Goal: Task Accomplishment & Management: Use online tool/utility

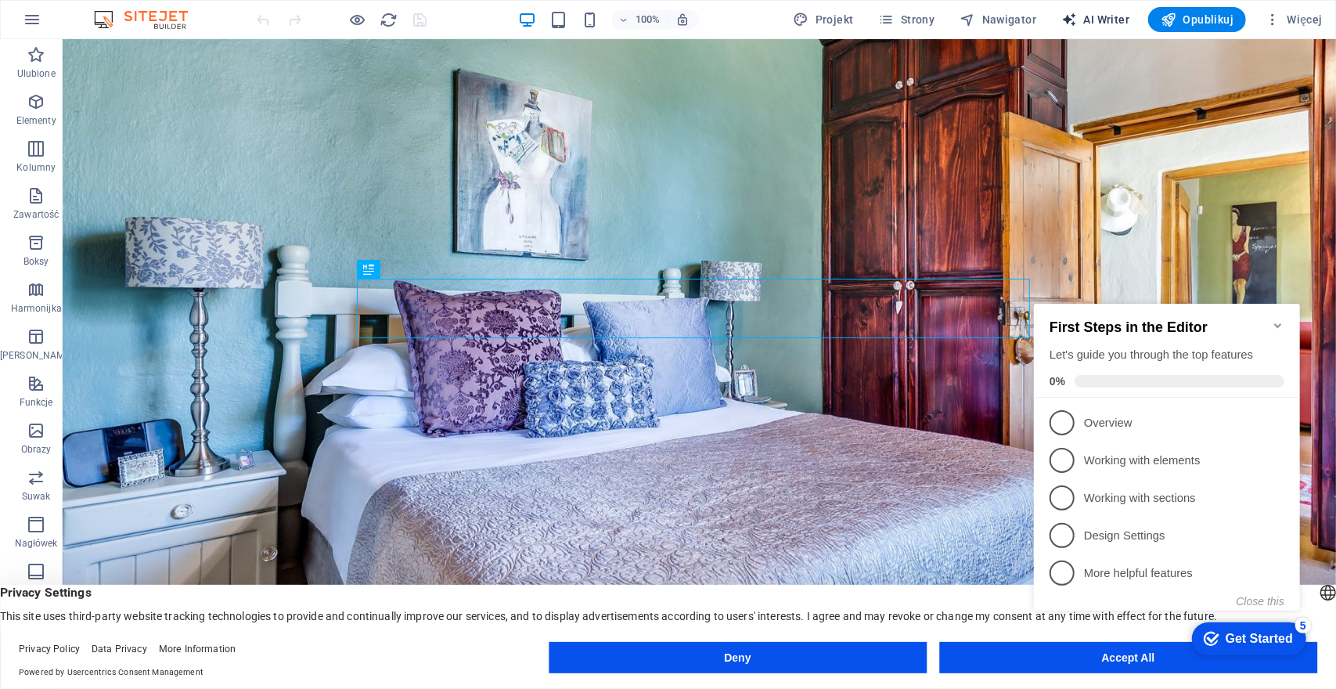
click at [1098, 16] on span "AI Writer" at bounding box center [1095, 20] width 68 height 16
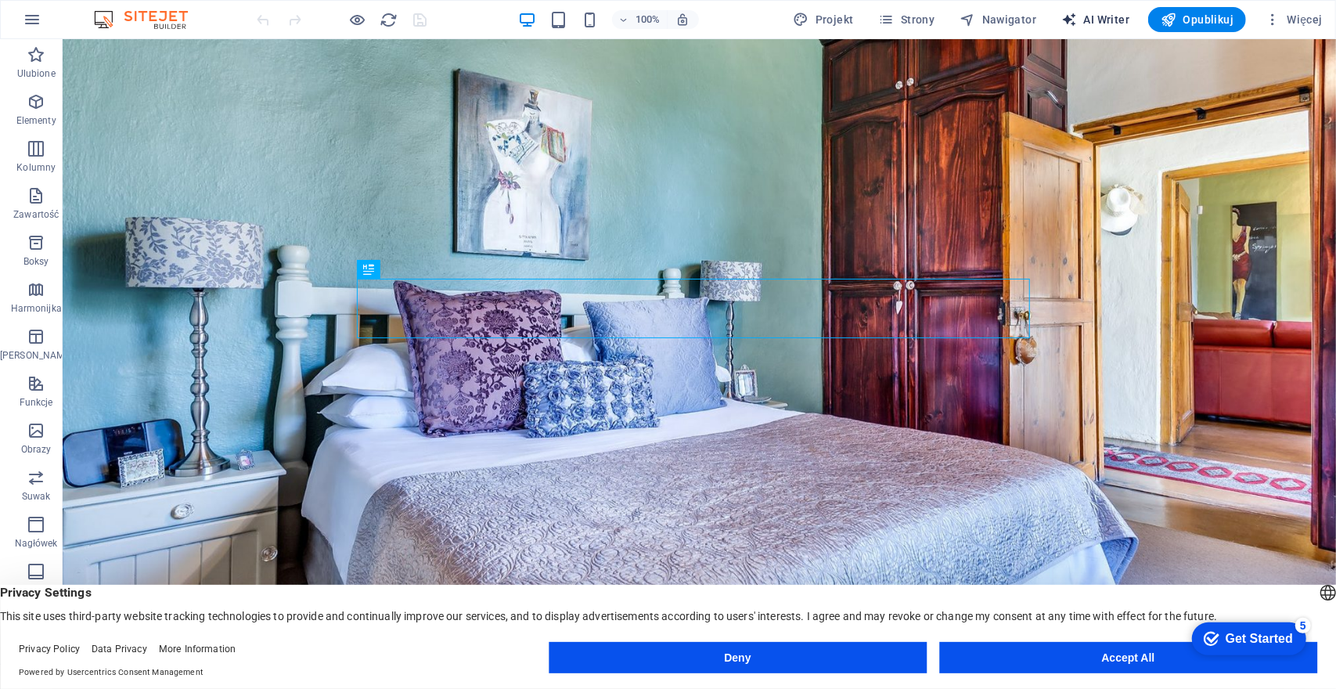
select select "English"
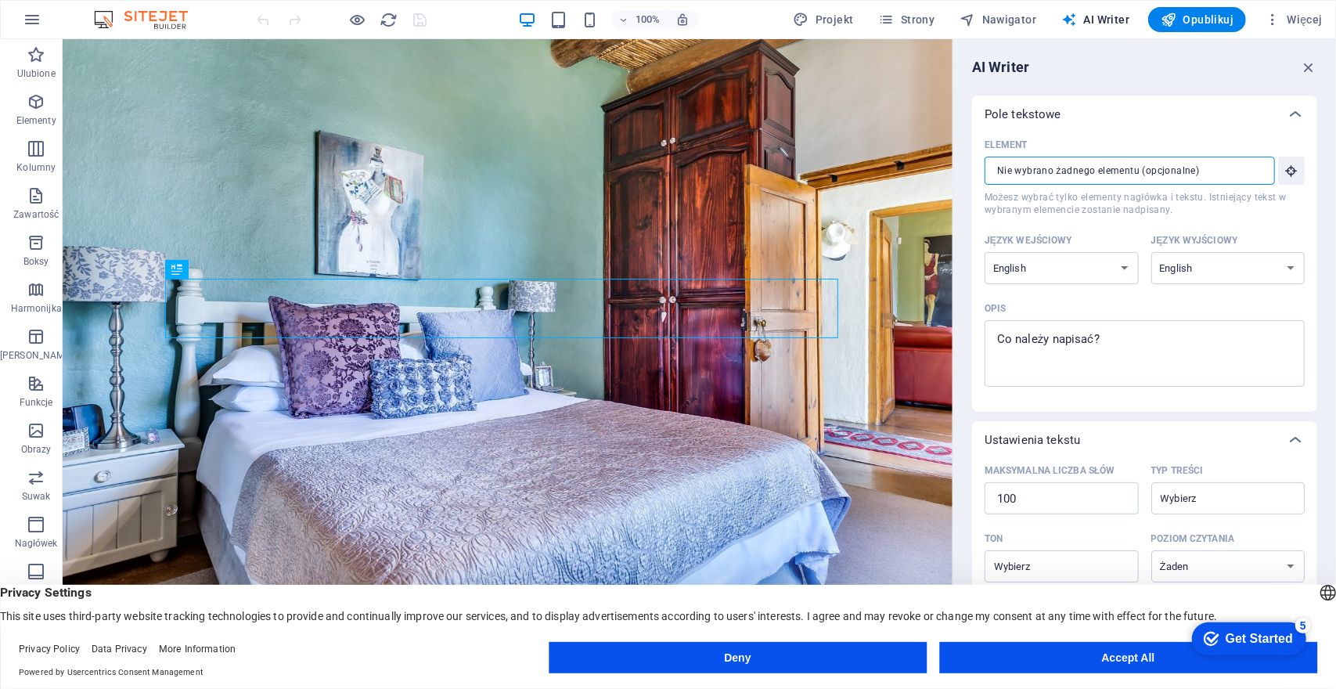
click at [1237, 171] on input "Element ​ Możesz wybrać tylko elementy nagłówka i tekstu. Istniejący tekst w wy…" at bounding box center [1124, 171] width 279 height 28
click at [1112, 270] on select "Albanian Arabic Armenian Awadhi Azerbaijani Bashkir Basque Belarusian Bengali B…" at bounding box center [1062, 268] width 154 height 32
select select "Polish"
click at [985, 252] on select "Albanian Arabic Armenian Awadhi Azerbaijani Bashkir Basque Belarusian Bengali B…" at bounding box center [1062, 268] width 154 height 32
click at [1257, 258] on select "Albanian Arabic Armenian Awadhi Azerbaijani Bashkir Basque Belarusian Bengali B…" at bounding box center [1229, 268] width 154 height 32
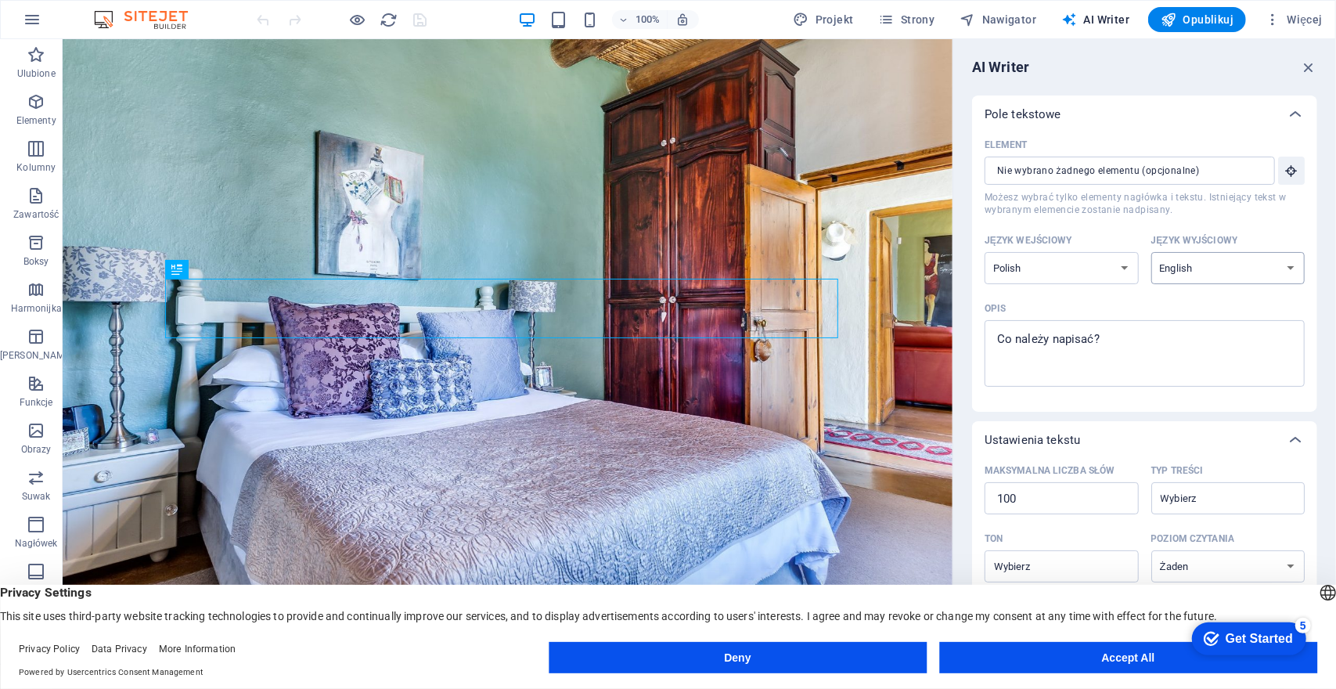
select select "Polish"
click at [1152, 252] on select "Albanian Arabic Armenian Awadhi Azerbaijani Bashkir Basque Belarusian Bengali B…" at bounding box center [1229, 268] width 154 height 32
click at [1068, 170] on input "Element ​ Możesz wybrać tylko elementy nagłówka i tekstu. Istniejący tekst w wy…" at bounding box center [1124, 171] width 279 height 28
click at [1285, 168] on icon "button" at bounding box center [1292, 171] width 14 height 14
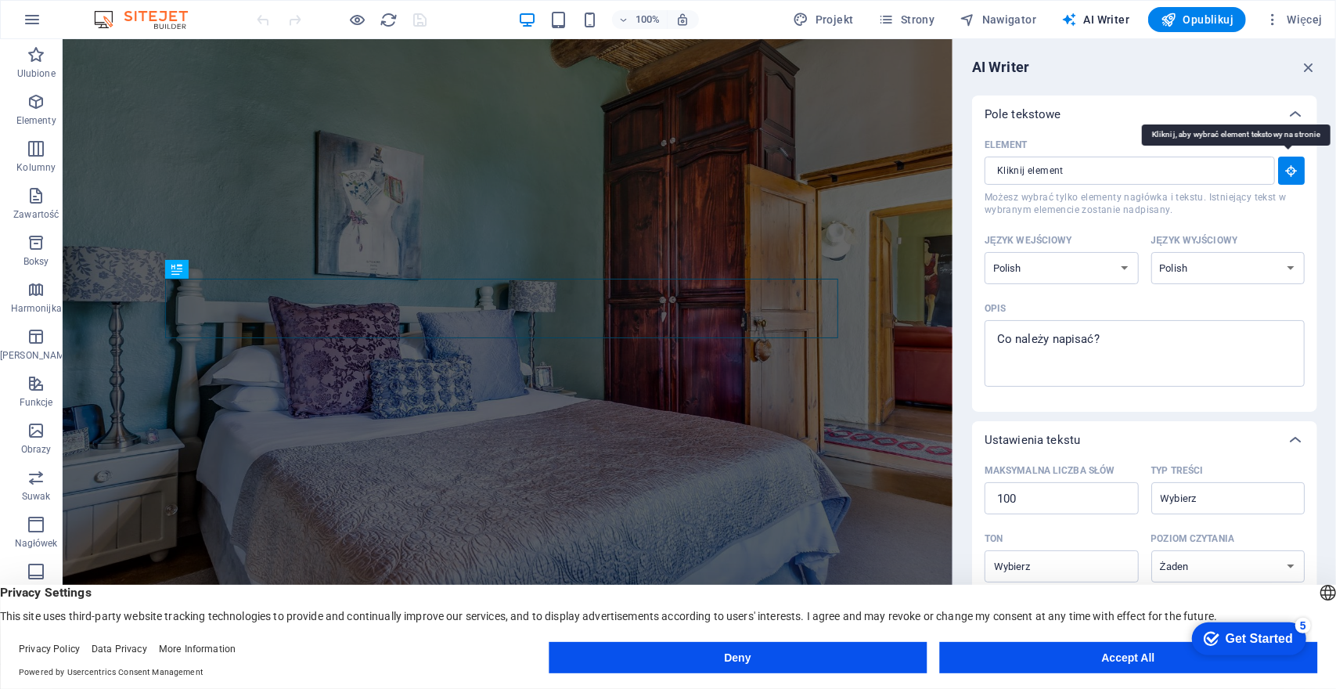
click at [1285, 168] on icon "button" at bounding box center [1292, 171] width 14 height 14
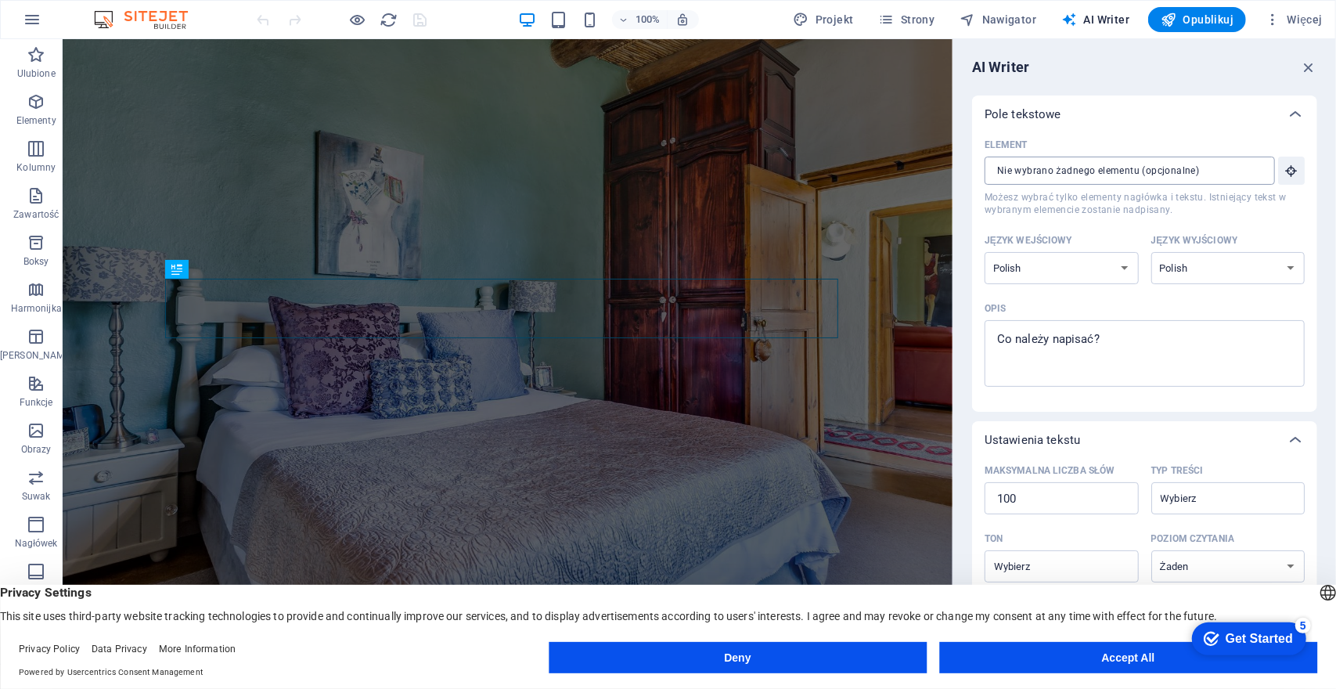
click at [1256, 175] on input "Element ​ Możesz wybrać tylko elementy nagłówka i tekstu. Istniejący tekst w wy…" at bounding box center [1124, 171] width 279 height 28
click at [1139, 129] on div "Pole tekstowe" at bounding box center [1144, 115] width 345 height 38
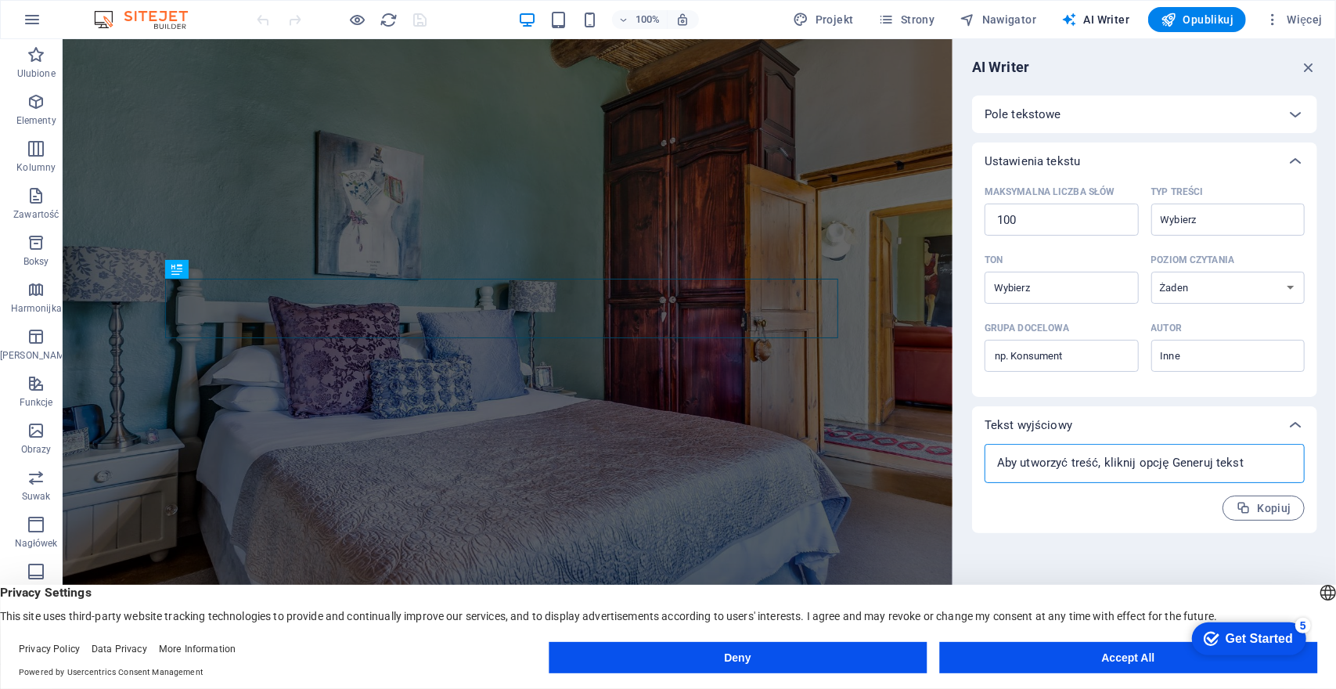
click at [1267, 465] on textarea at bounding box center [1145, 463] width 305 height 23
type textarea "x"
click at [1289, 109] on icon at bounding box center [1295, 114] width 19 height 19
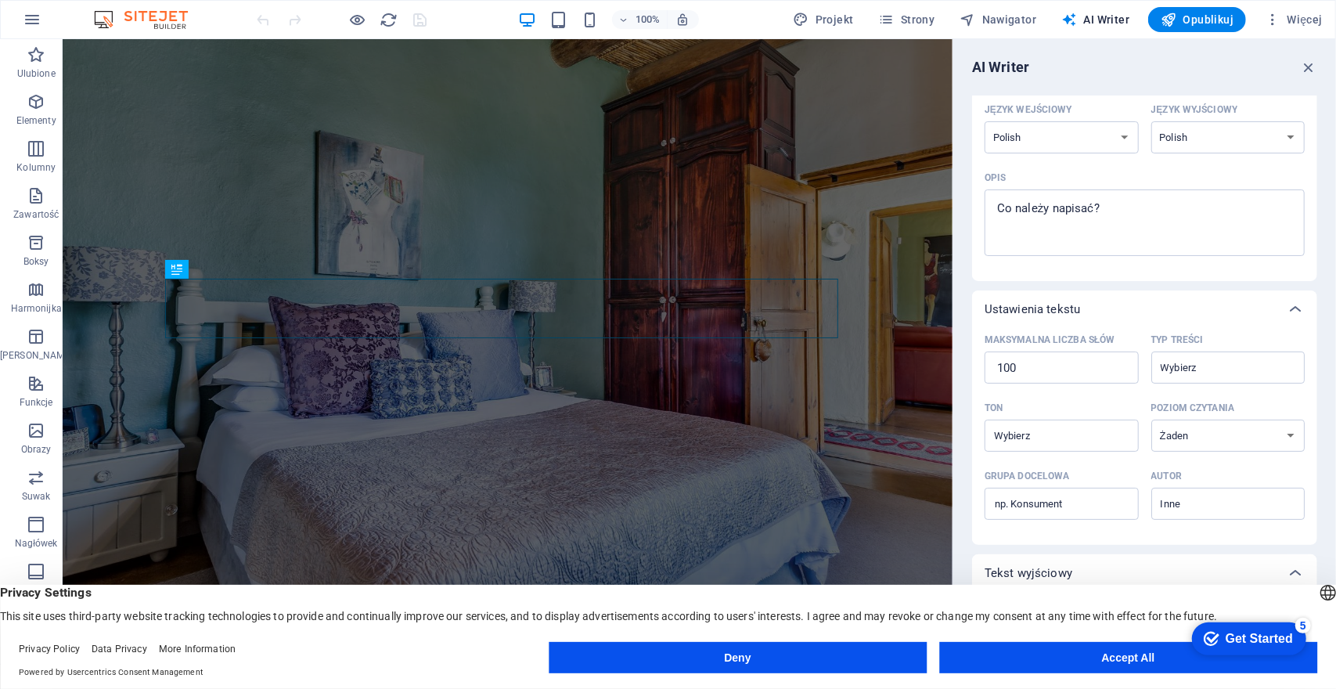
scroll to position [157, 0]
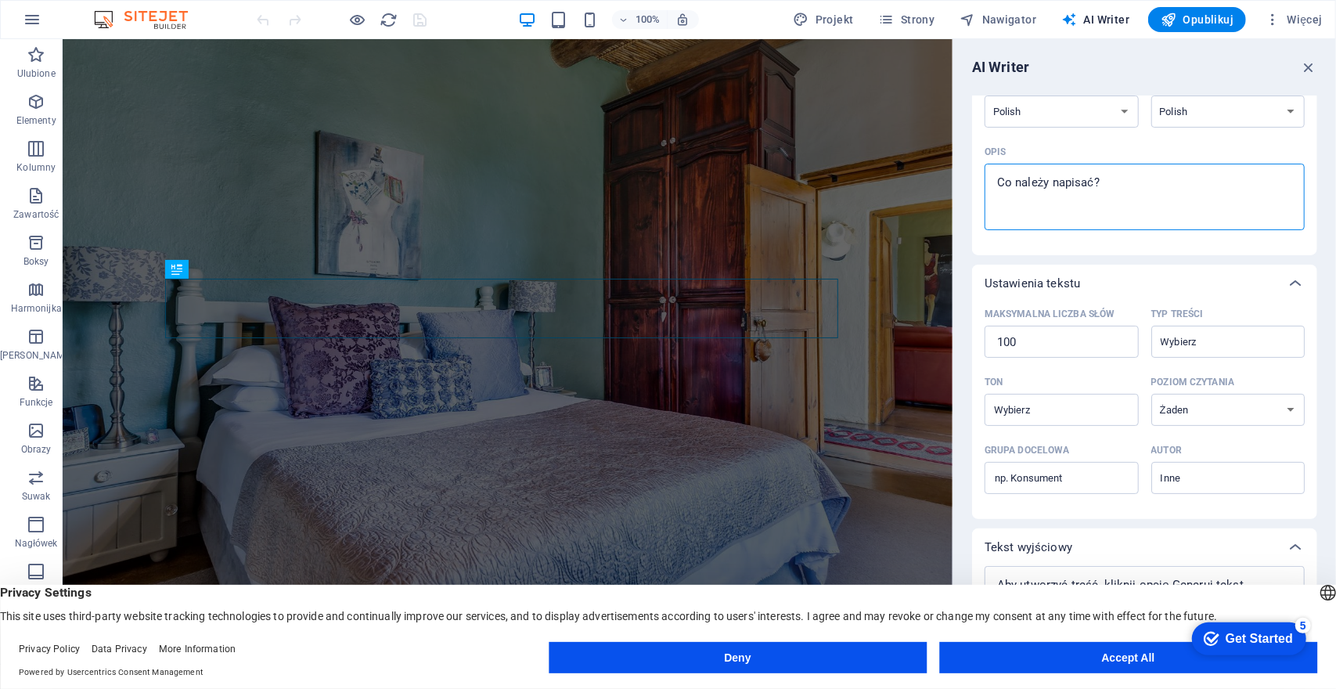
click at [1123, 179] on textarea "Opis x ​" at bounding box center [1145, 196] width 305 height 51
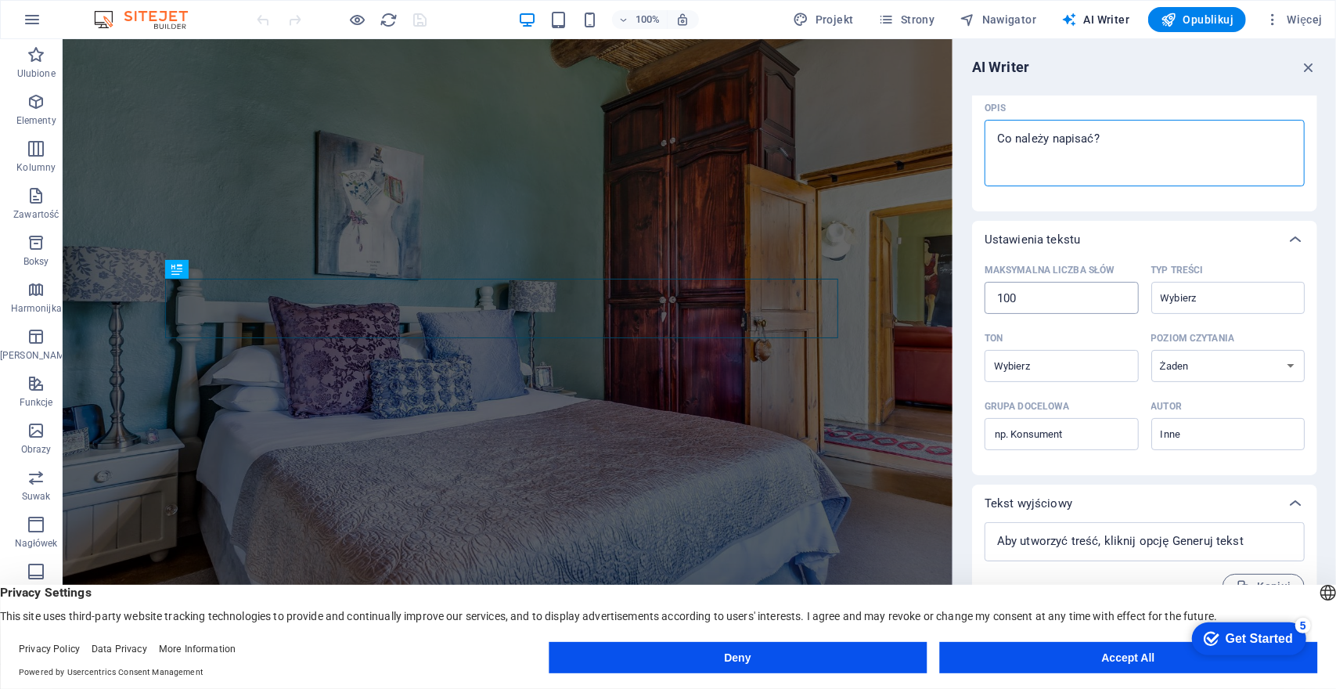
scroll to position [216, 0]
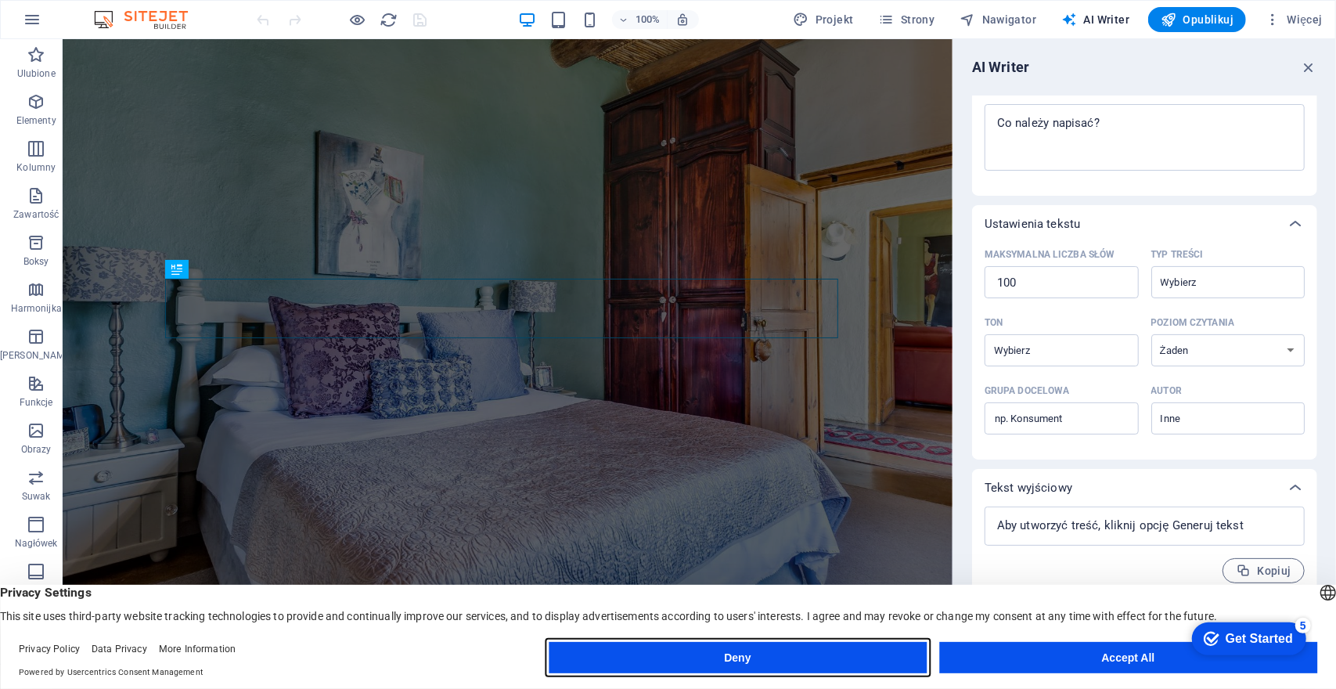
click at [742, 654] on button "Deny" at bounding box center [738, 657] width 378 height 31
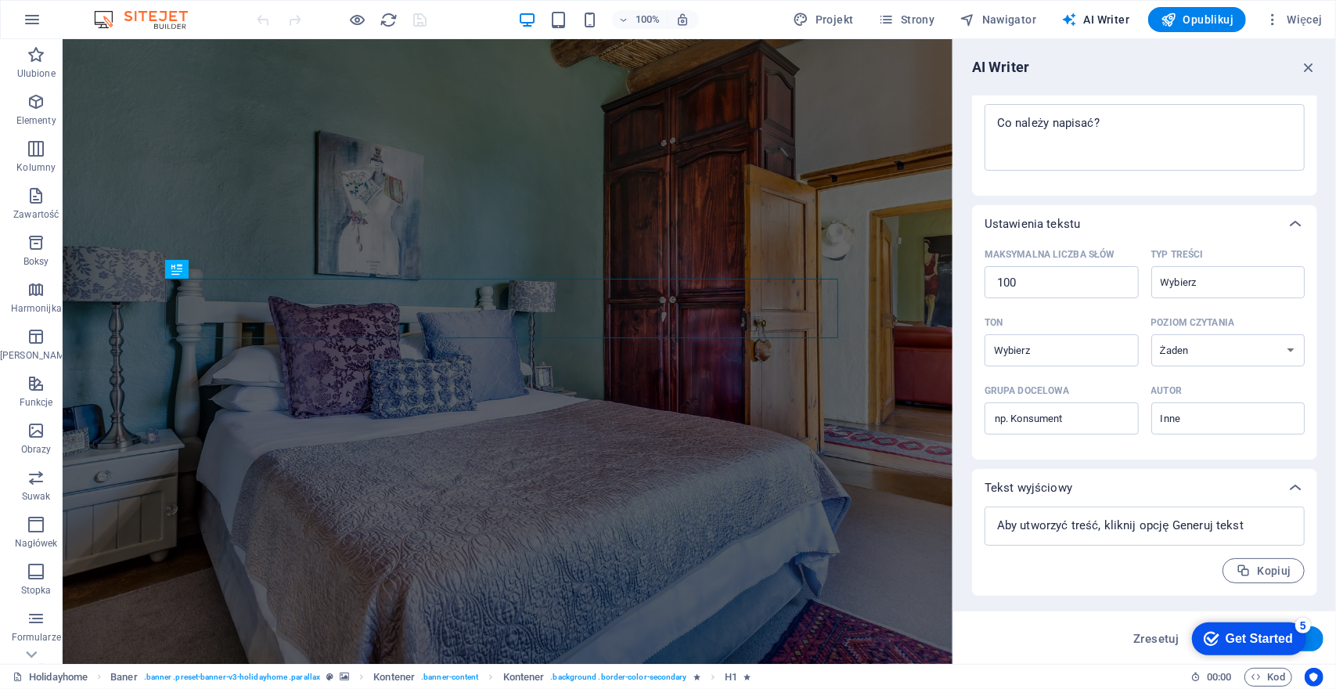
type textarea "x"
click at [933, 23] on span "Strony" at bounding box center [907, 20] width 56 height 16
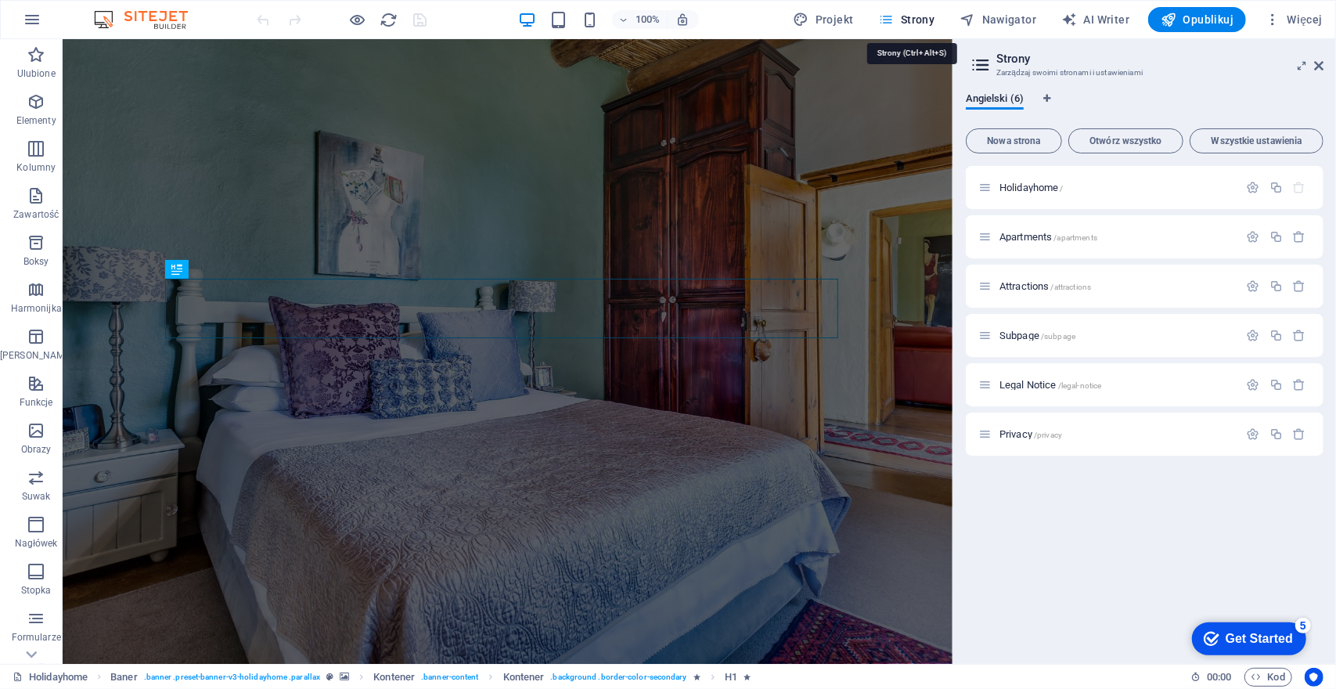
click at [919, 14] on span "Strony" at bounding box center [907, 20] width 56 height 16
click at [36, 59] on icon "button" at bounding box center [36, 54] width 19 height 19
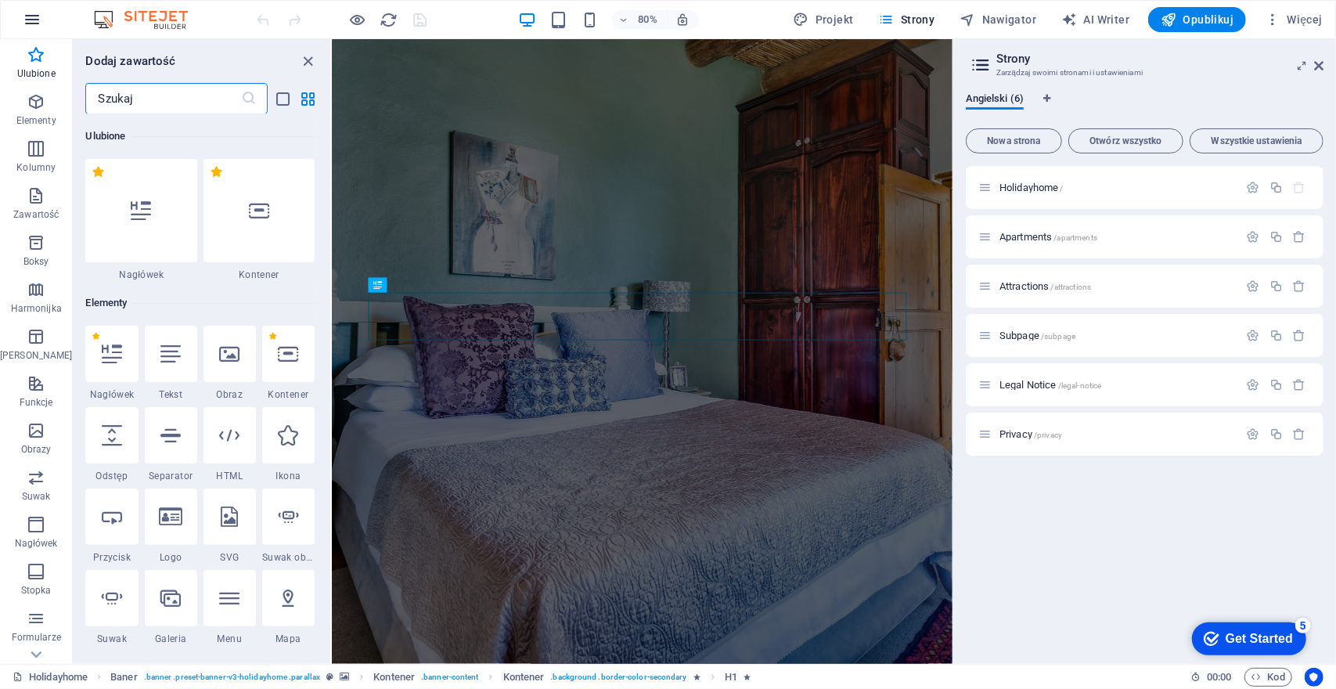
click at [36, 26] on icon "button" at bounding box center [32, 19] width 19 height 19
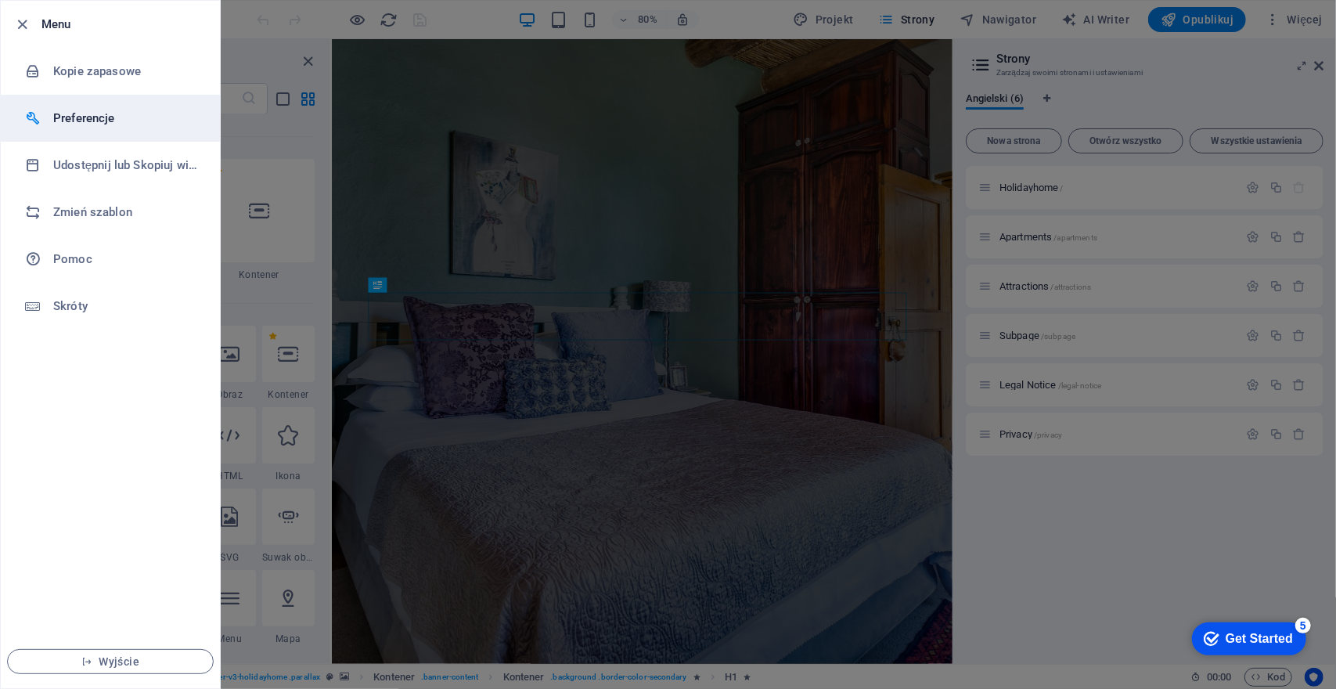
click at [53, 136] on li "Preferencje" at bounding box center [110, 118] width 219 height 47
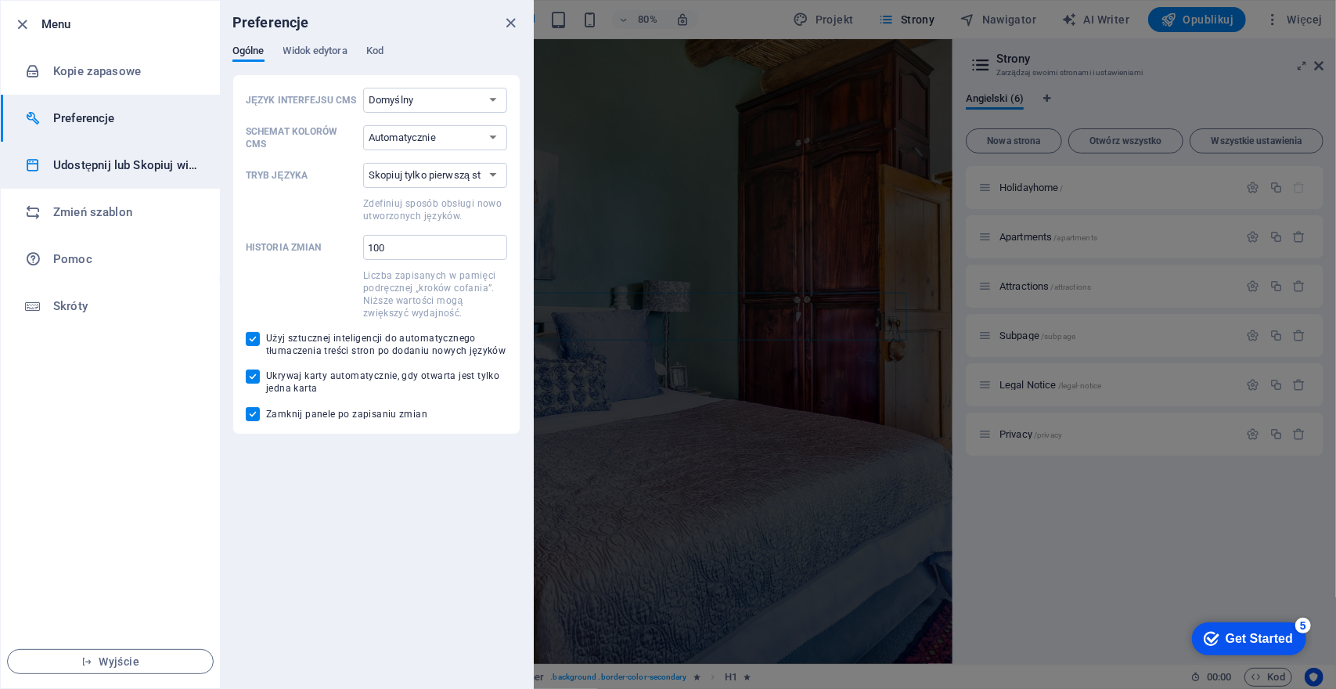
click at [60, 173] on h6 "Udostępnij lub Skopiuj witrynę" at bounding box center [125, 165] width 145 height 19
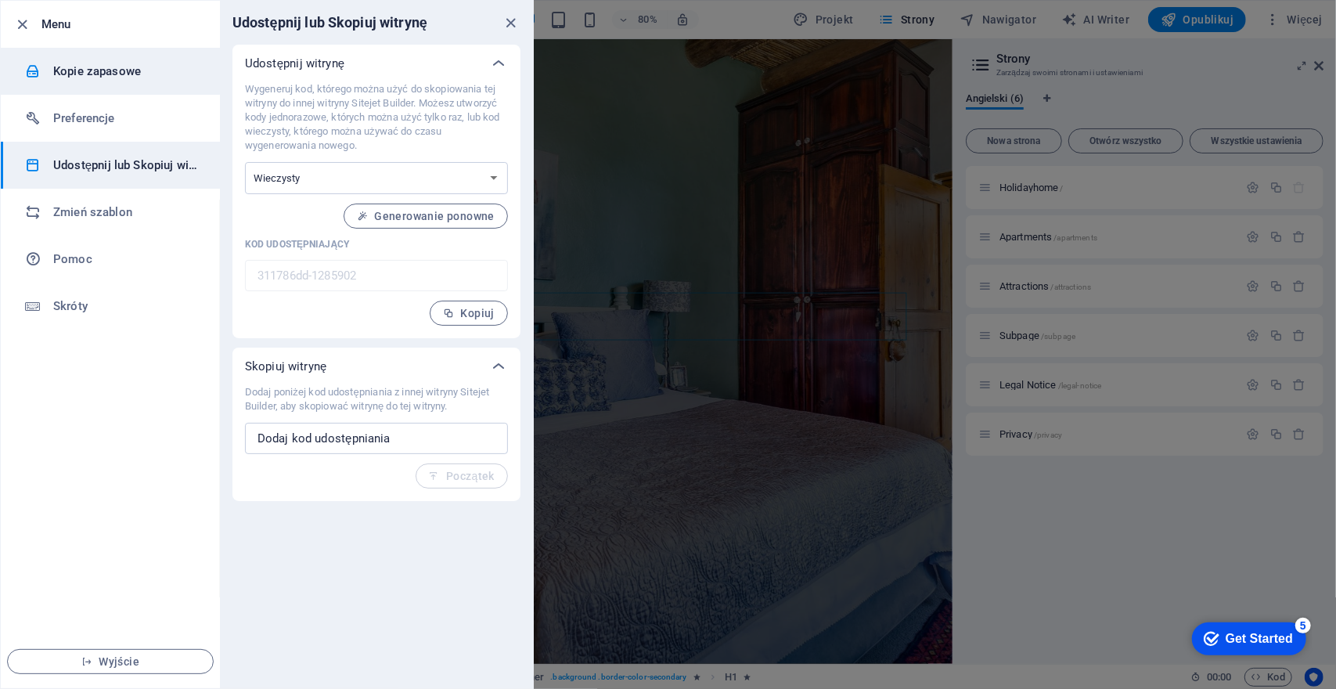
click at [95, 77] on h6 "Kopie zapasowe" at bounding box center [125, 71] width 145 height 19
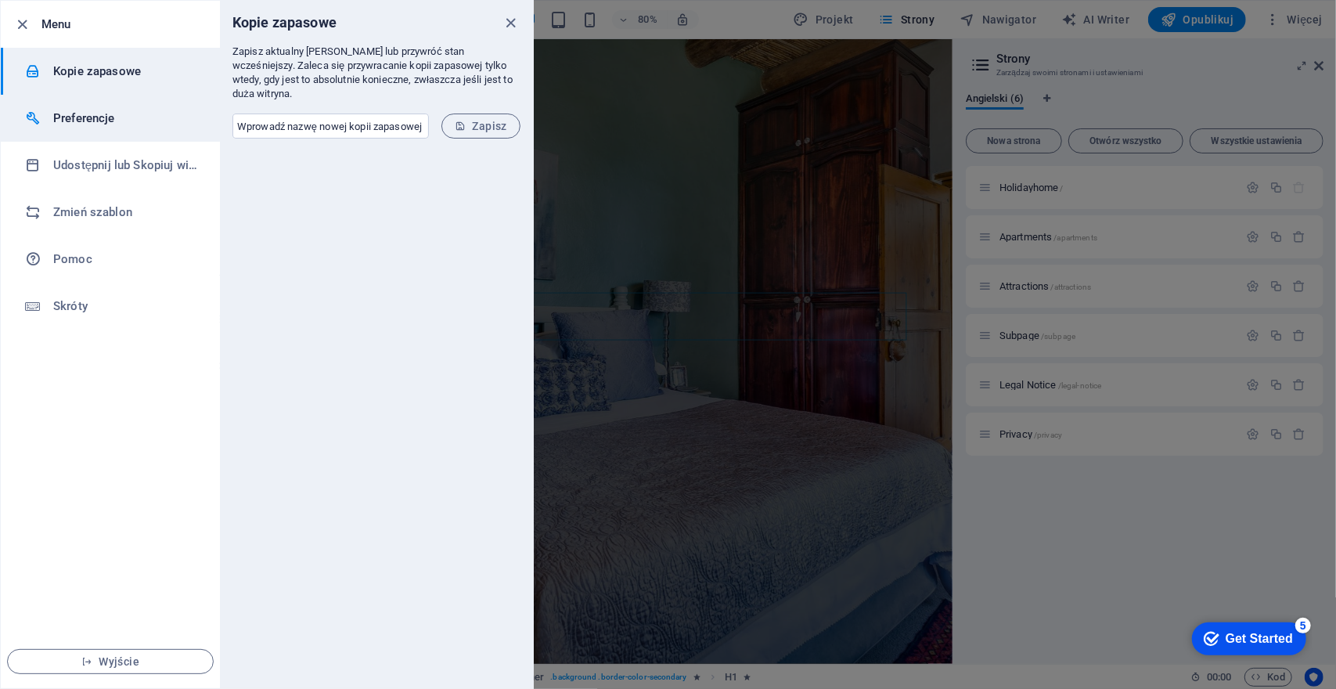
click at [89, 114] on h6 "Preferencje" at bounding box center [125, 118] width 145 height 19
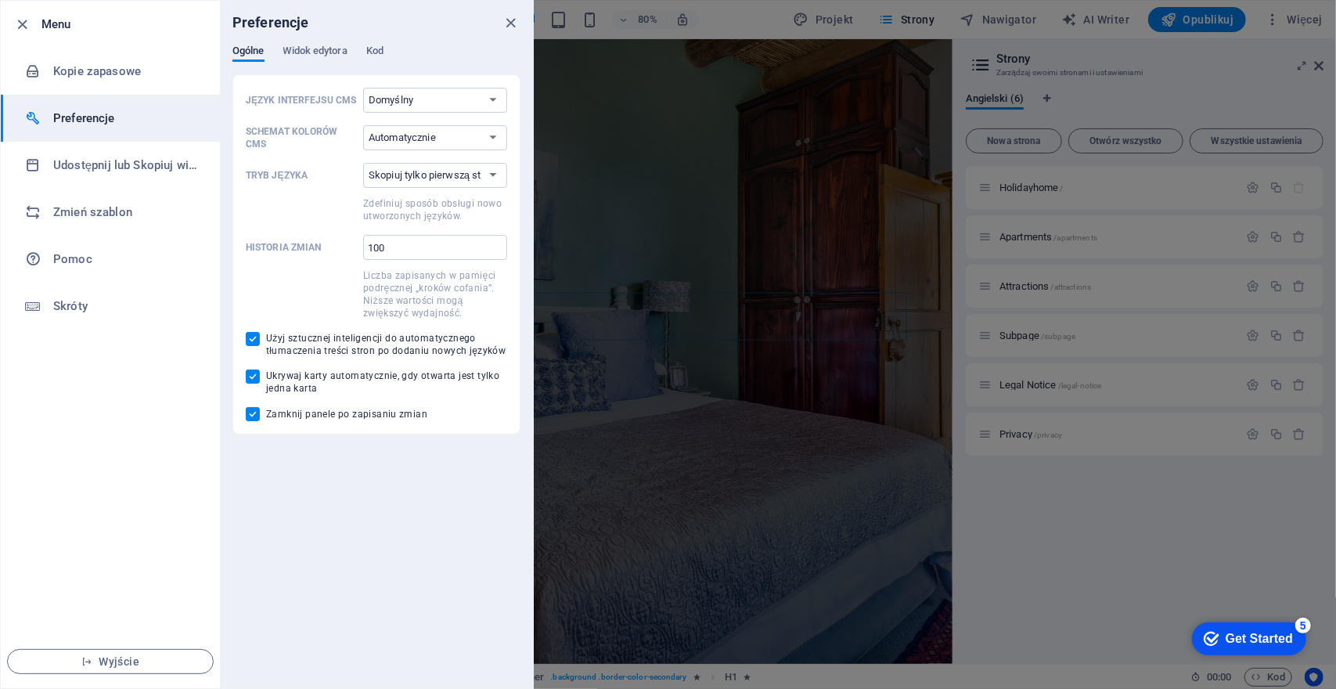
click at [52, 28] on h6 "Menu" at bounding box center [124, 24] width 166 height 19
click at [23, 23] on icon "button" at bounding box center [23, 25] width 18 height 18
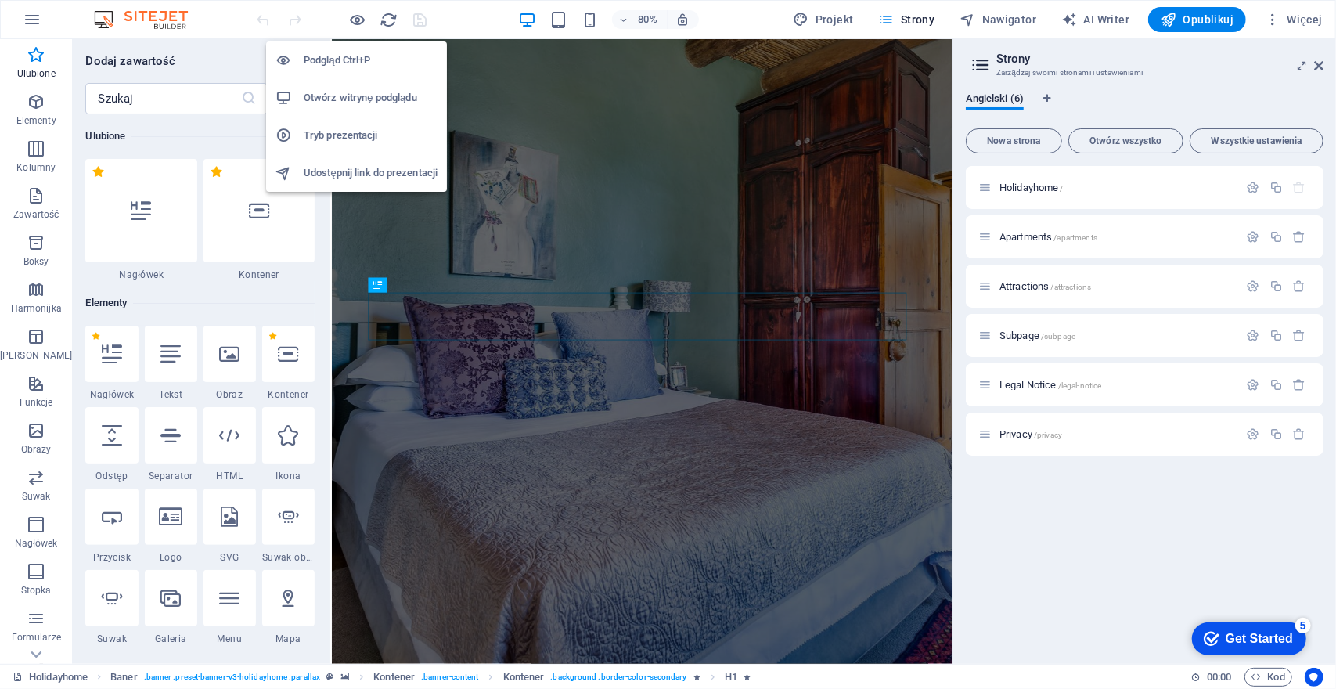
click at [360, 96] on h6 "Otwórz witrynę podglądu" at bounding box center [371, 97] width 134 height 19
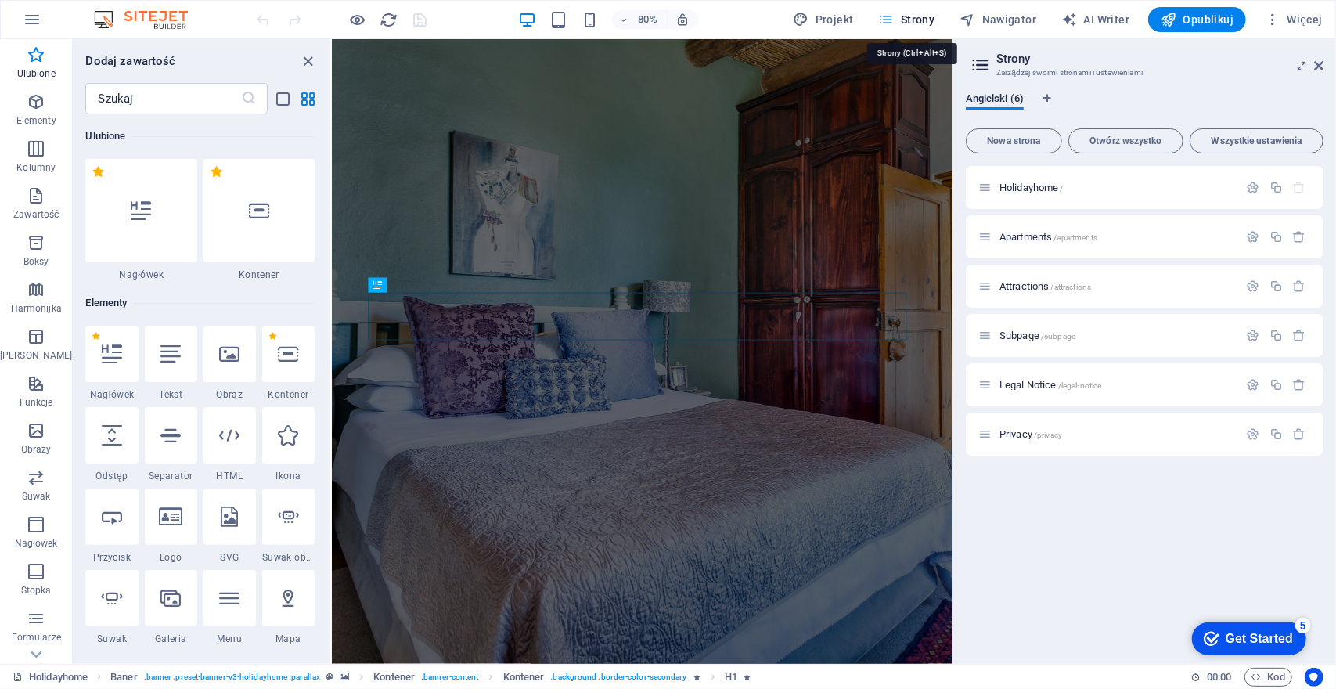
click at [903, 23] on span "Strony" at bounding box center [907, 20] width 56 height 16
click at [891, 14] on icon "button" at bounding box center [887, 20] width 16 height 16
click at [910, 13] on span "Strony" at bounding box center [907, 20] width 56 height 16
click at [828, 16] on span "Projekt" at bounding box center [823, 20] width 60 height 16
select select "rem"
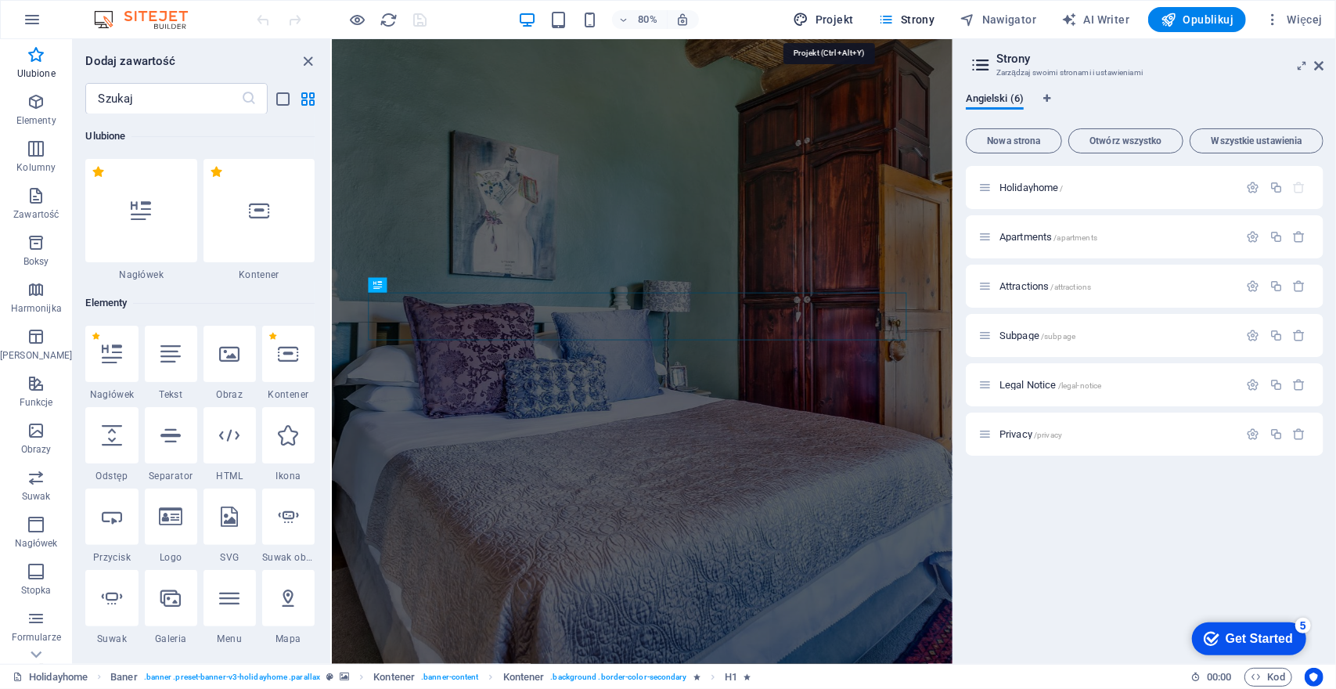
select select "400"
select select "px"
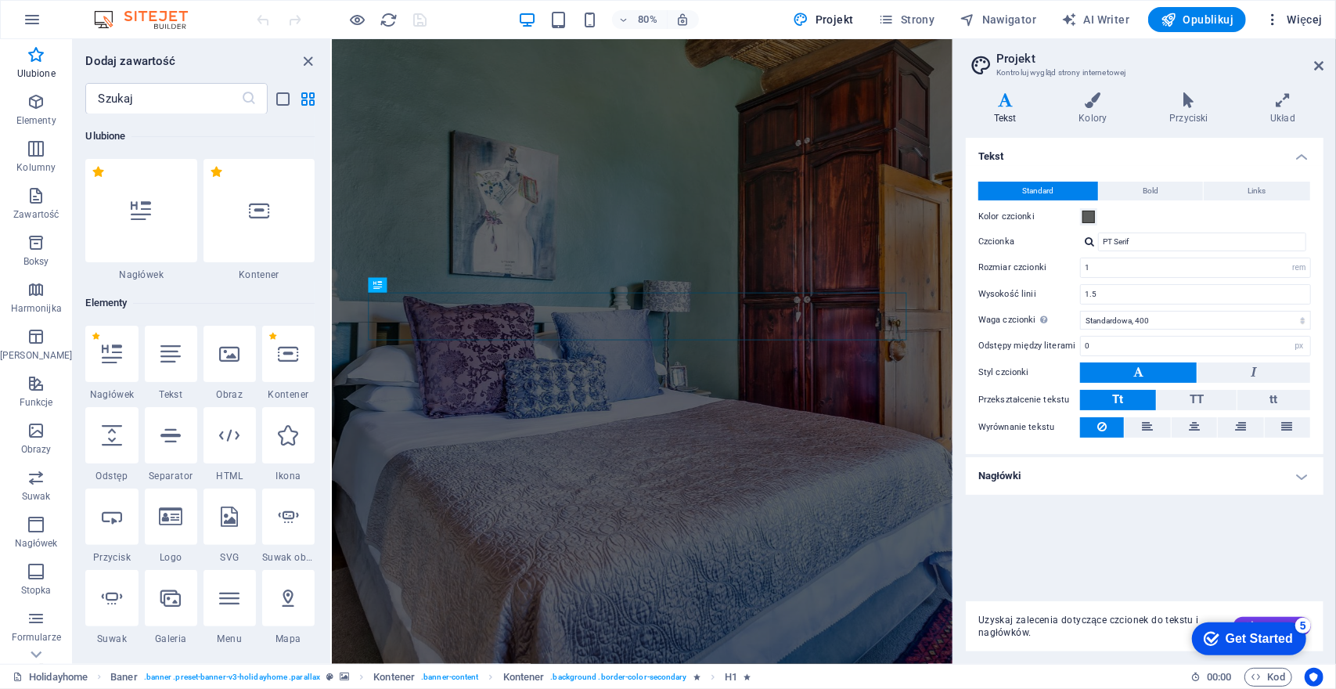
click at [1301, 19] on span "Więcej" at bounding box center [1294, 20] width 58 height 16
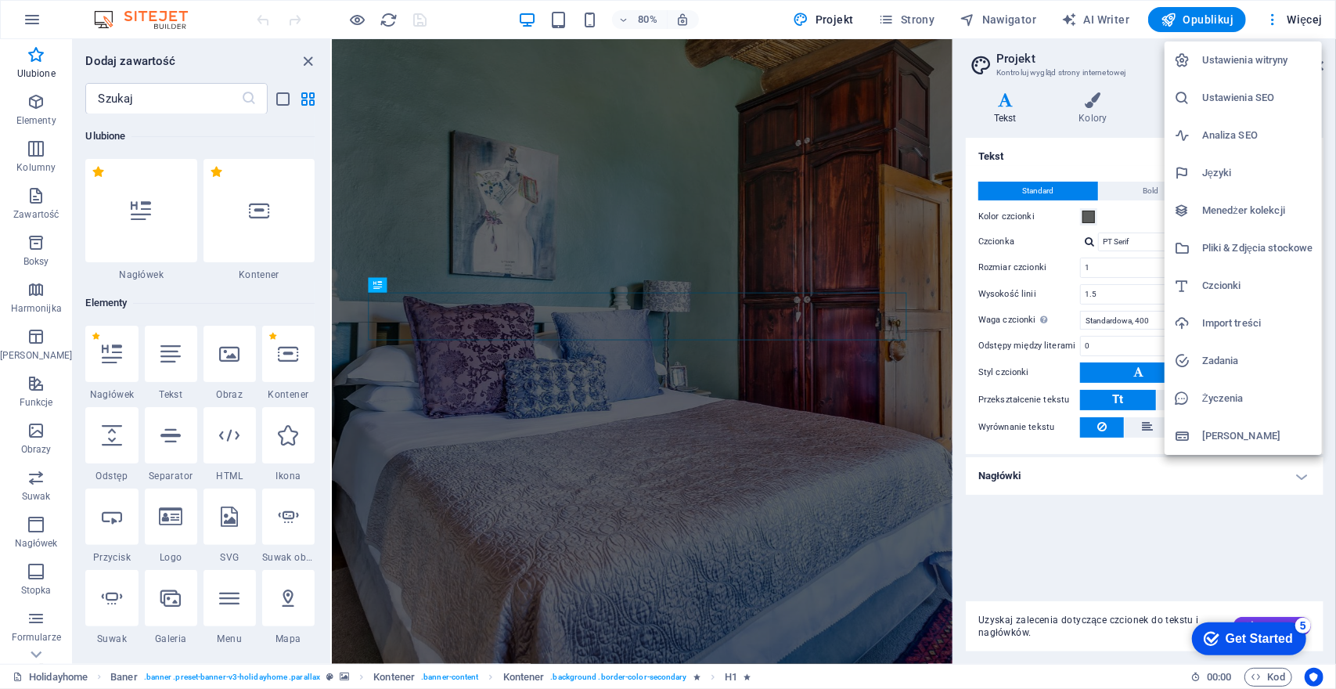
click at [1221, 62] on h6 "Ustawienia witryny" at bounding box center [1257, 60] width 110 height 19
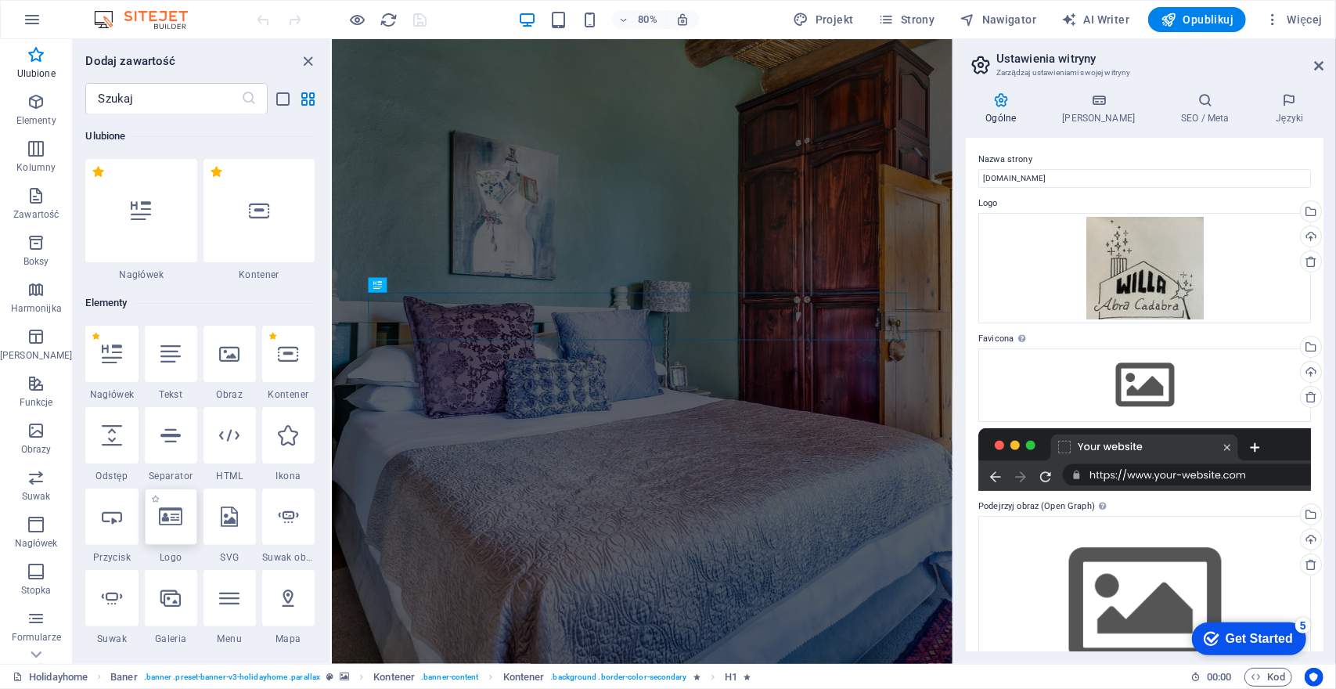
click at [159, 525] on icon at bounding box center [170, 516] width 23 height 20
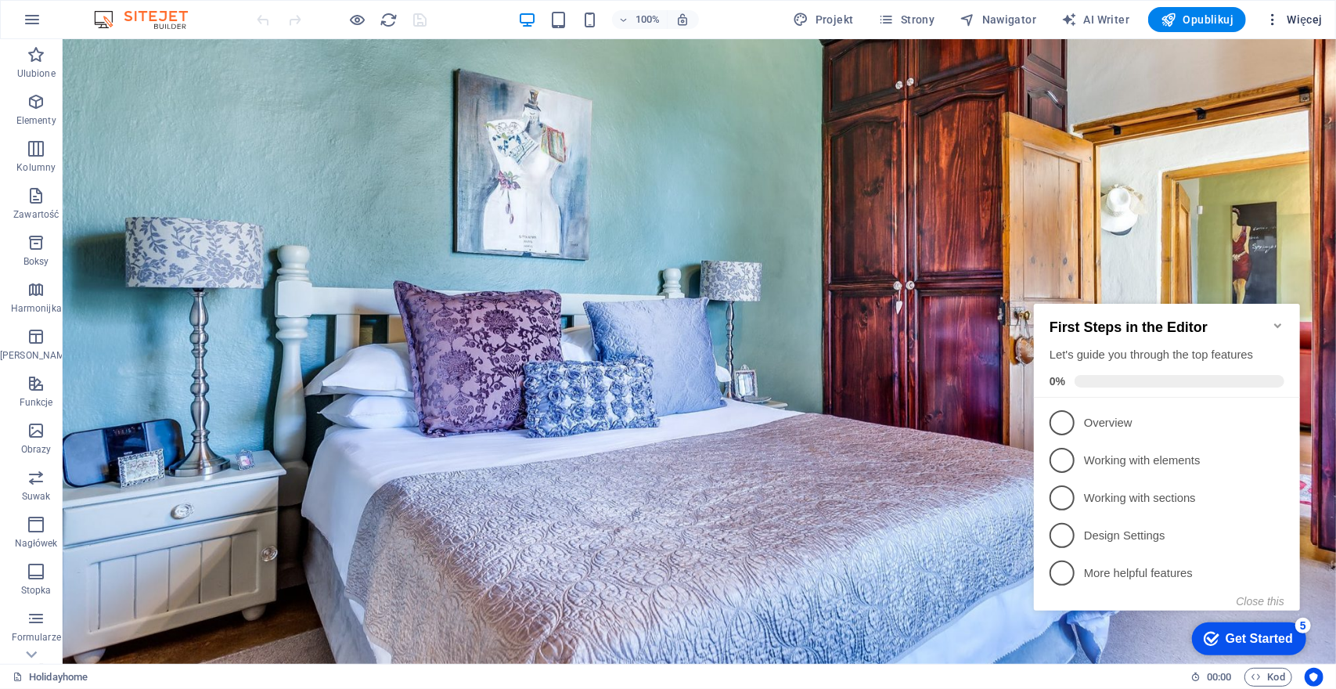
click at [1271, 18] on icon "button" at bounding box center [1273, 20] width 16 height 16
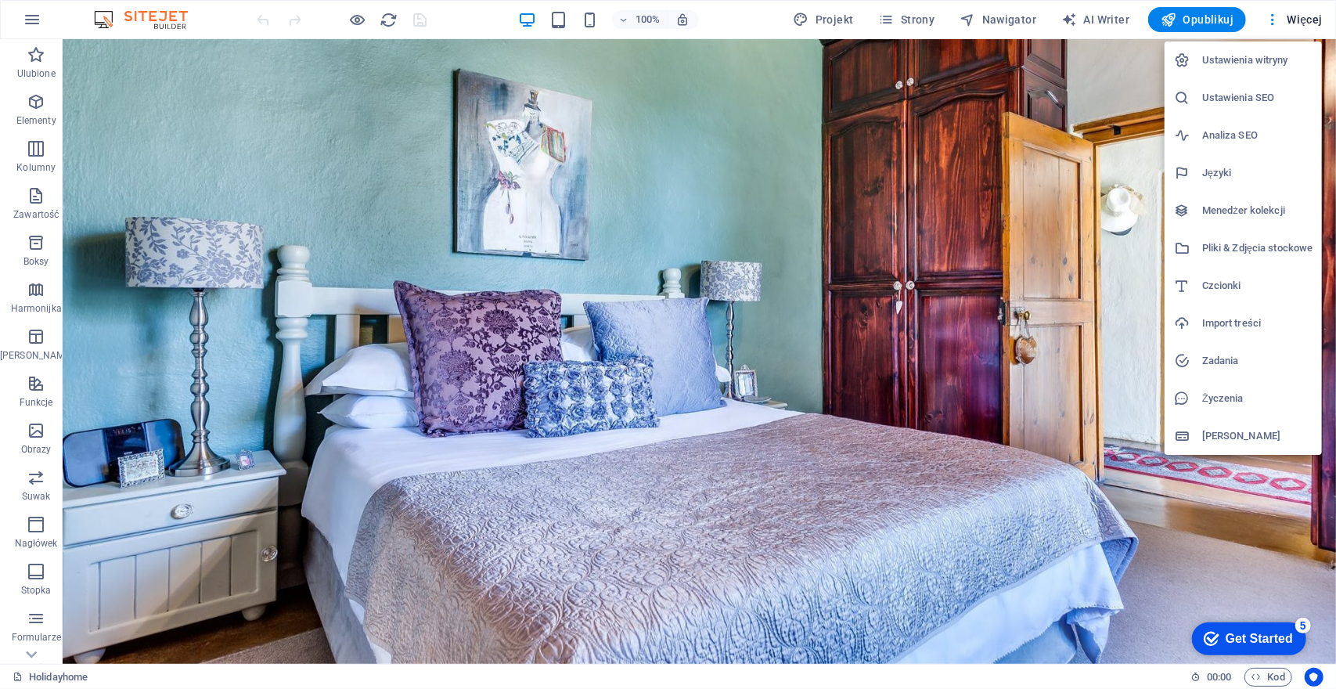
click at [1304, 16] on div at bounding box center [668, 344] width 1336 height 689
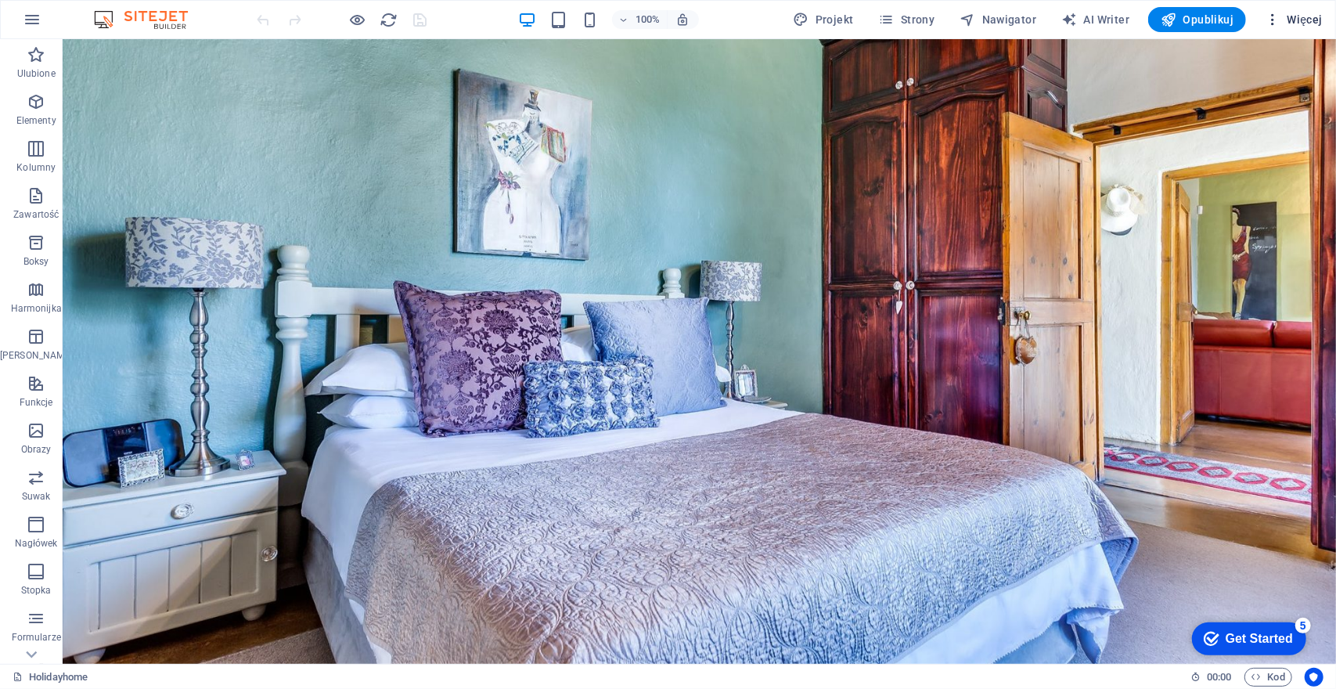
click at [1303, 20] on span "Więcej" at bounding box center [1294, 20] width 58 height 16
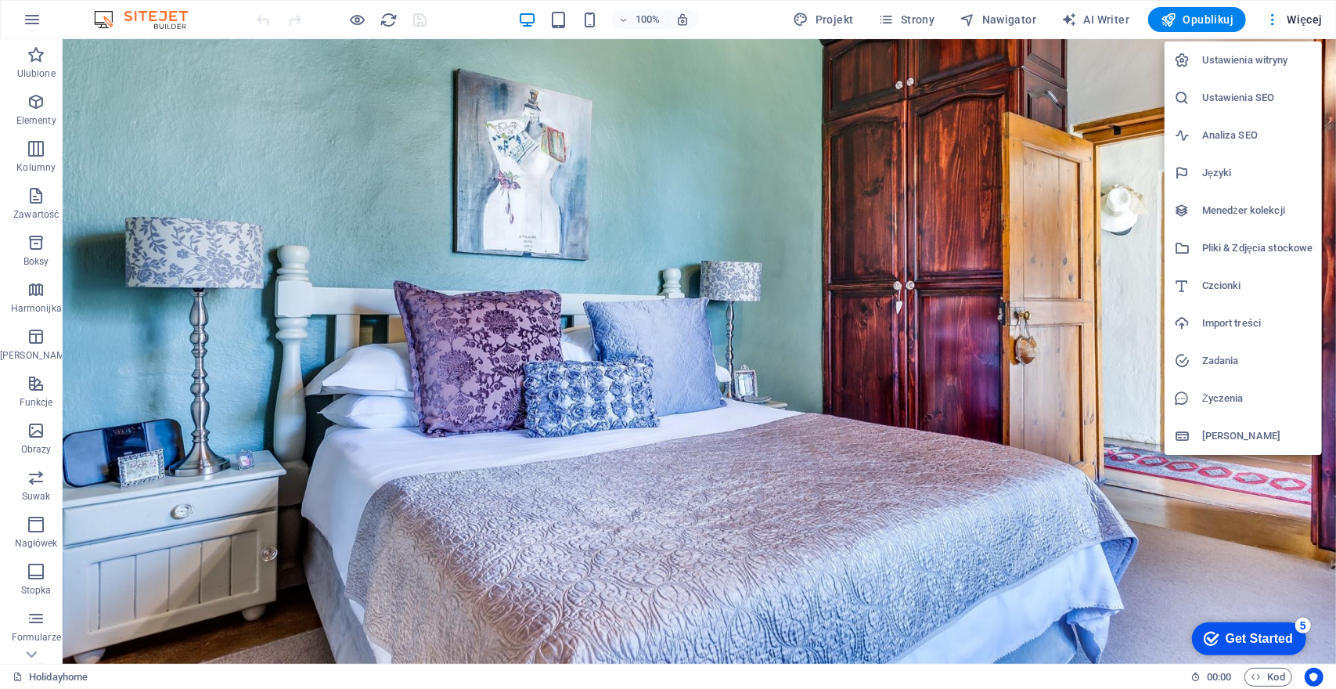
click at [1270, 59] on h6 "Ustawienia witryny" at bounding box center [1257, 60] width 110 height 19
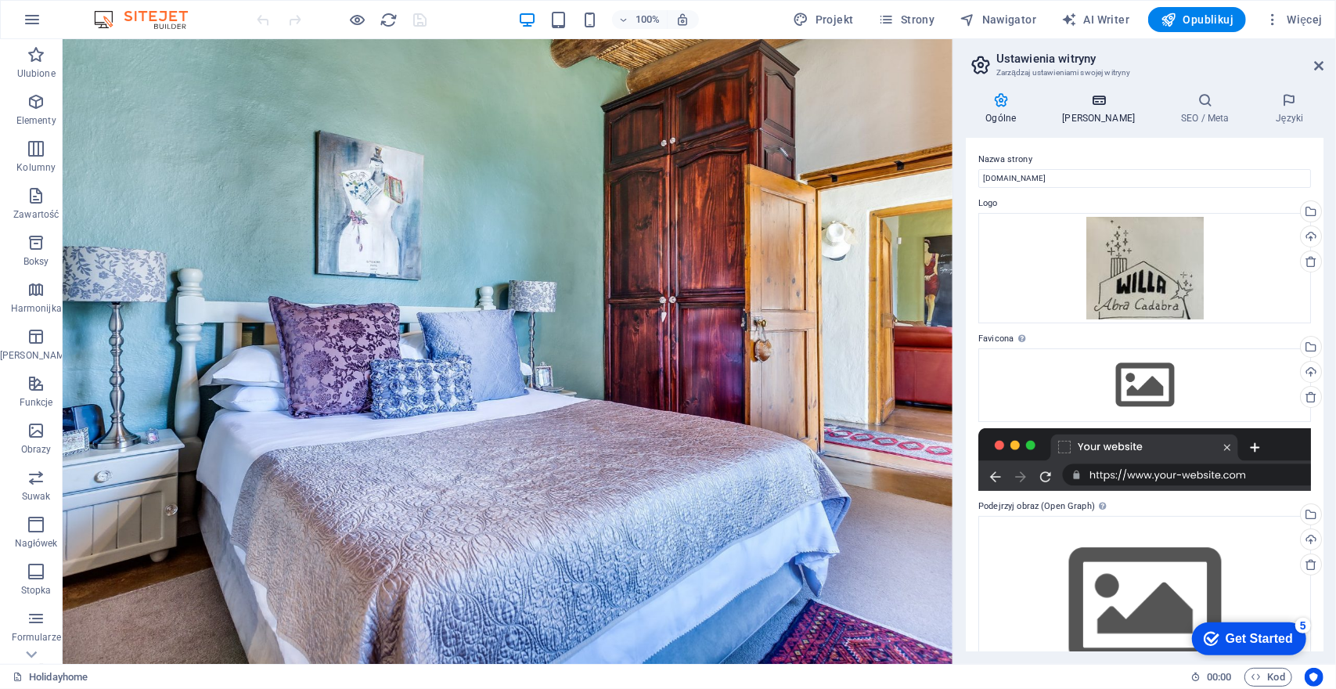
click at [1085, 106] on icon at bounding box center [1099, 100] width 113 height 16
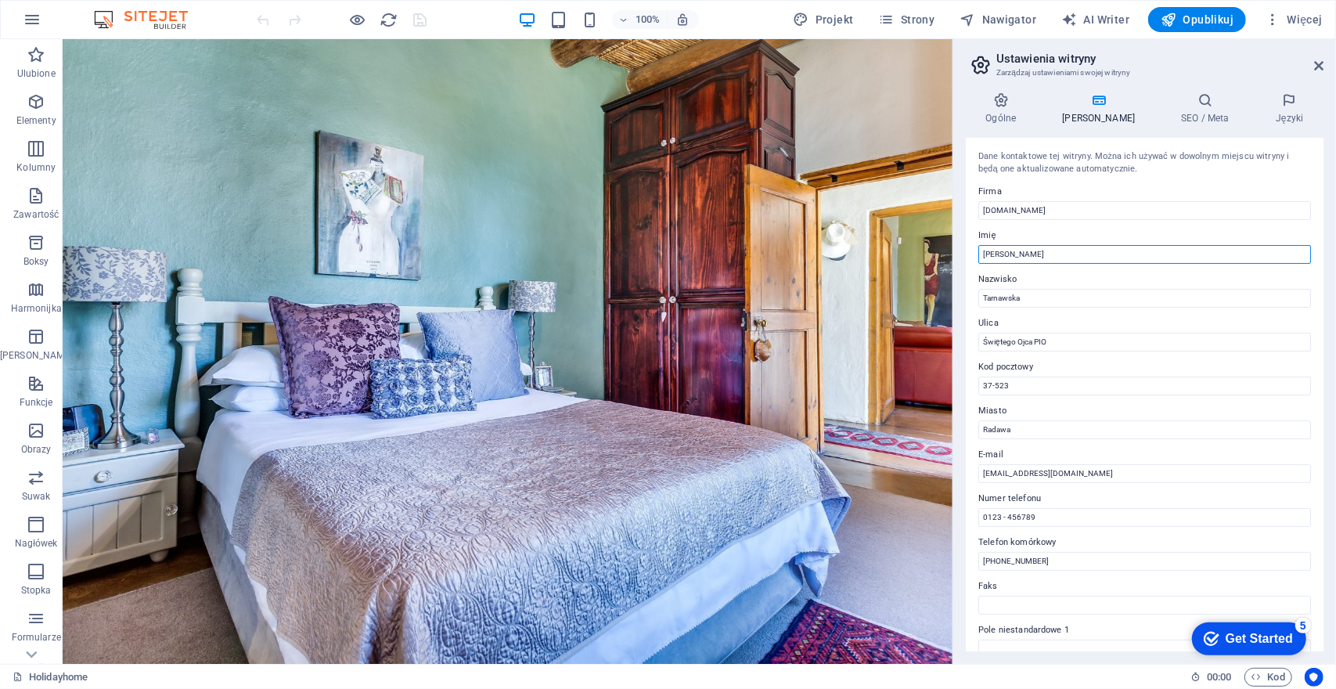
drag, startPoint x: 1113, startPoint y: 296, endPoint x: 759, endPoint y: 204, distance: 366.4
type input "[PERSON_NAME]"
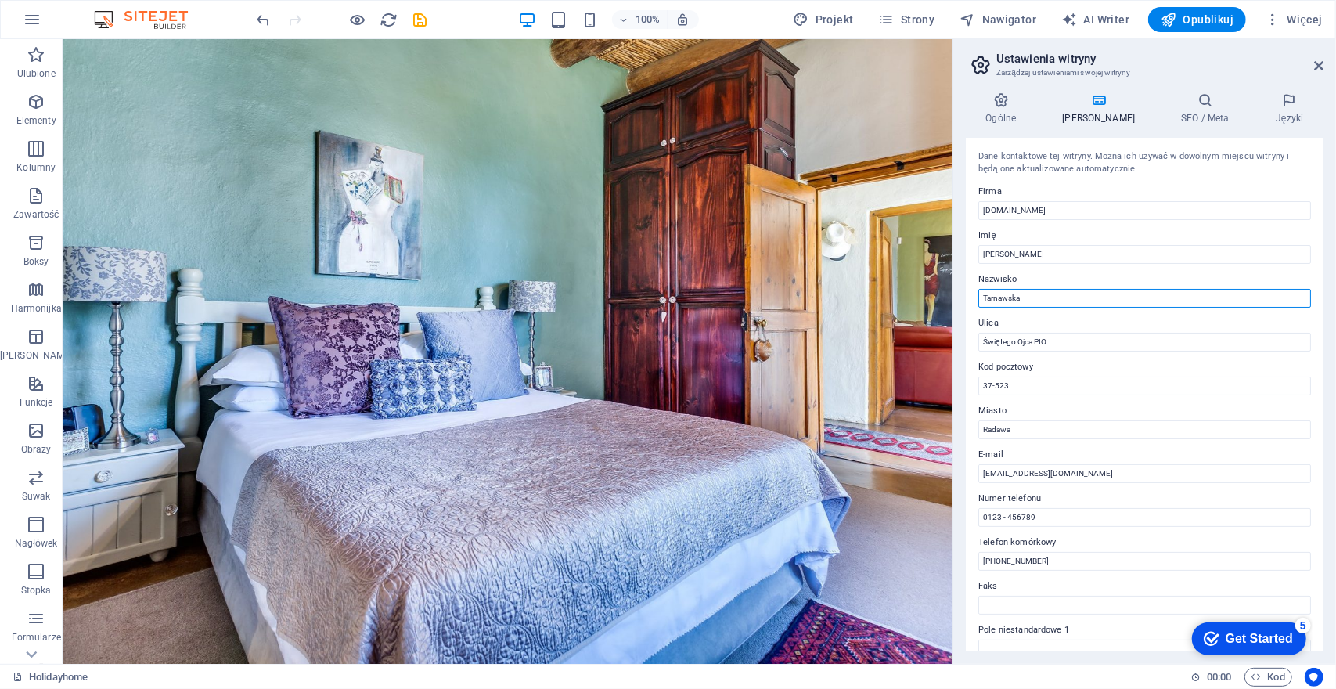
click at [1063, 296] on input "Tarnawska" at bounding box center [1145, 298] width 333 height 19
type input "[PERSON_NAME]"
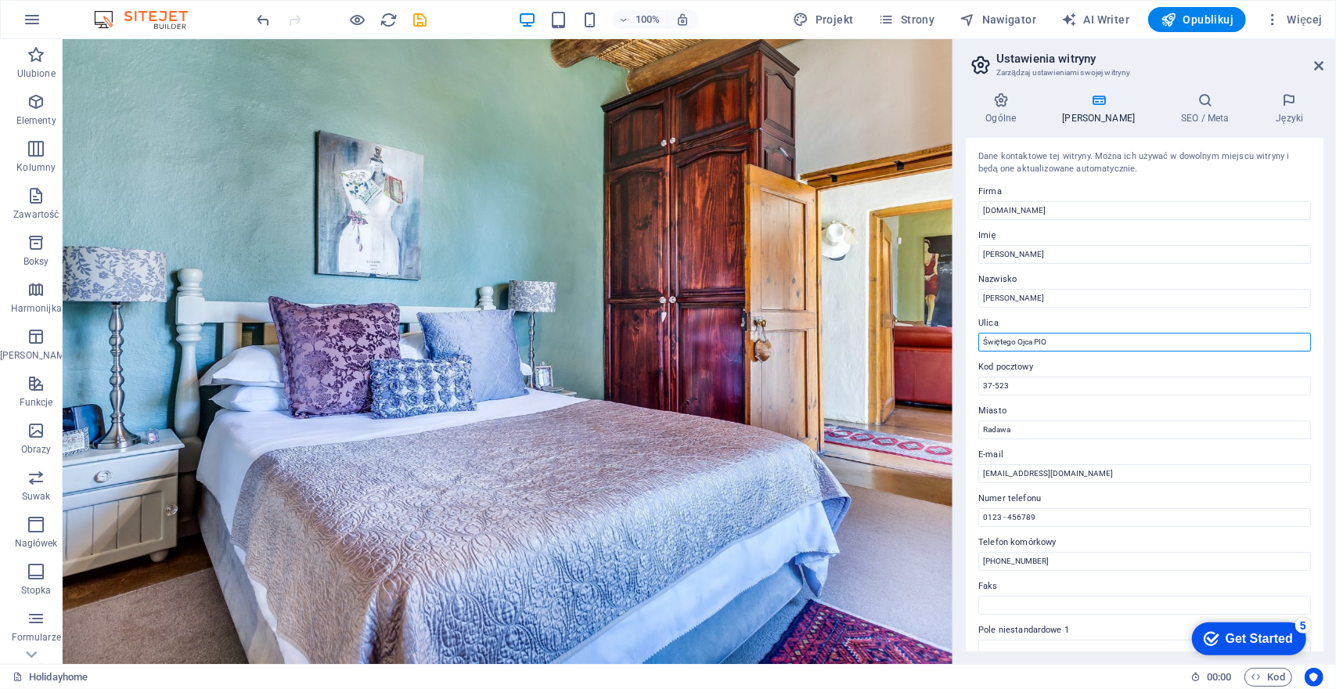
click at [1100, 350] on input "Świętego Ojca PIO" at bounding box center [1145, 342] width 333 height 19
click at [1051, 337] on input "Świętego Ojca PIO 116" at bounding box center [1145, 342] width 333 height 19
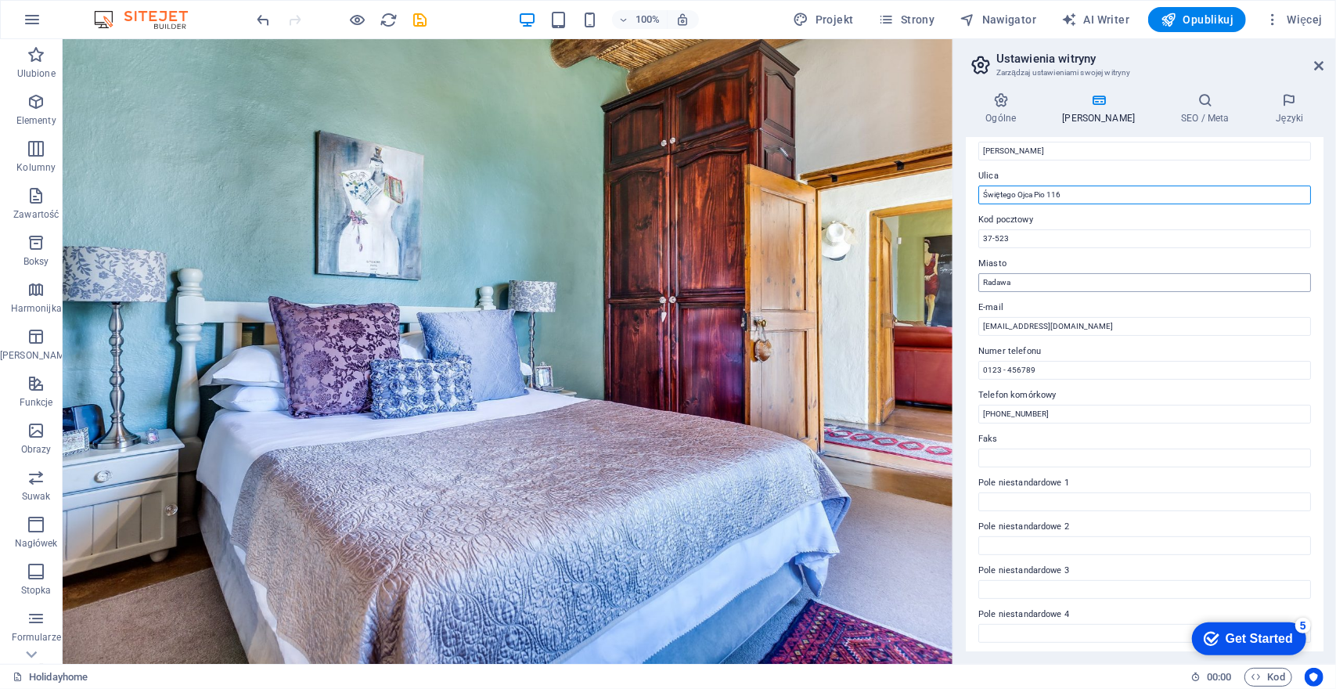
scroll to position [157, 0]
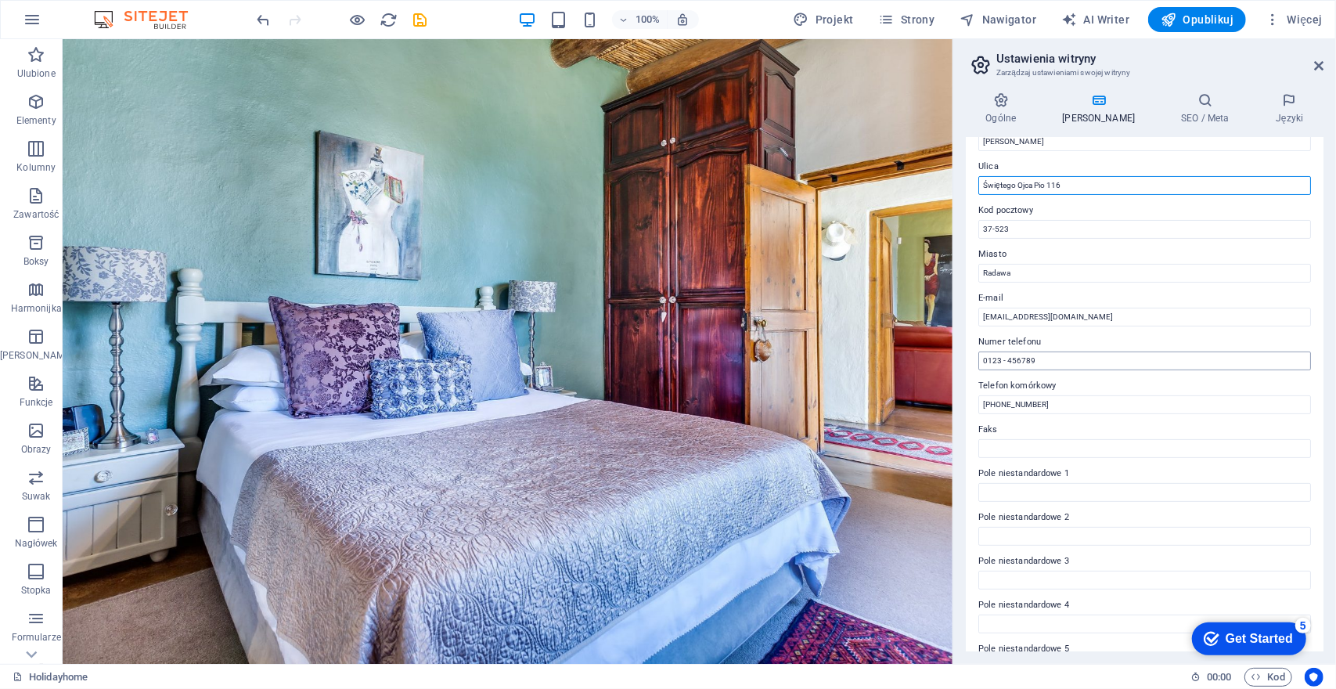
type input "Świętego Ojca Pio 116"
drag, startPoint x: 1109, startPoint y: 401, endPoint x: 890, endPoint y: 370, distance: 221.3
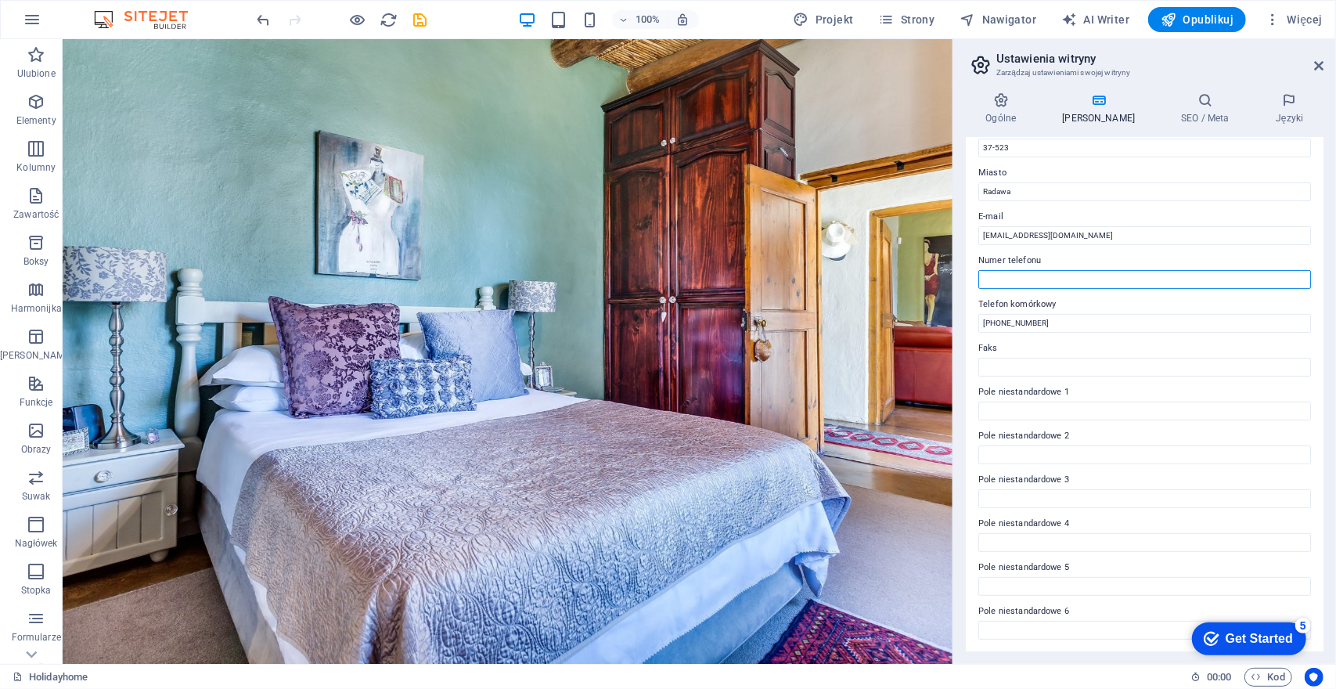
scroll to position [0, 0]
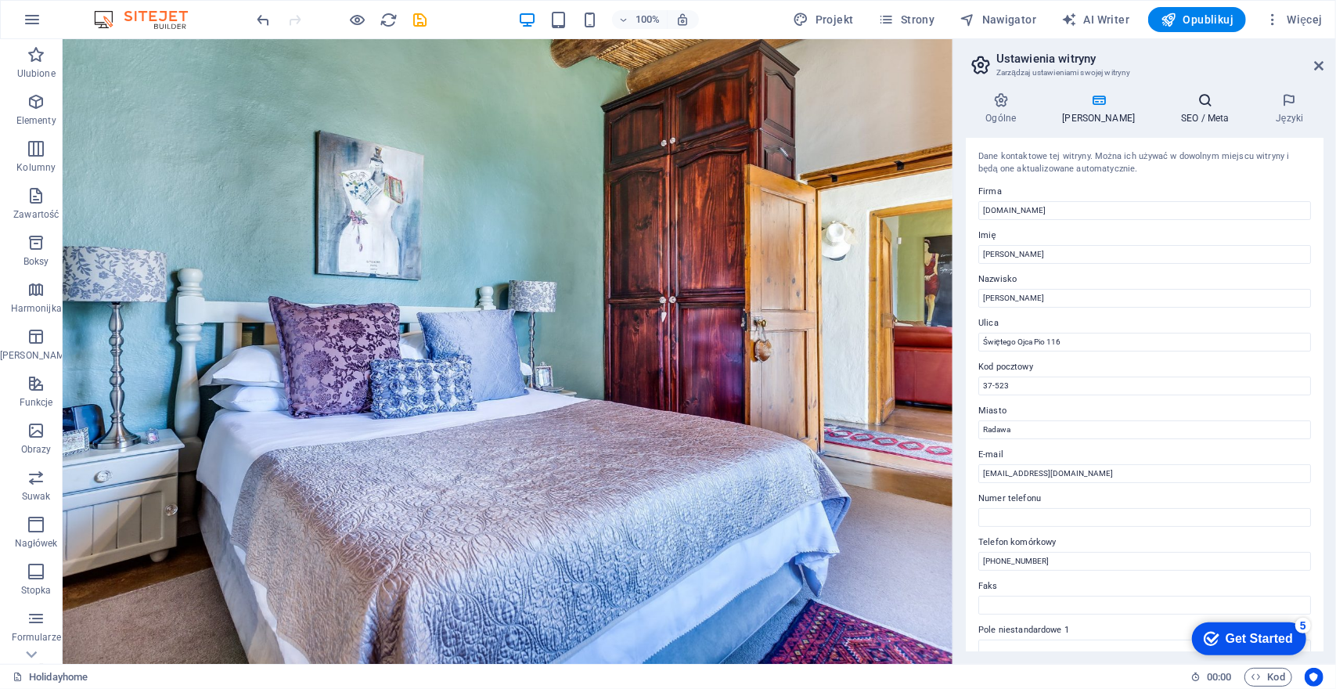
click at [1176, 109] on h4 "SEO / Meta" at bounding box center [1209, 108] width 95 height 33
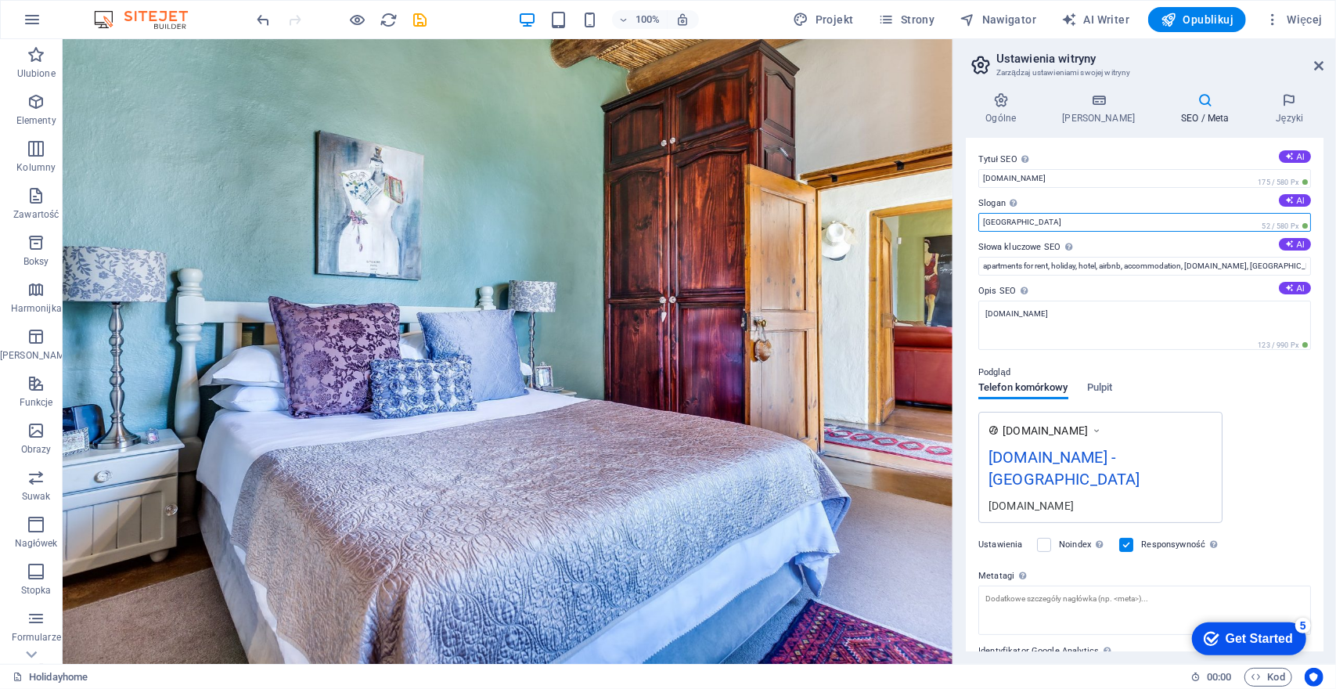
drag, startPoint x: 1175, startPoint y: 267, endPoint x: 840, endPoint y: 243, distance: 335.9
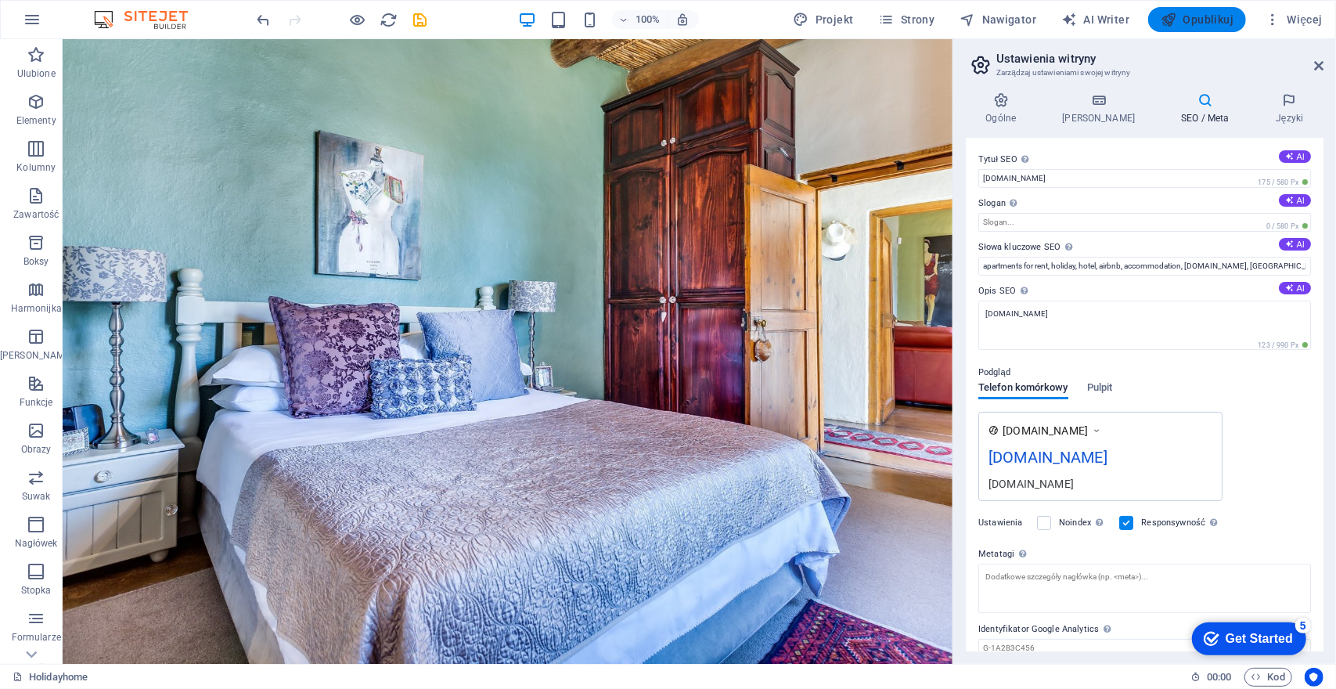
click at [1164, 20] on icon "button" at bounding box center [1169, 20] width 16 height 16
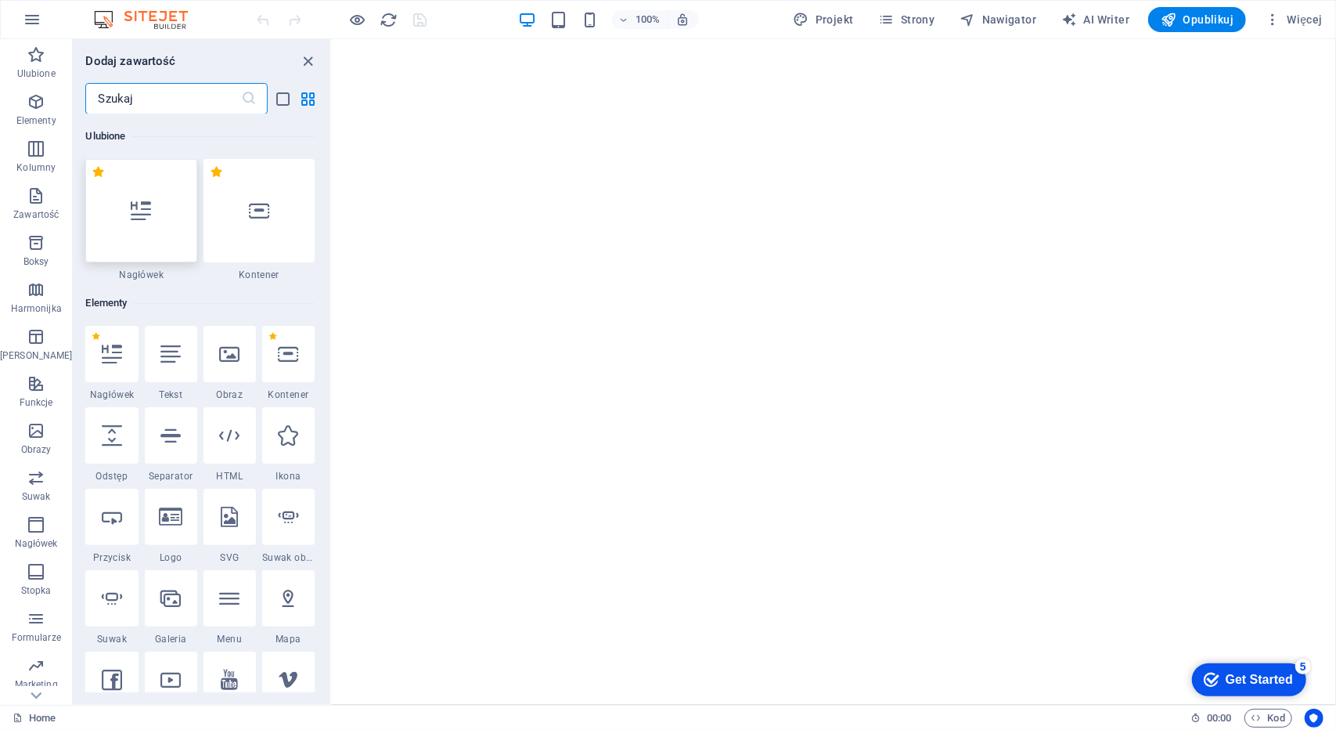
click at [142, 218] on icon at bounding box center [142, 210] width 20 height 20
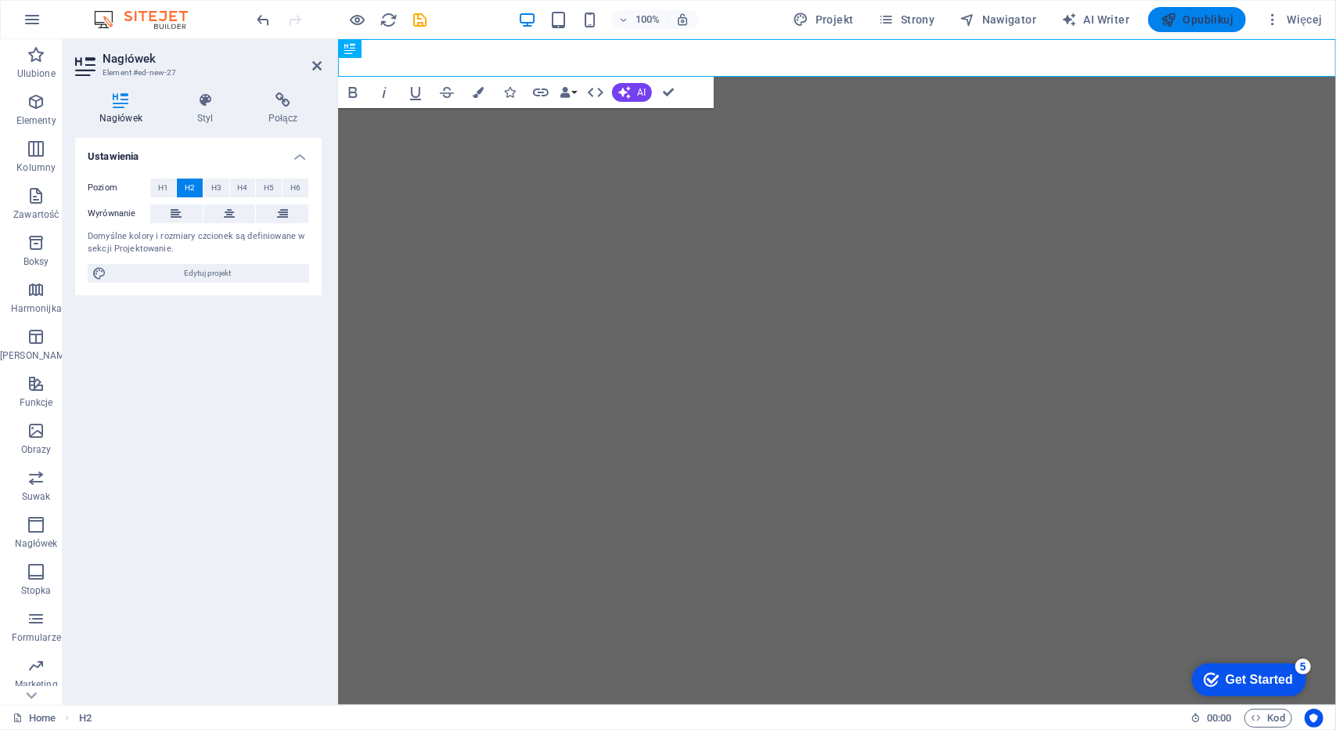
click at [1209, 16] on span "Opublikuj" at bounding box center [1197, 20] width 73 height 16
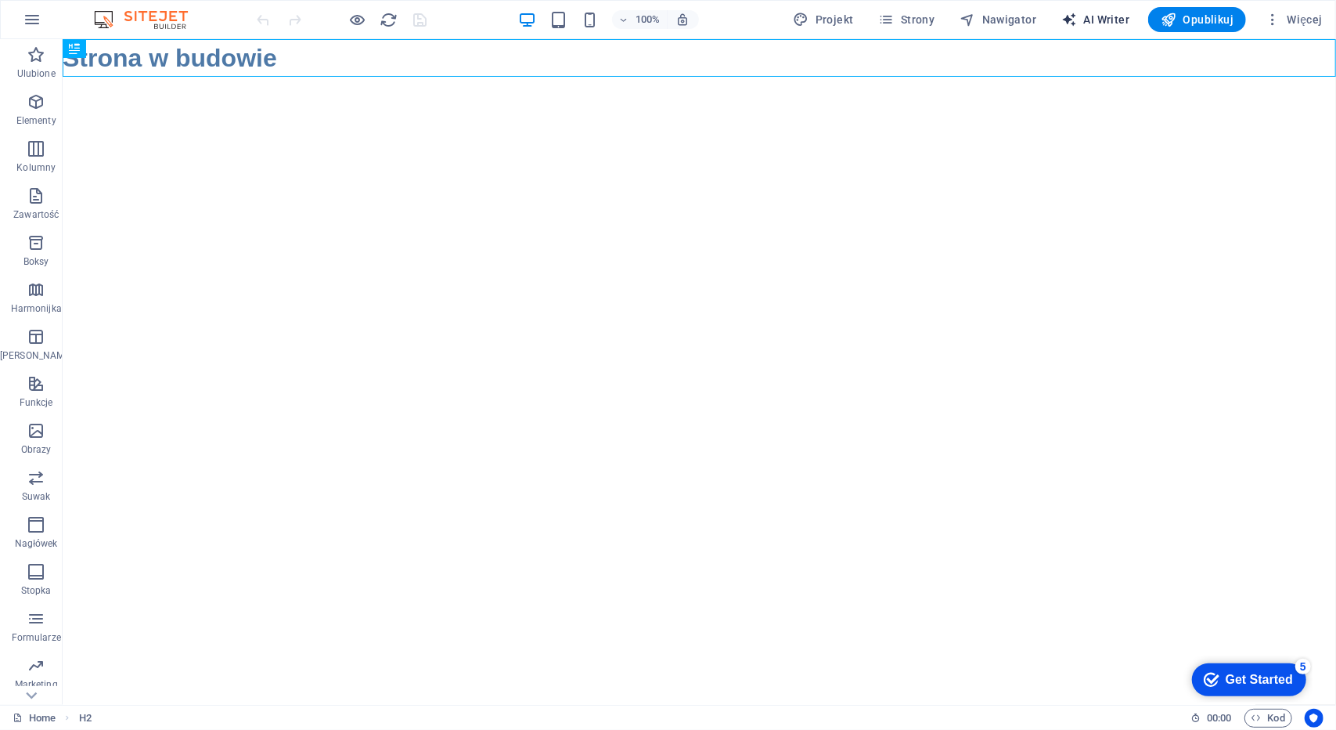
click at [1088, 23] on span "AI Writer" at bounding box center [1095, 20] width 68 height 16
select select "English"
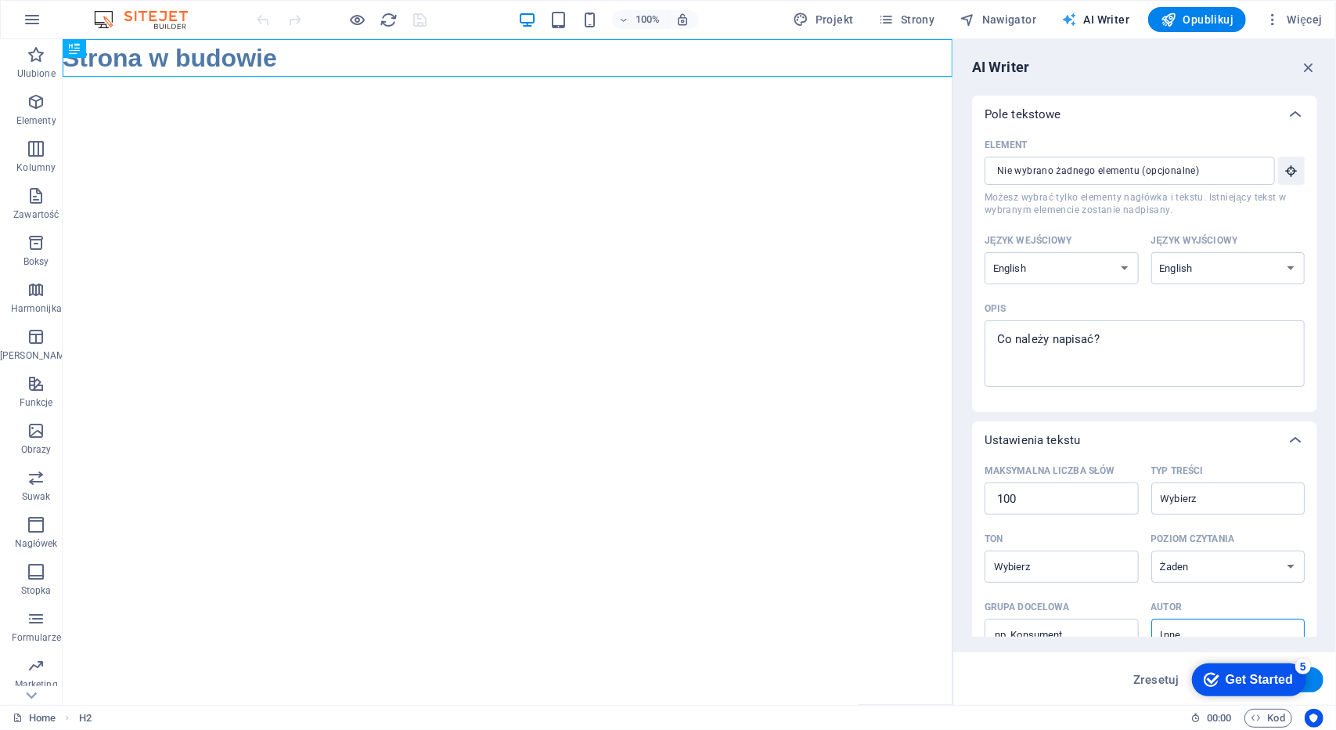
click at [1085, 14] on span "AI Writer" at bounding box center [1095, 20] width 68 height 16
click at [1298, 23] on span "Więcej" at bounding box center [1294, 20] width 58 height 16
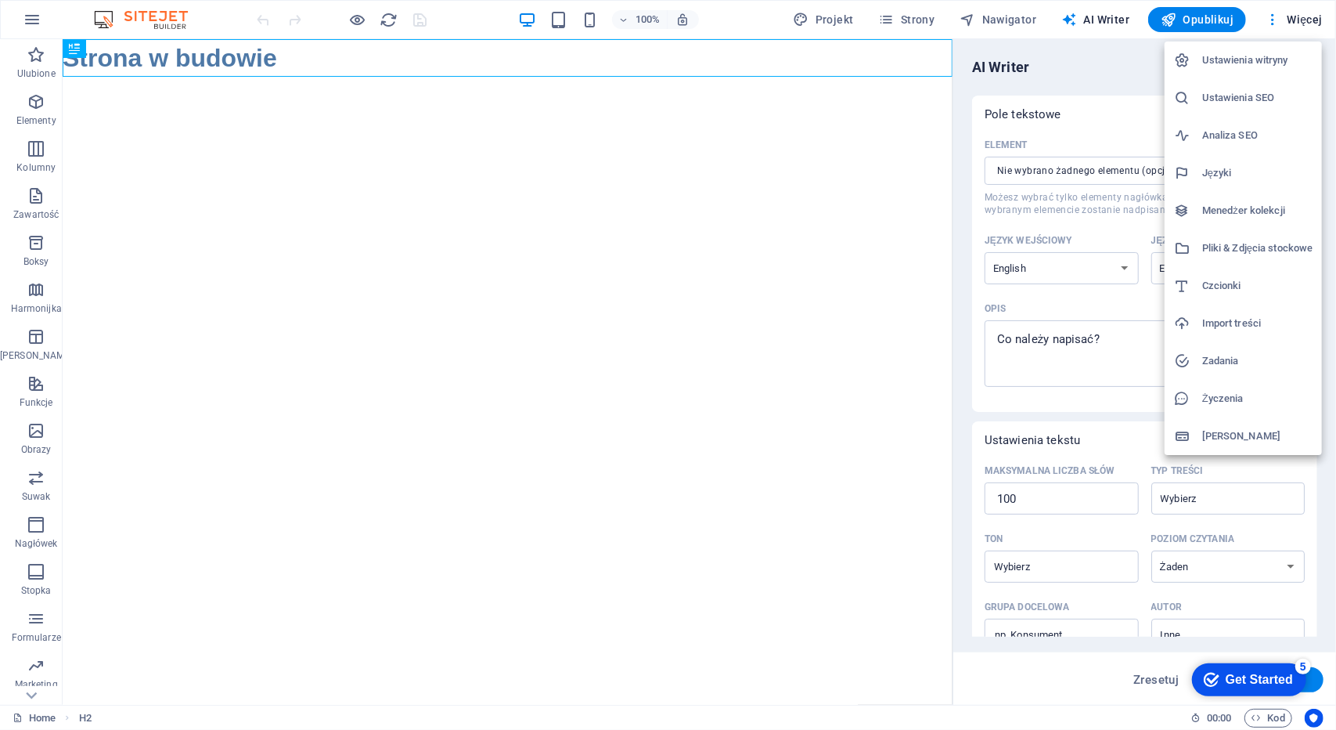
click at [1232, 99] on h6 "Ustawienia SEO" at bounding box center [1257, 97] width 110 height 19
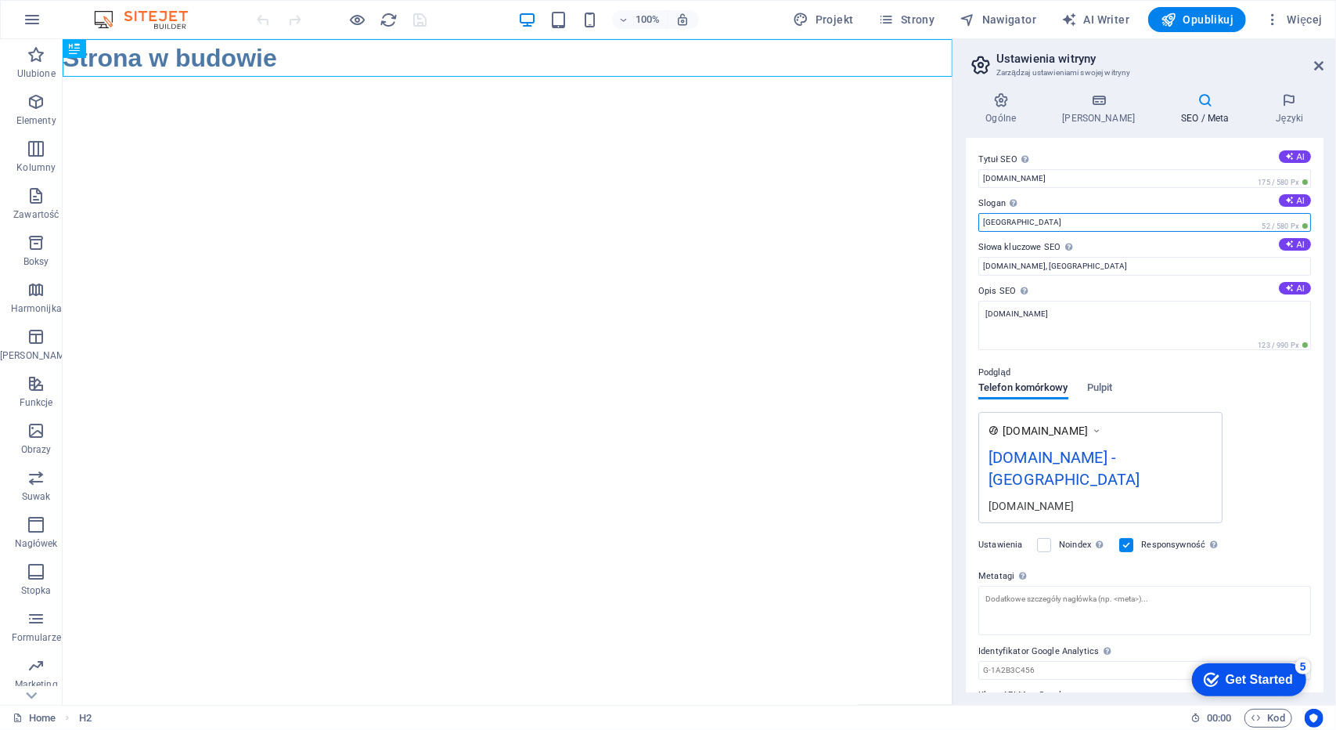
drag, startPoint x: 1089, startPoint y: 257, endPoint x: 840, endPoint y: 232, distance: 250.2
type input "w"
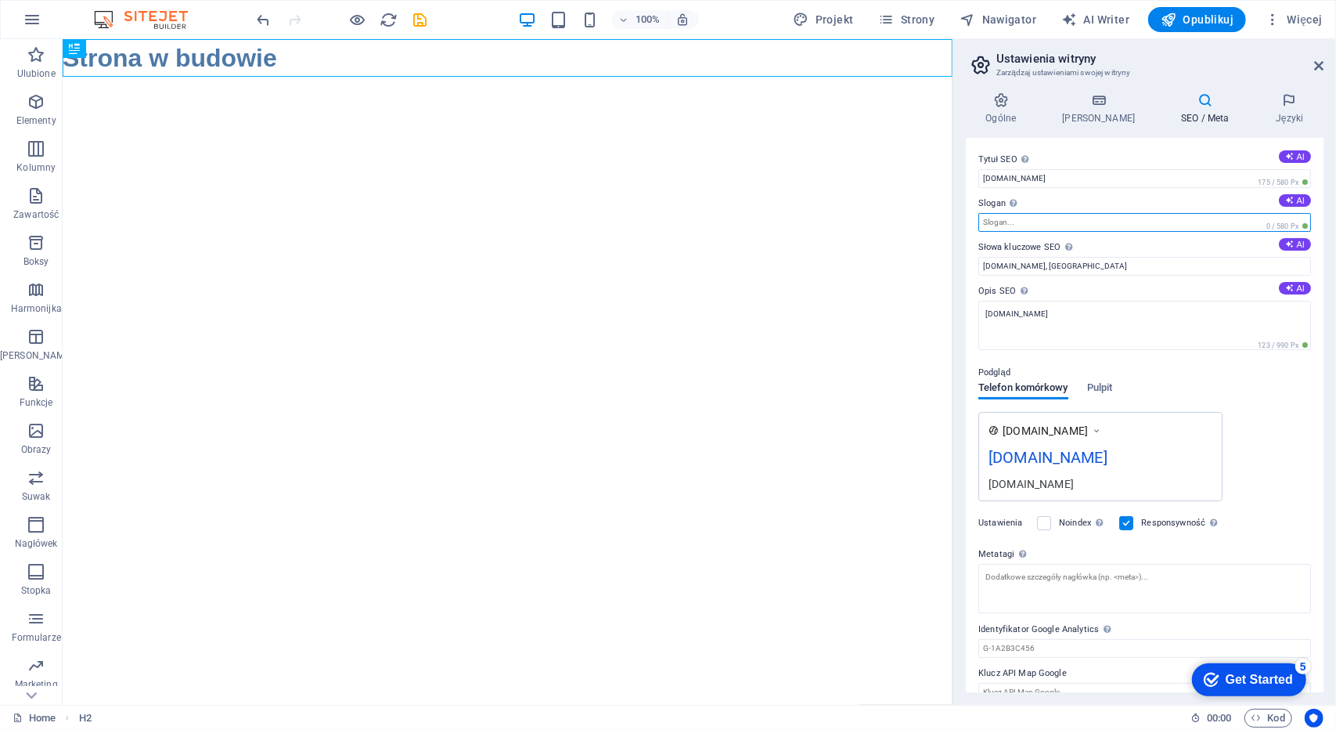
type input "A"
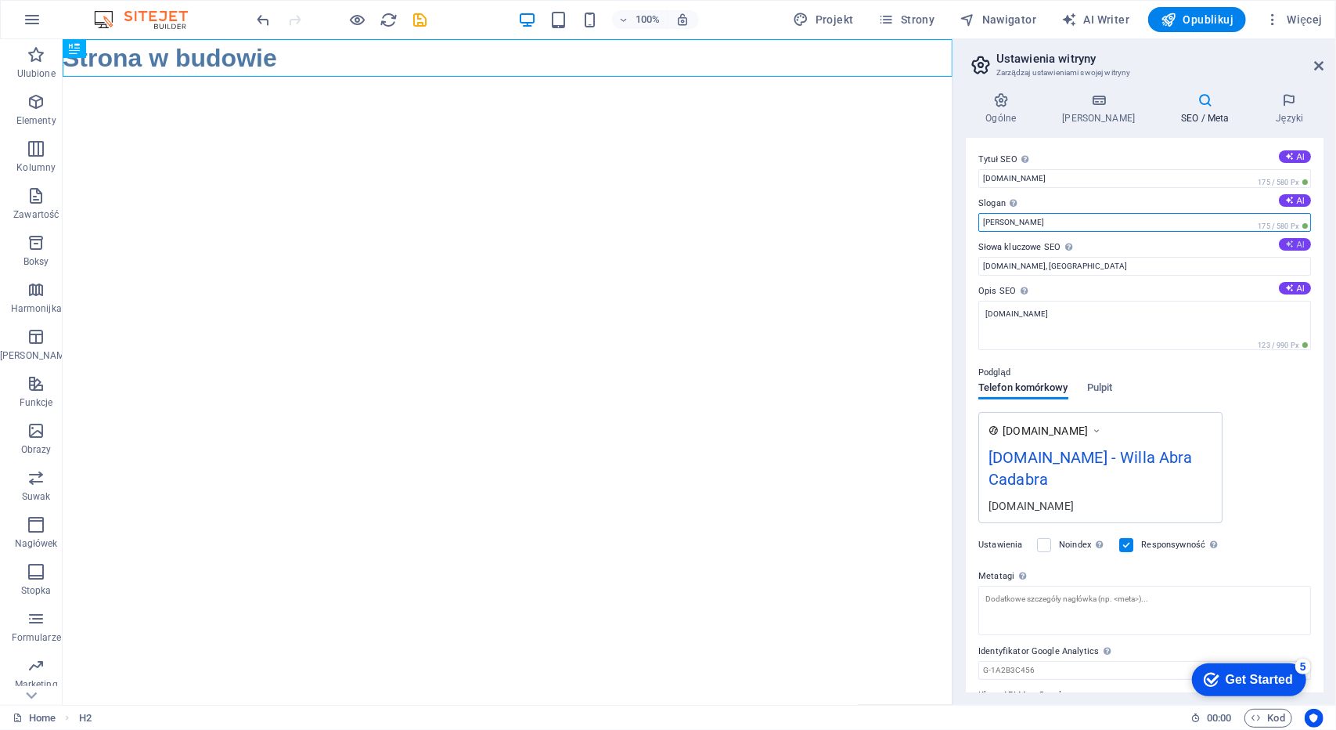
type input "[PERSON_NAME]"
click at [1299, 243] on button "AI" at bounding box center [1295, 244] width 32 height 13
type input "website under construction, coming soon, site development, website launch, upco…"
drag, startPoint x: 1130, startPoint y: 258, endPoint x: 826, endPoint y: 207, distance: 308.0
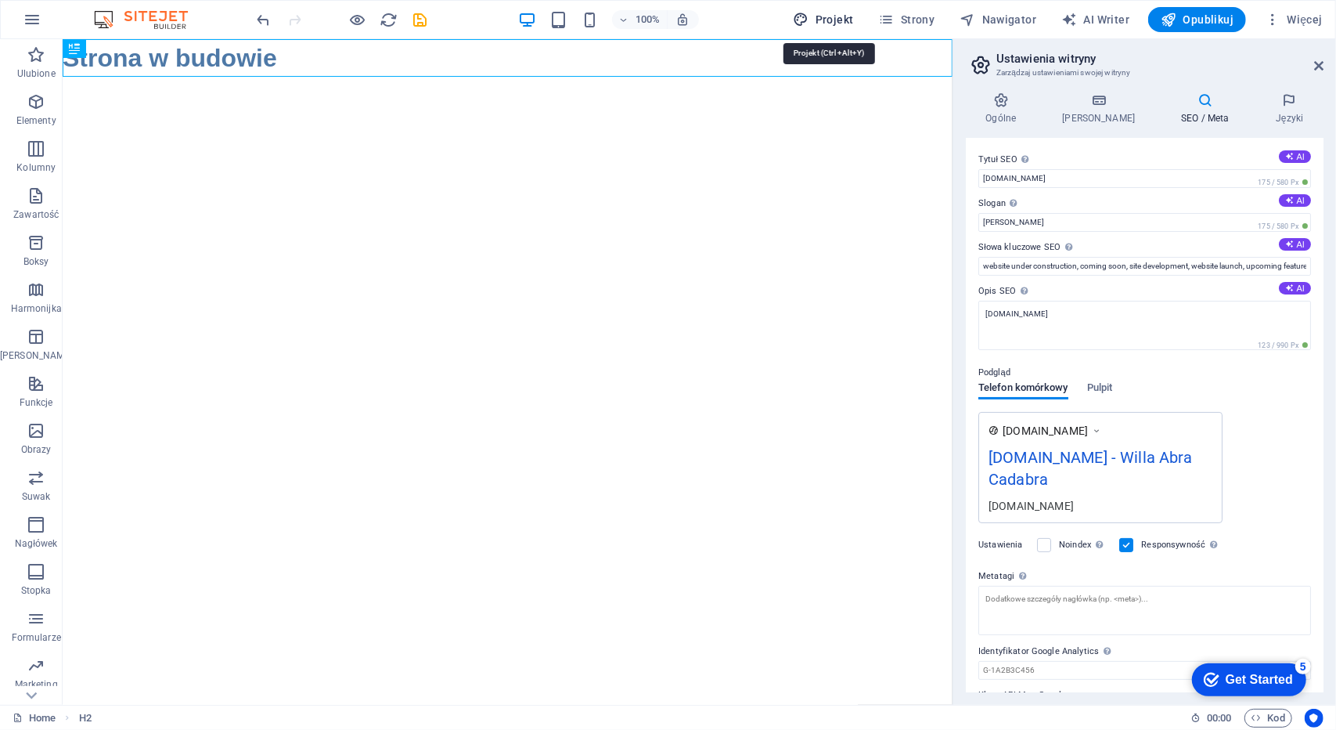
click at [834, 15] on span "Projekt" at bounding box center [823, 20] width 60 height 16
select select "px"
select select "400"
select select "px"
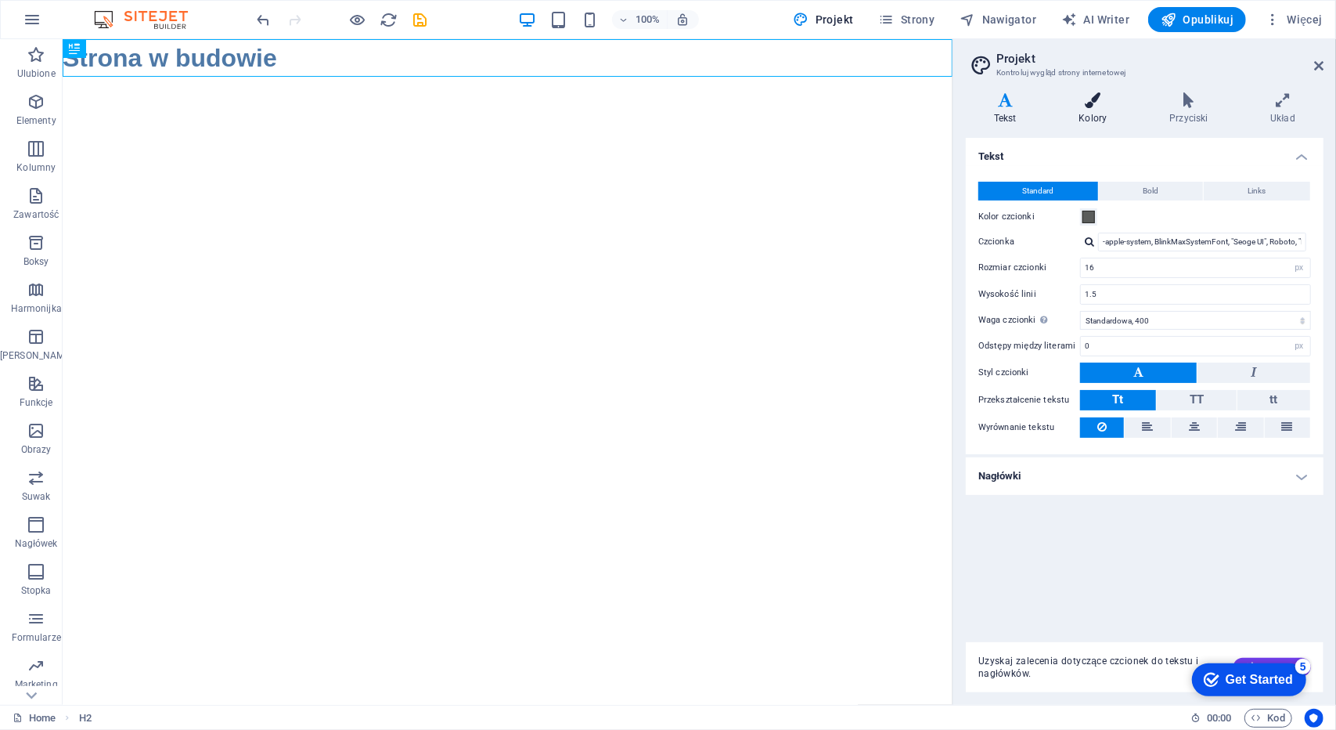
click at [1084, 106] on icon at bounding box center [1093, 100] width 85 height 16
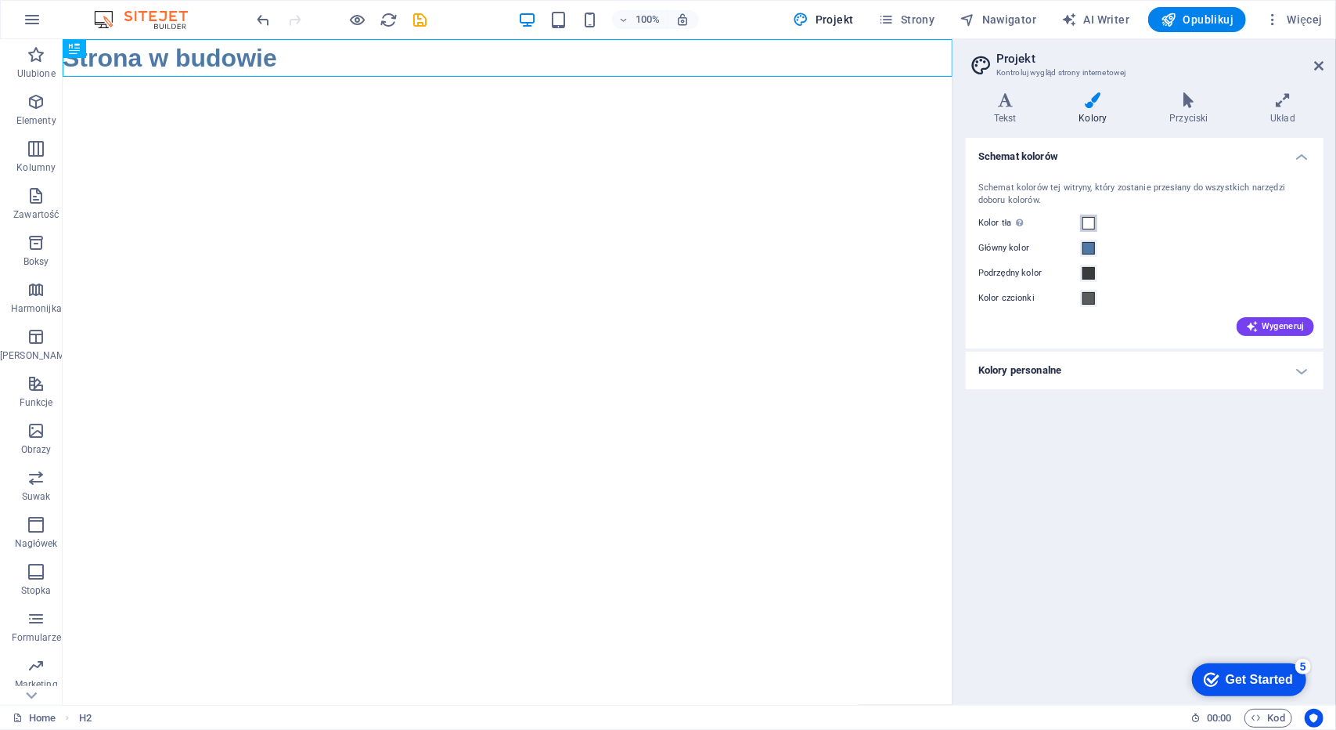
click at [1089, 217] on span at bounding box center [1089, 223] width 13 height 13
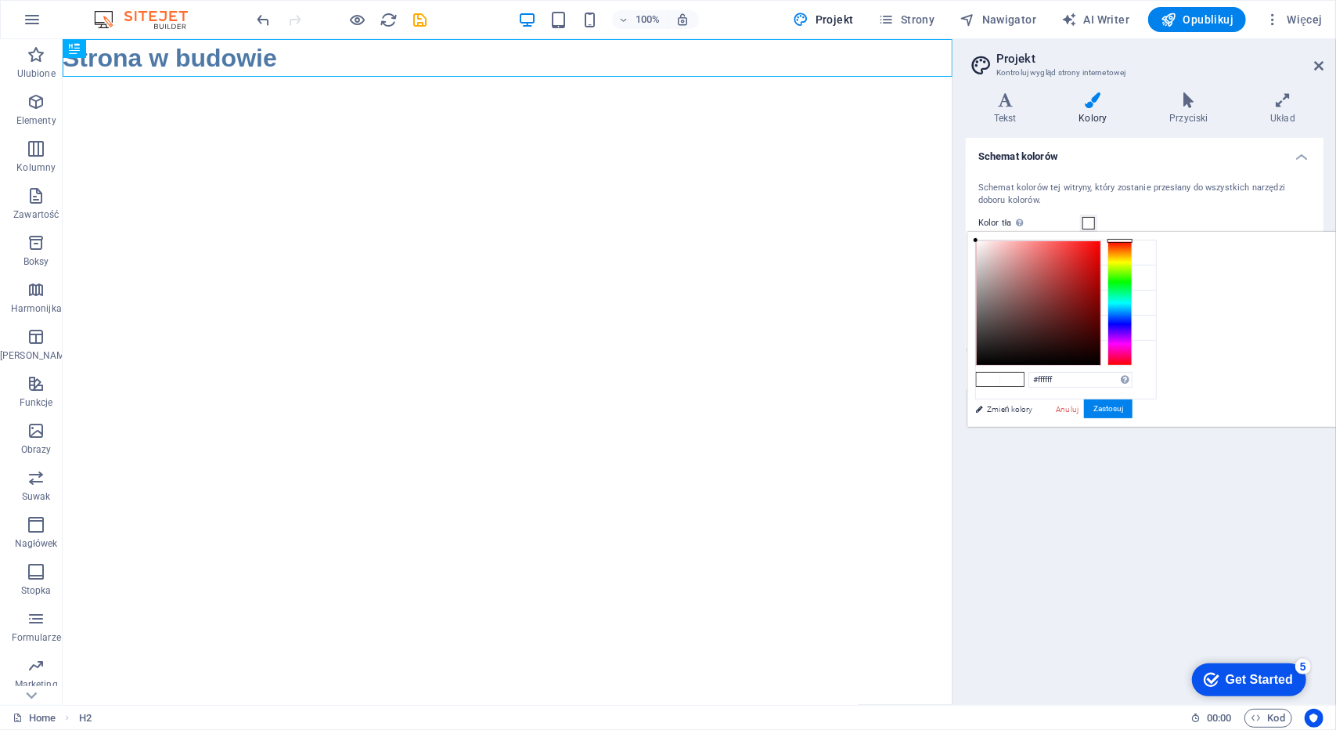
type input "#c34a4a"
click at [1101, 269] on div at bounding box center [1039, 303] width 124 height 124
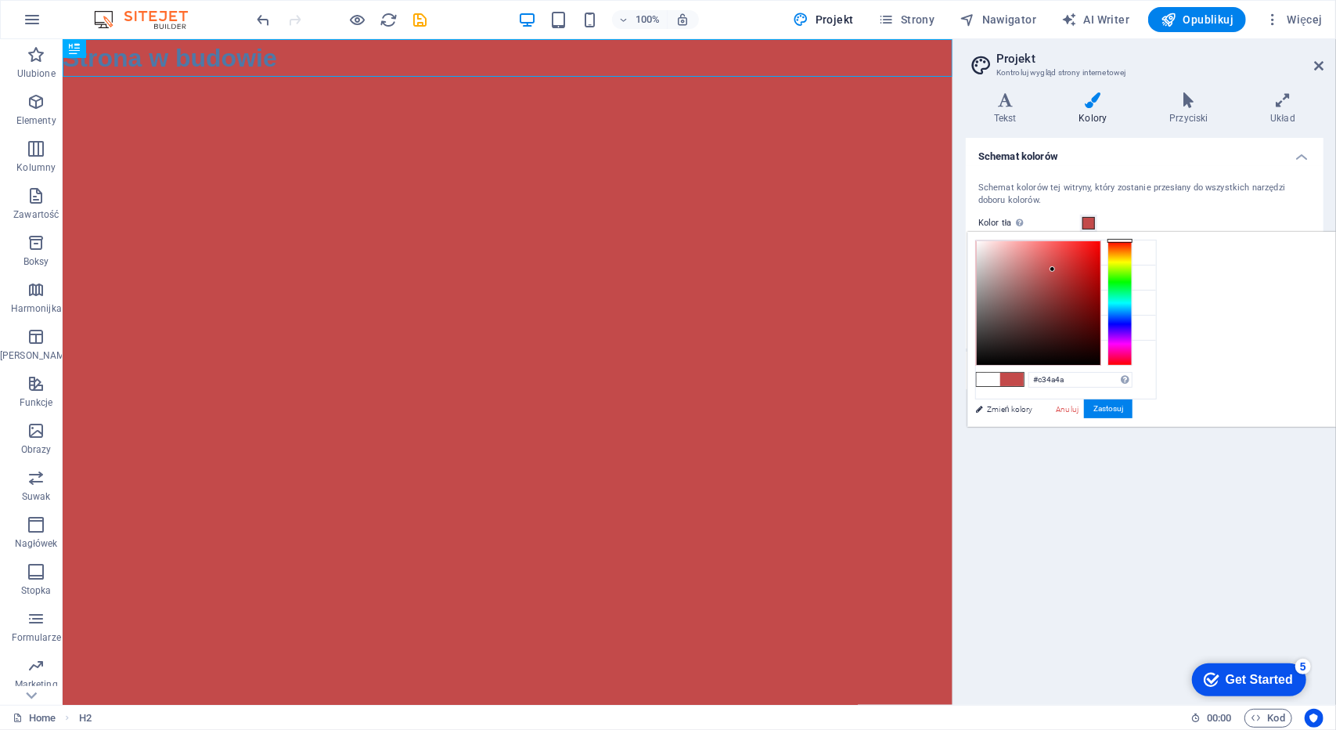
drag, startPoint x: 1177, startPoint y: 520, endPoint x: 1168, endPoint y: 507, distance: 15.7
click at [1176, 519] on div "Schemat kolorów Schemat kolorów tej witryny, który zostanie przesłany do wszyst…" at bounding box center [1145, 415] width 358 height 554
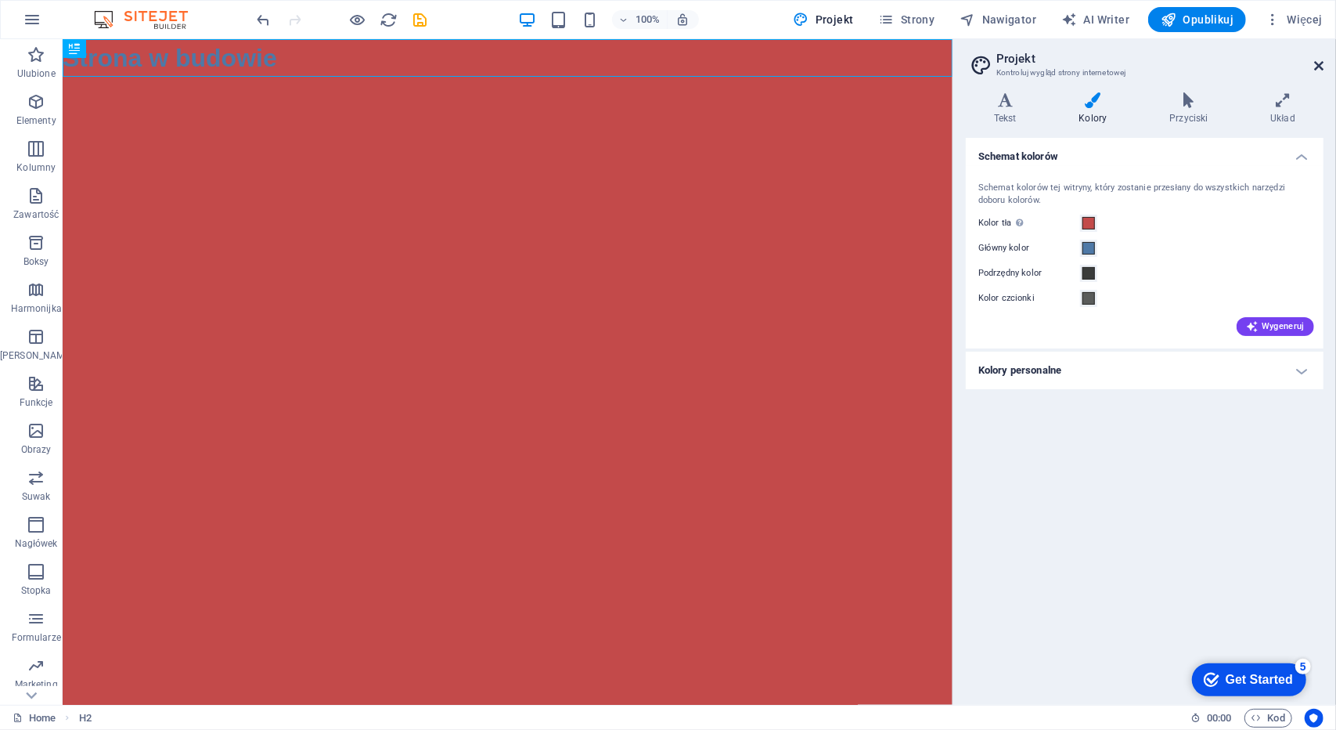
click at [1317, 65] on icon at bounding box center [1318, 65] width 9 height 13
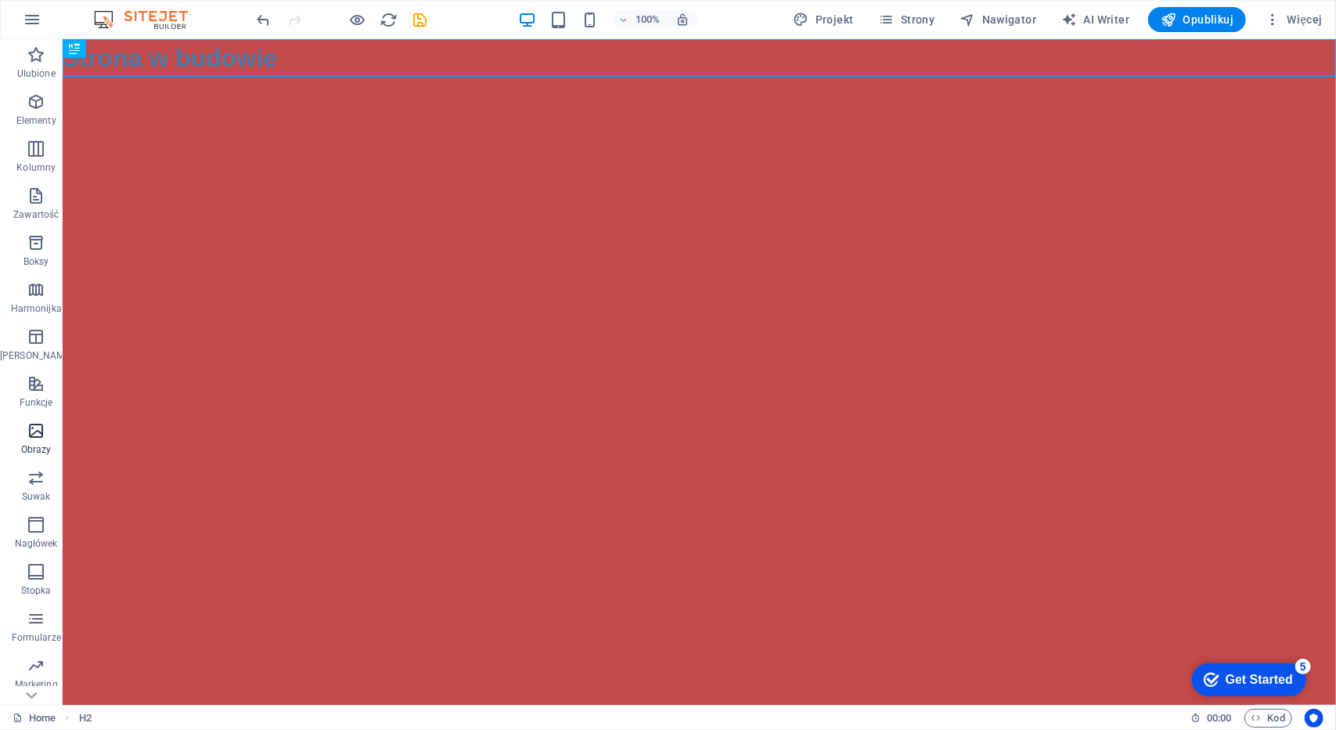
click at [43, 431] on span "Obrazy" at bounding box center [36, 440] width 72 height 38
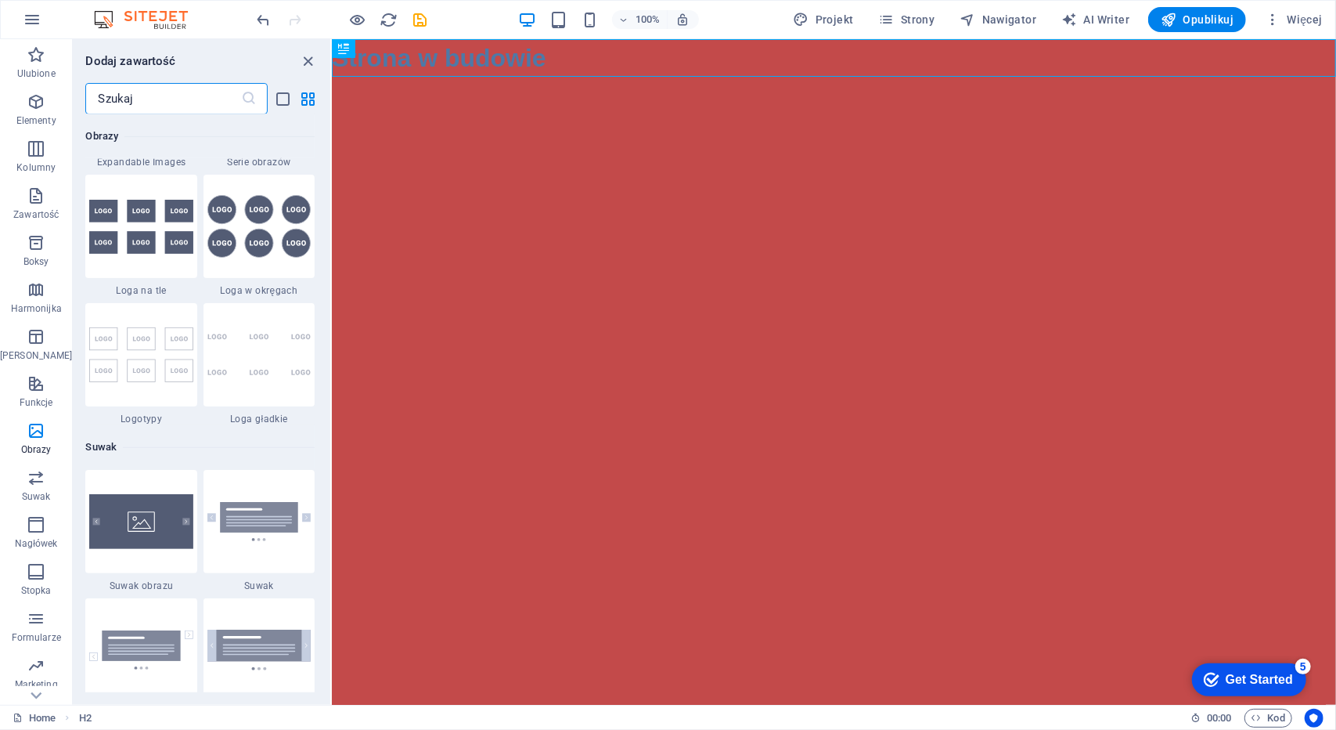
scroll to position [8642, 0]
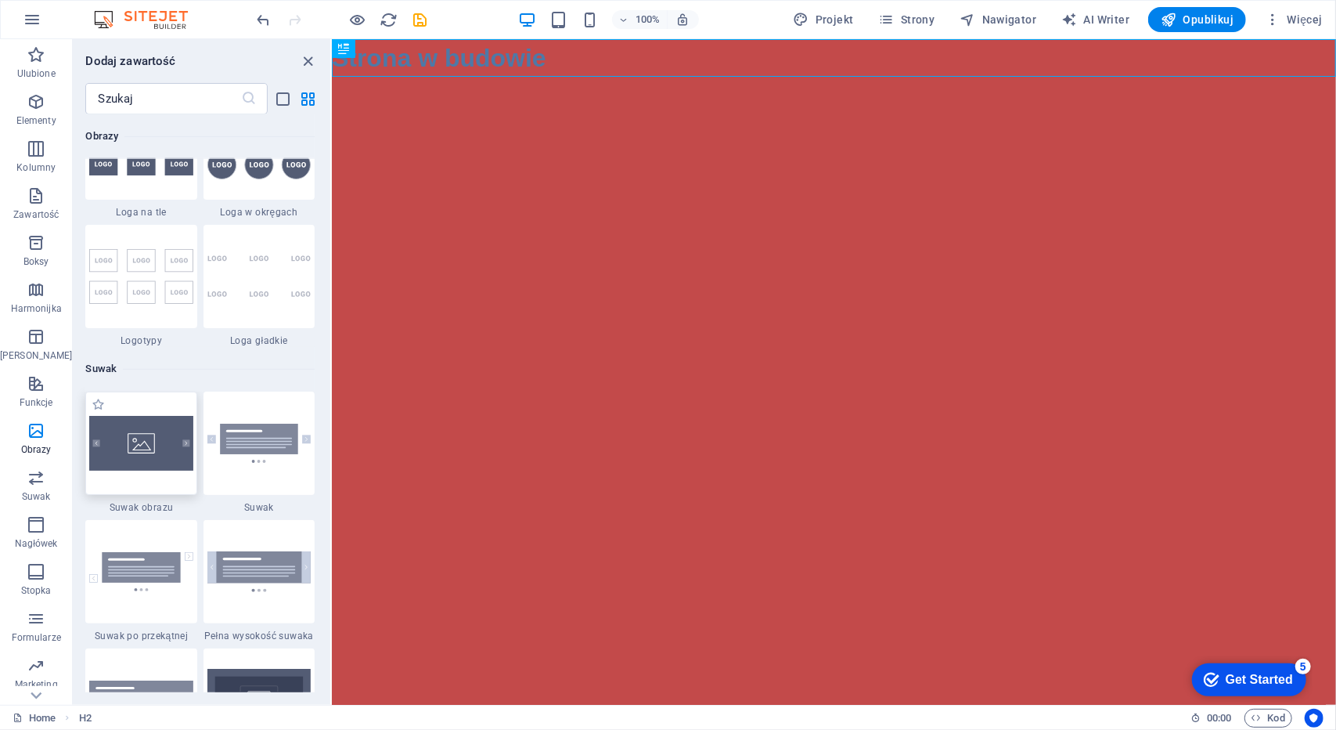
click at [142, 448] on img at bounding box center [140, 444] width 103 height 56
select select "rem"
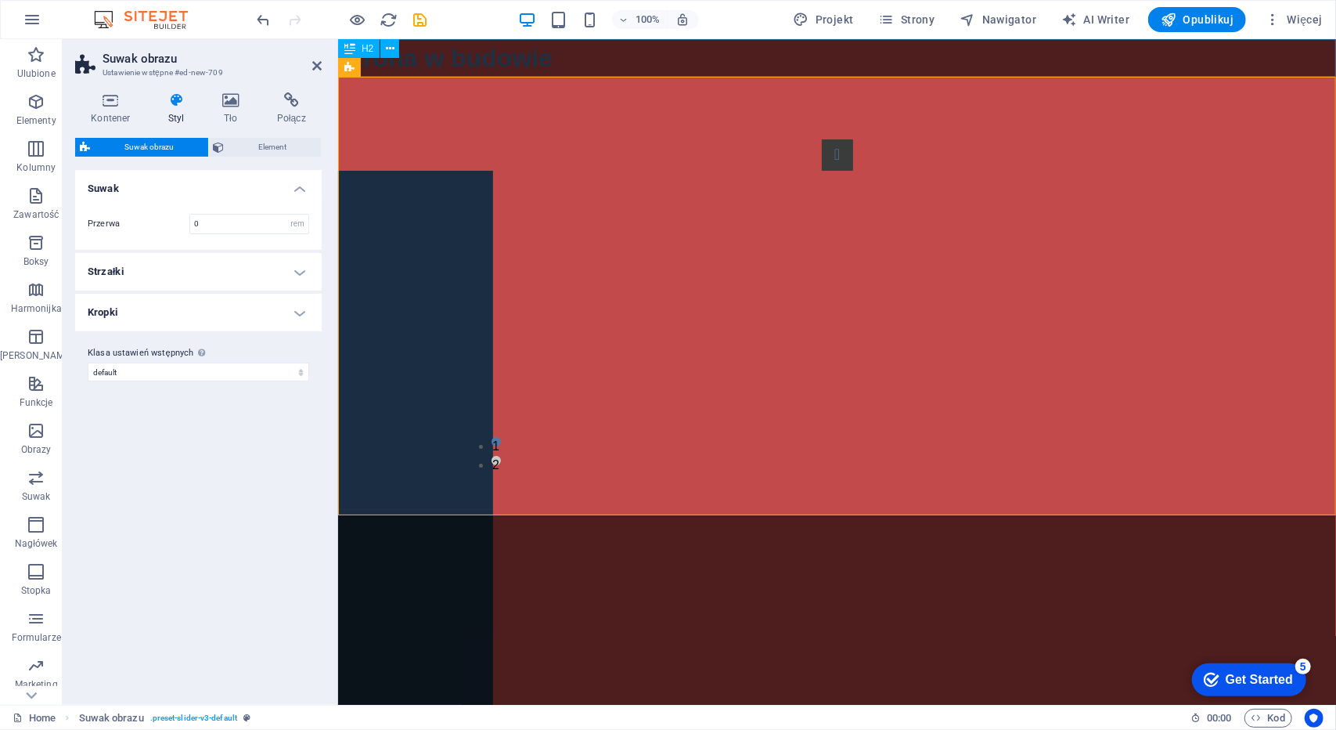
click at [519, 59] on div "Strona w budowie" at bounding box center [836, 57] width 998 height 38
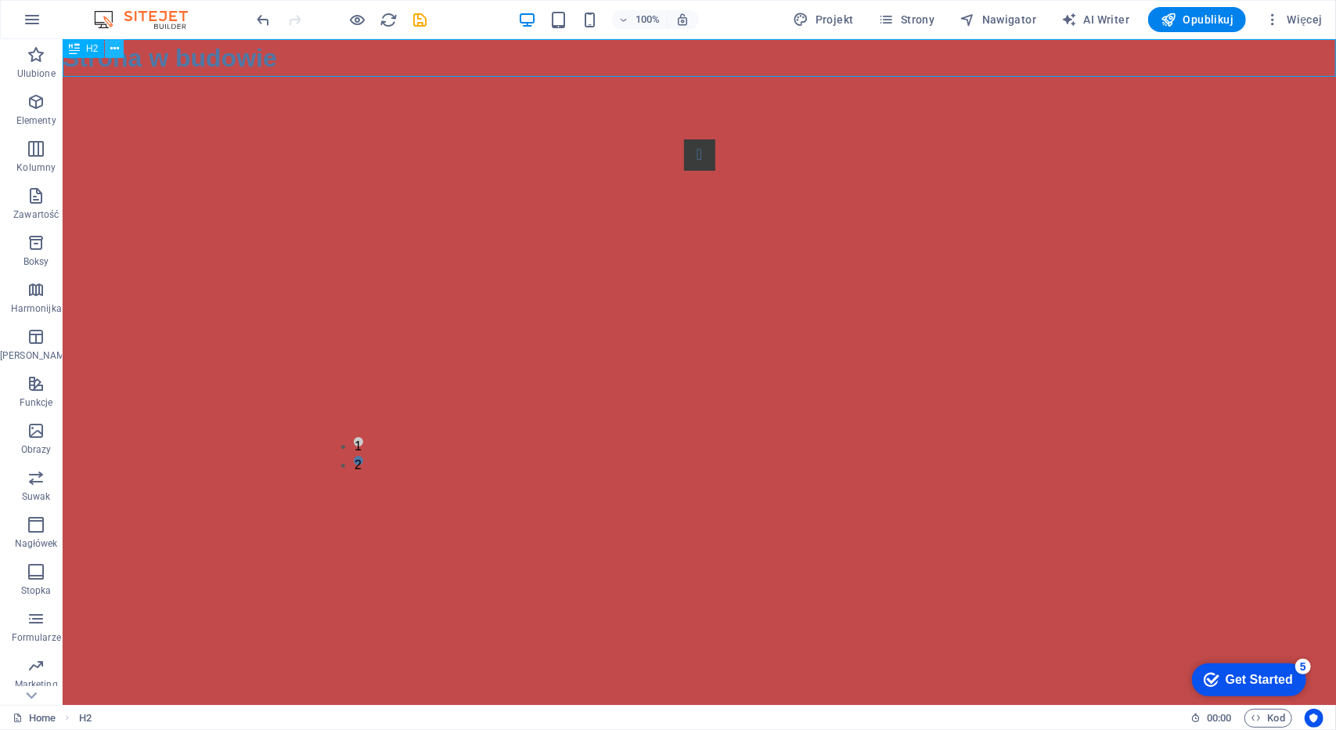
click at [111, 46] on icon at bounding box center [114, 49] width 9 height 16
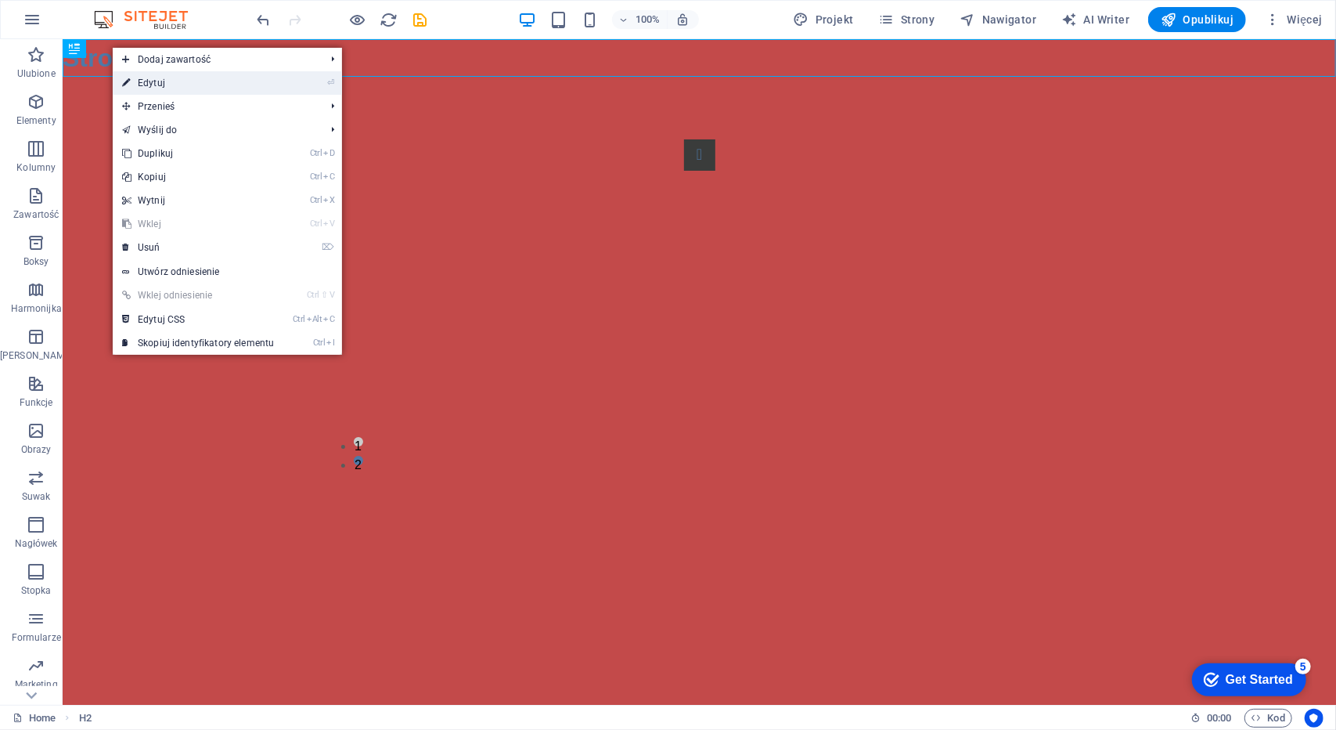
click at [144, 85] on link "⏎ Edytuj" at bounding box center [198, 82] width 171 height 23
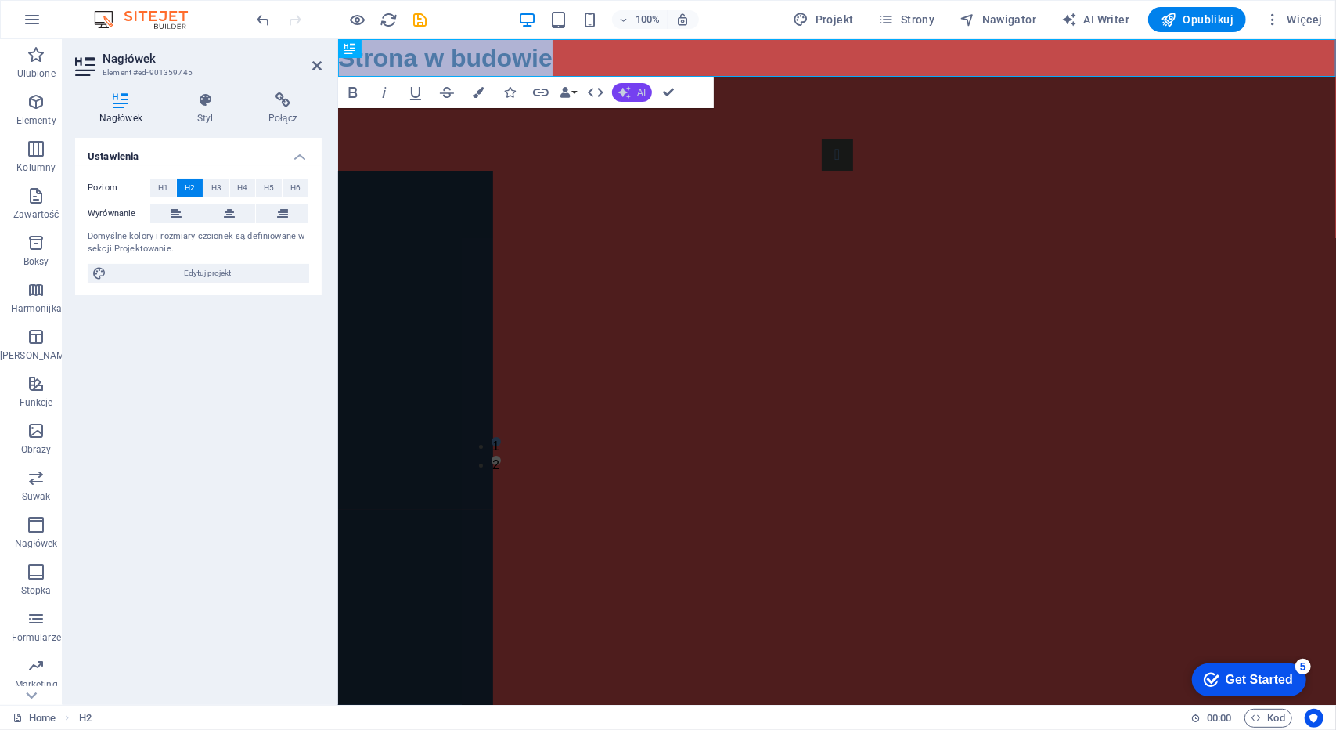
click at [640, 88] on span "AI" at bounding box center [641, 92] width 9 height 9
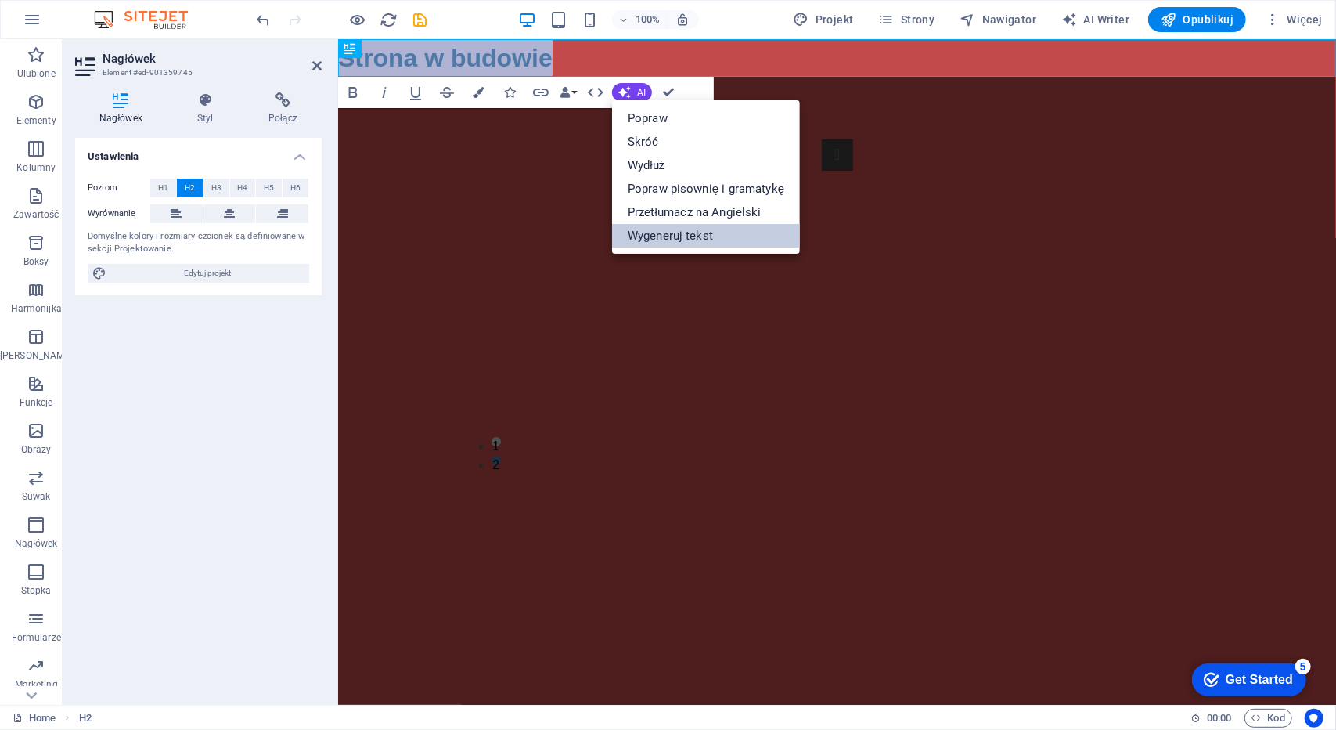
click at [670, 238] on link "Wygeneruj tekst" at bounding box center [706, 235] width 188 height 23
select select "English"
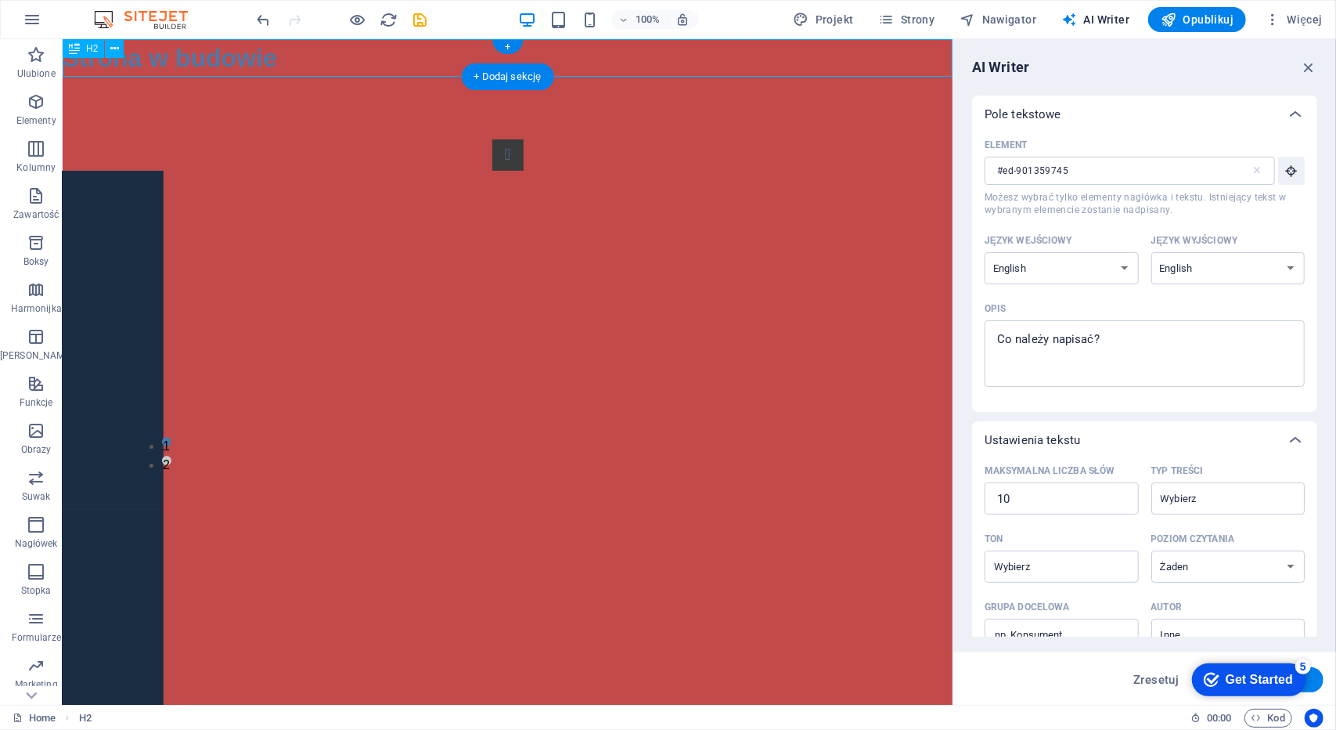
click at [293, 59] on div "Strona w budowie" at bounding box center [507, 57] width 890 height 38
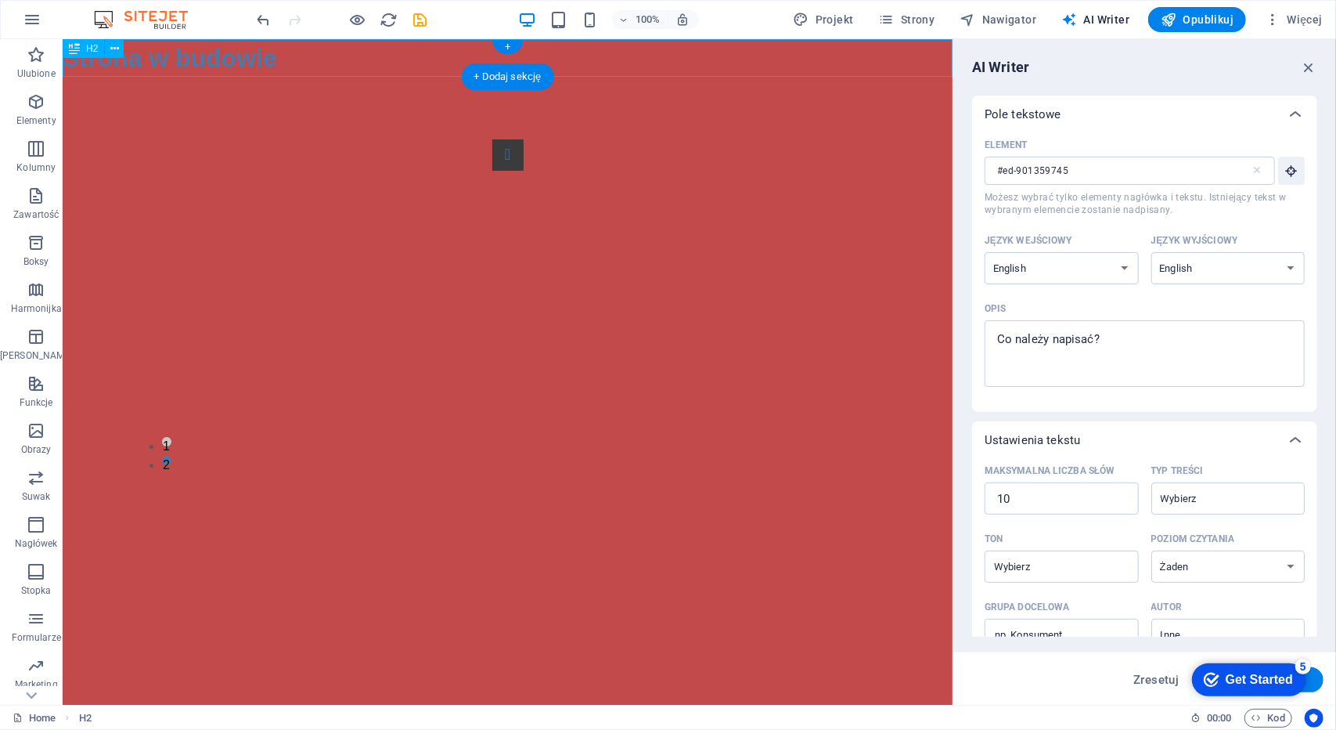
click at [259, 57] on div "Strona w budowie" at bounding box center [507, 57] width 890 height 38
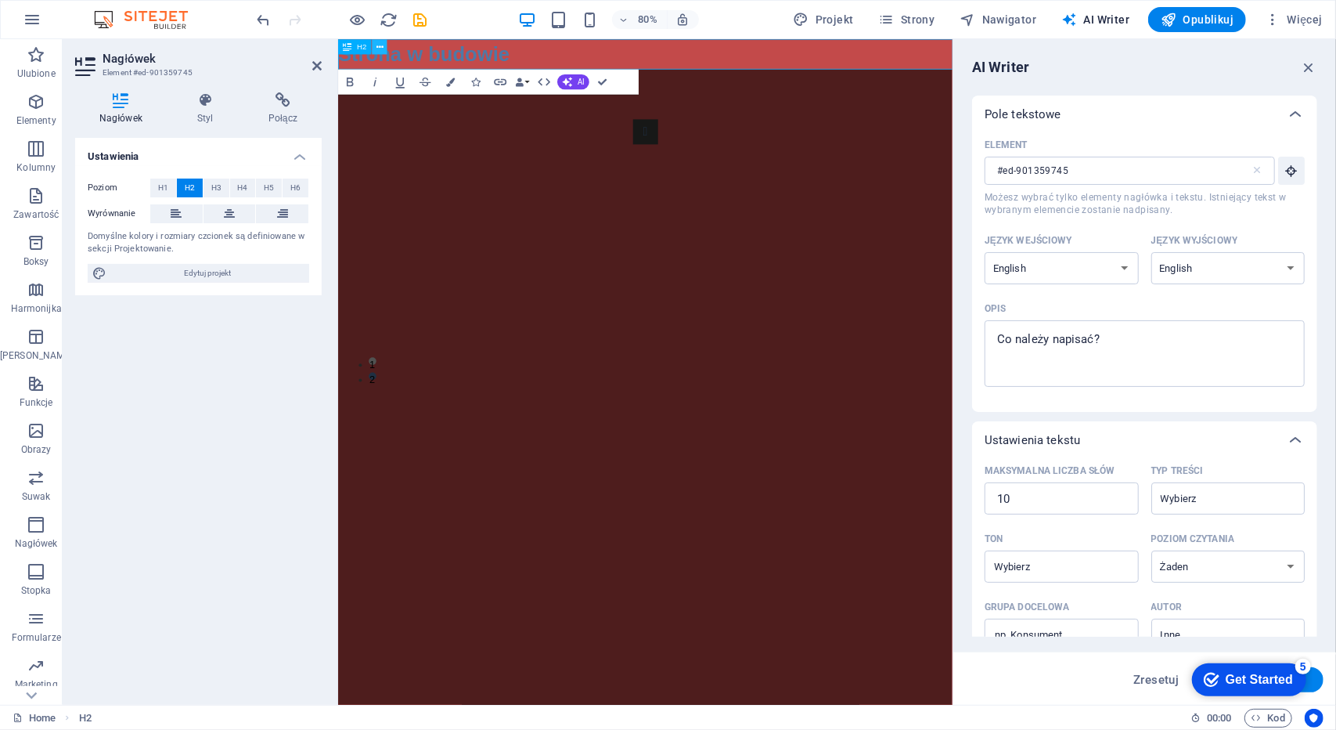
click at [384, 49] on button at bounding box center [379, 46] width 15 height 15
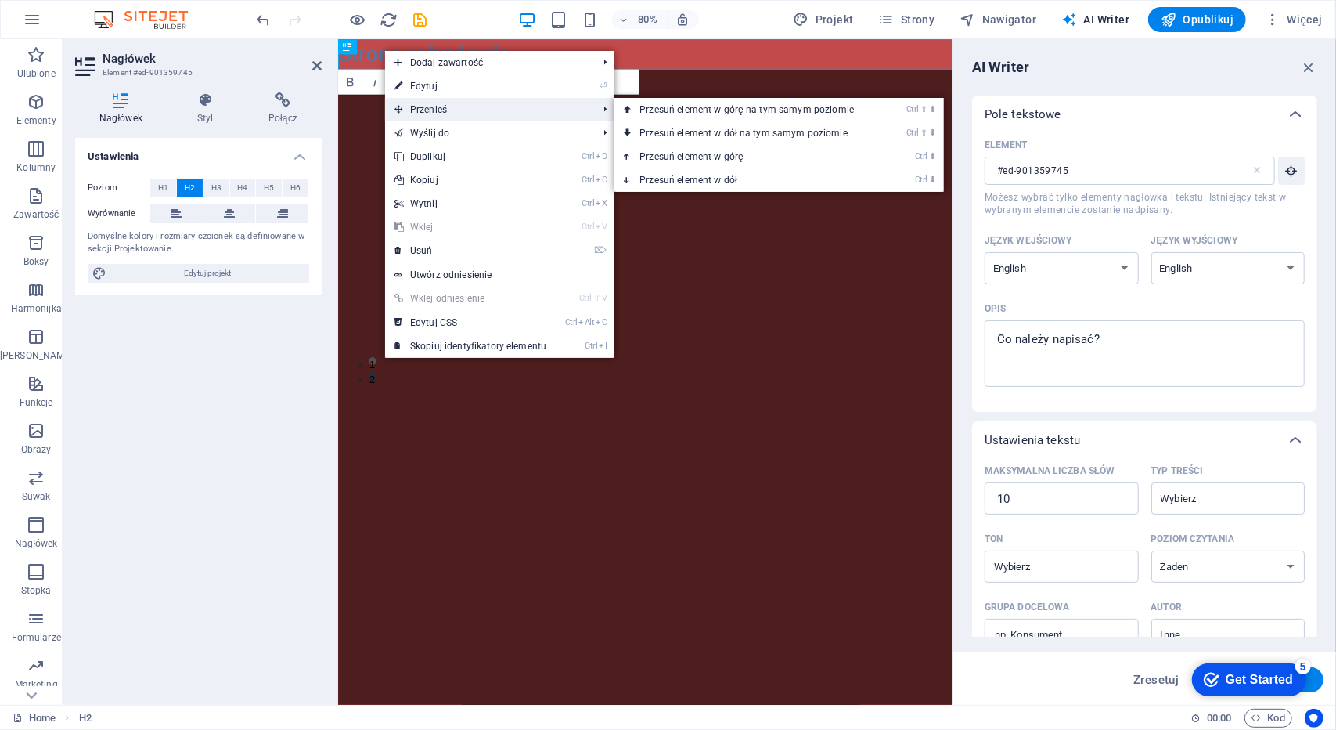
click at [413, 106] on span "Przenieś" at bounding box center [488, 109] width 206 height 23
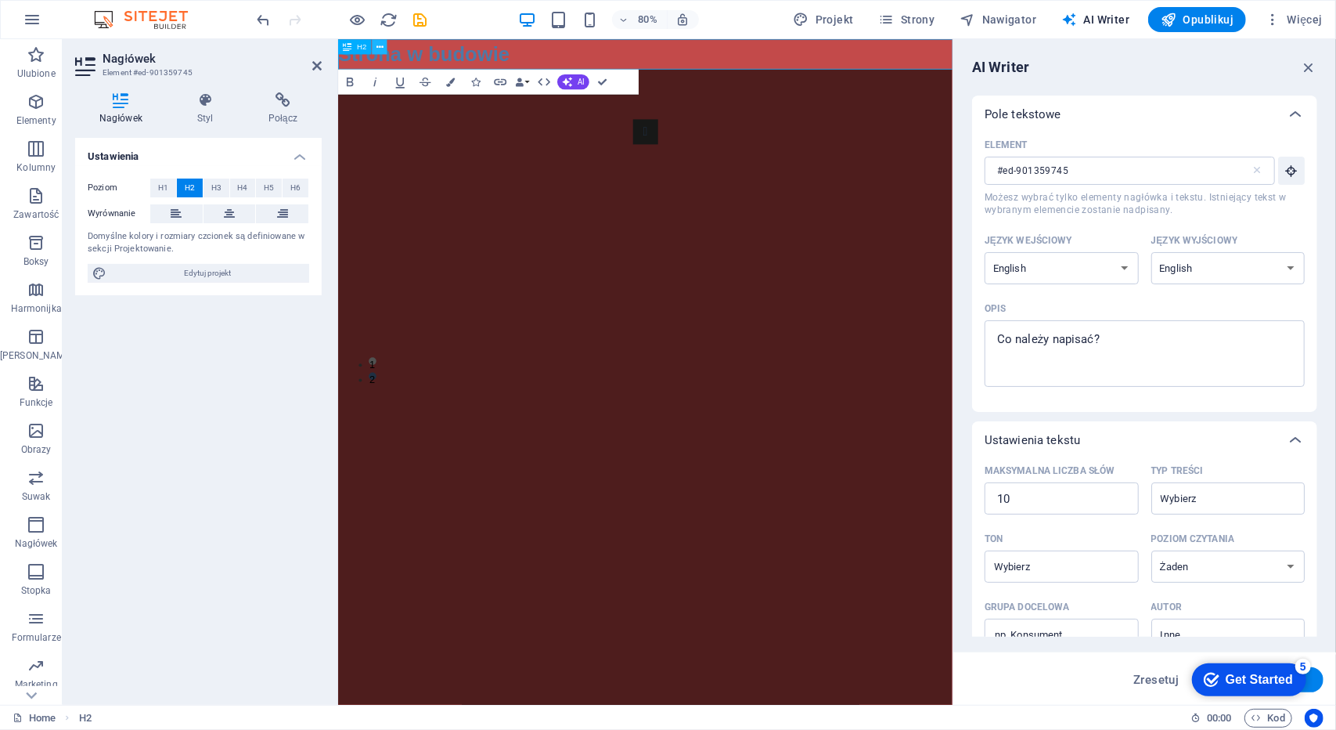
click at [375, 49] on button at bounding box center [379, 46] width 15 height 15
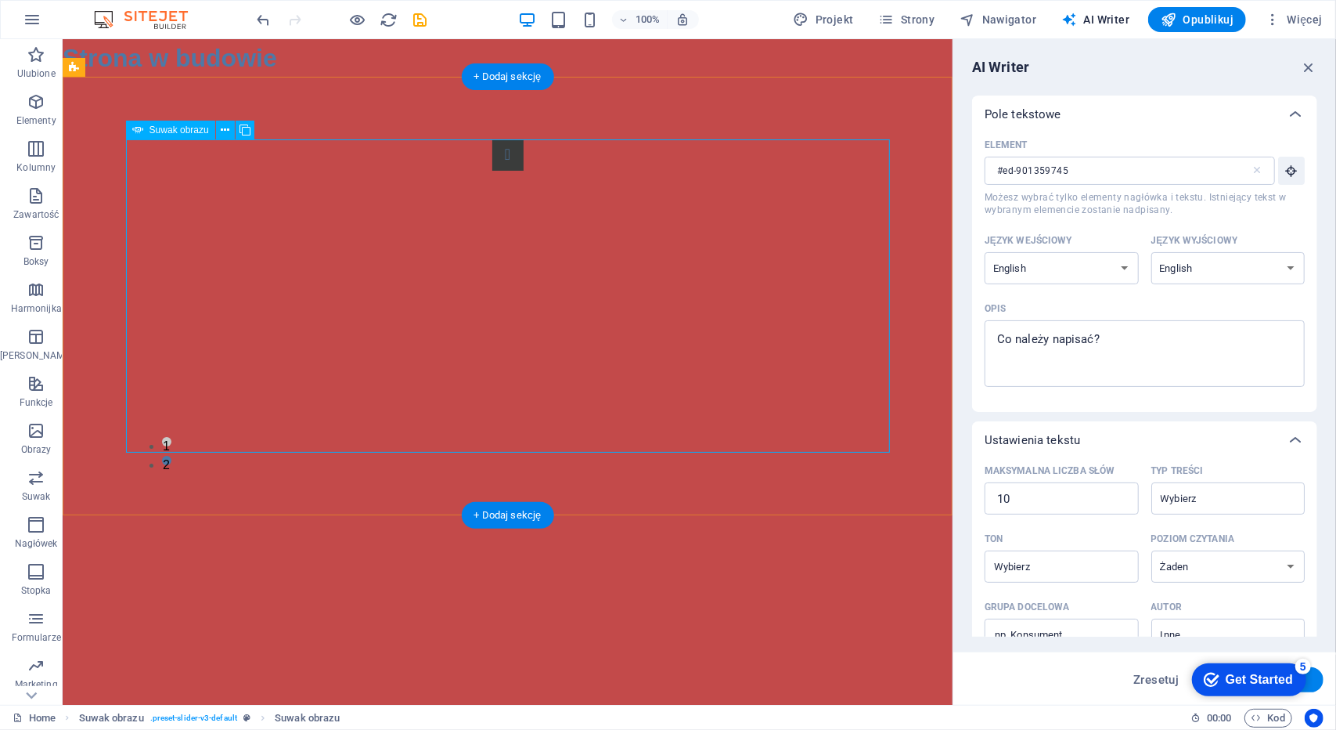
click at [492, 170] on button "Image Slider" at bounding box center [507, 154] width 31 height 31
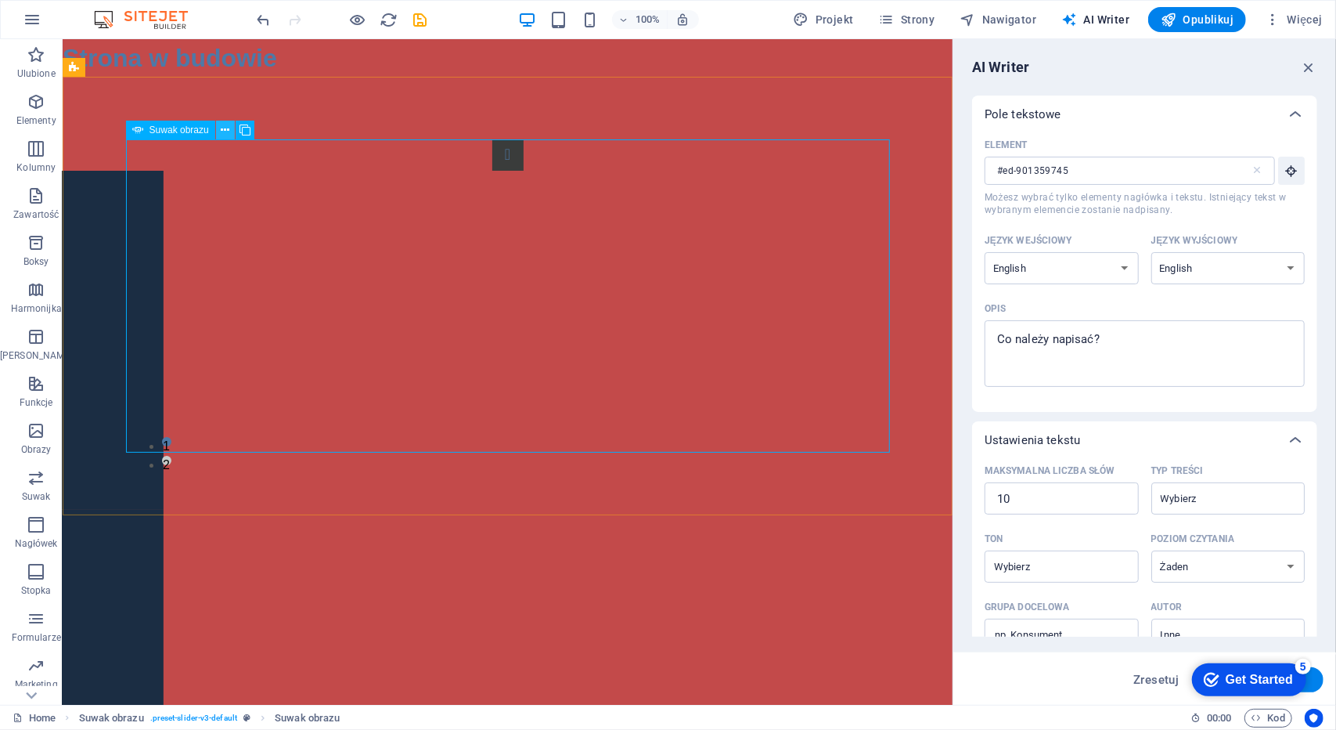
click at [225, 128] on icon at bounding box center [225, 130] width 9 height 16
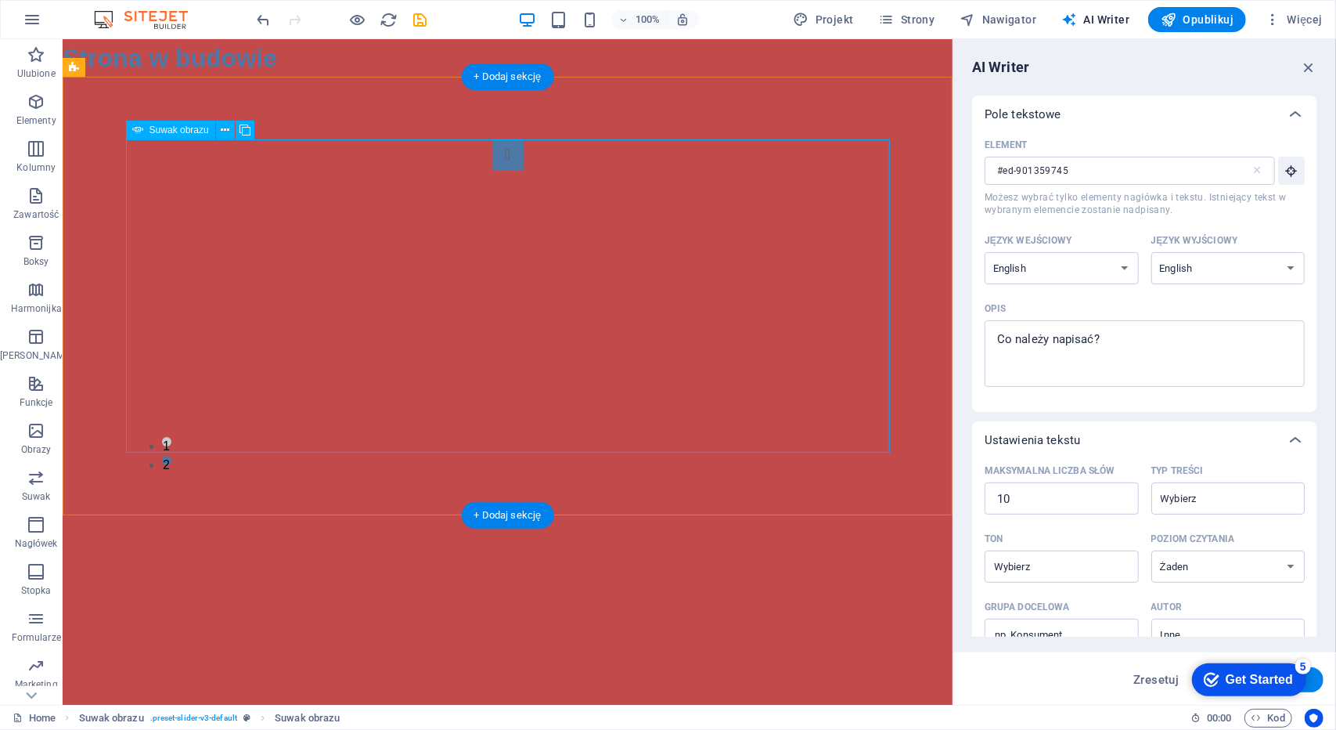
click at [492, 170] on button "Image Slider" at bounding box center [507, 154] width 31 height 31
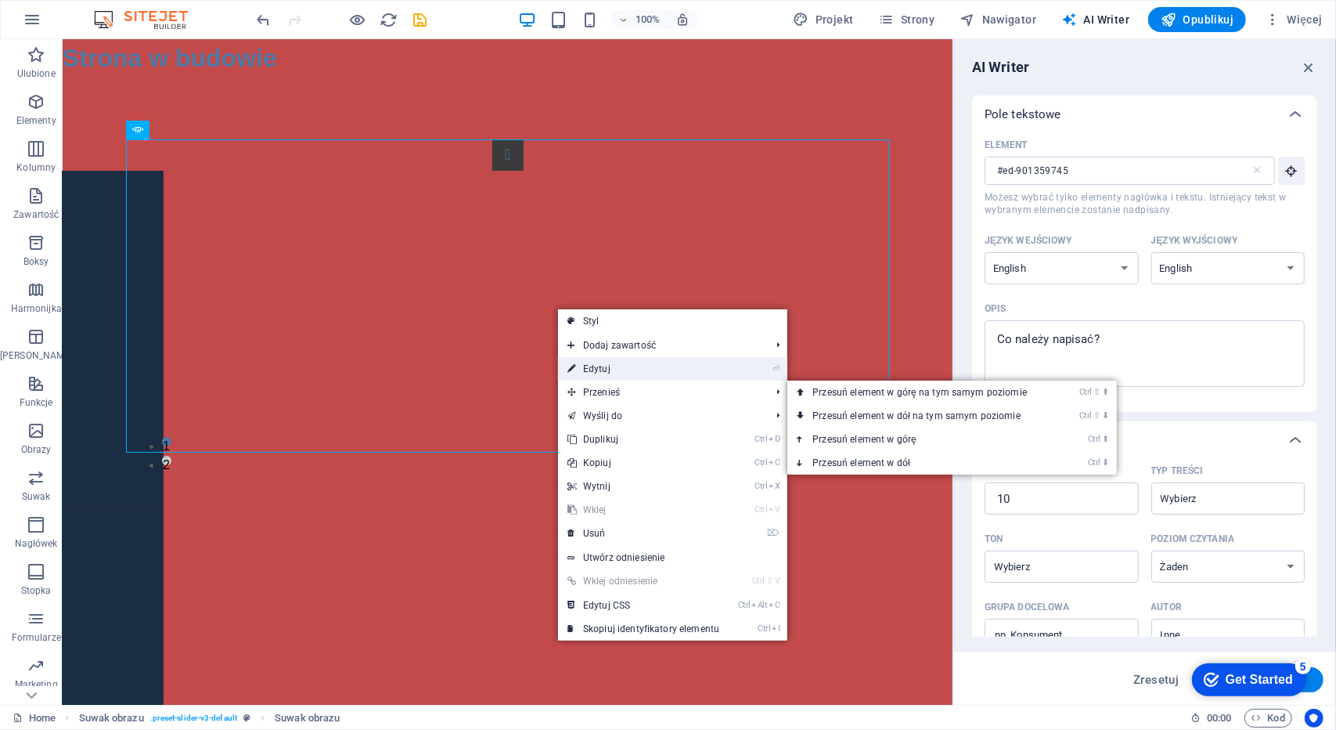
click at [582, 372] on link "⏎ Edytuj" at bounding box center [643, 368] width 171 height 23
select select "px"
select select "ms"
select select "s"
select select "progressive"
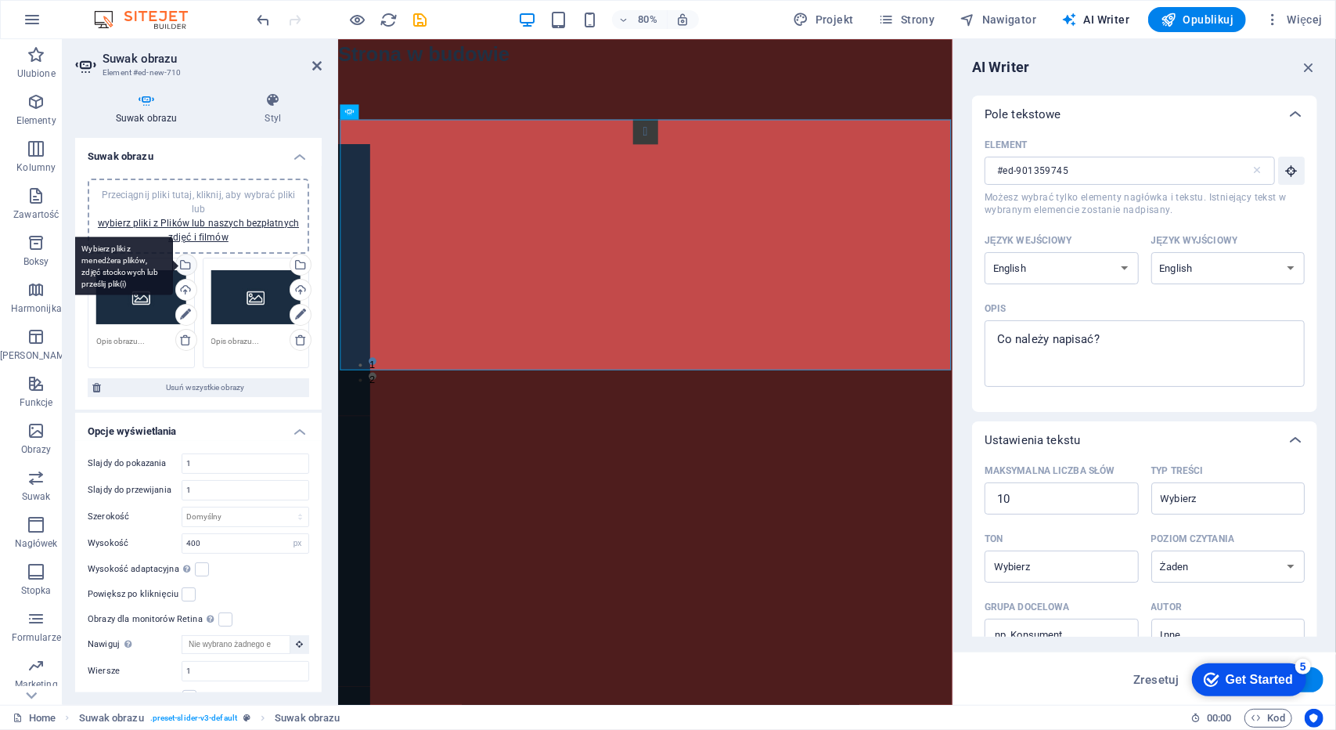
click at [173, 265] on div "Wybierz pliki z menedżera plików, zdjęć stockowych lub prześlij plik(i)" at bounding box center [122, 265] width 102 height 59
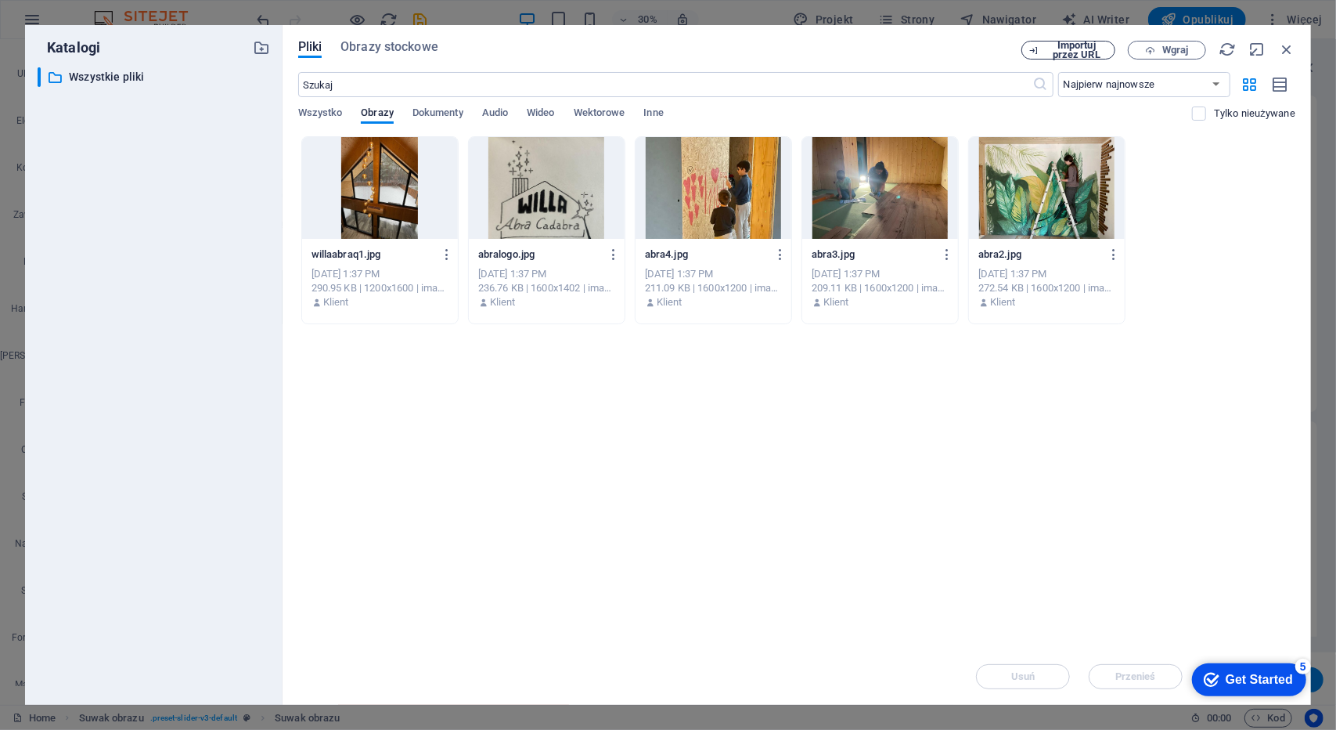
click at [1068, 51] on span "Importuj przez URL" at bounding box center [1076, 50] width 63 height 19
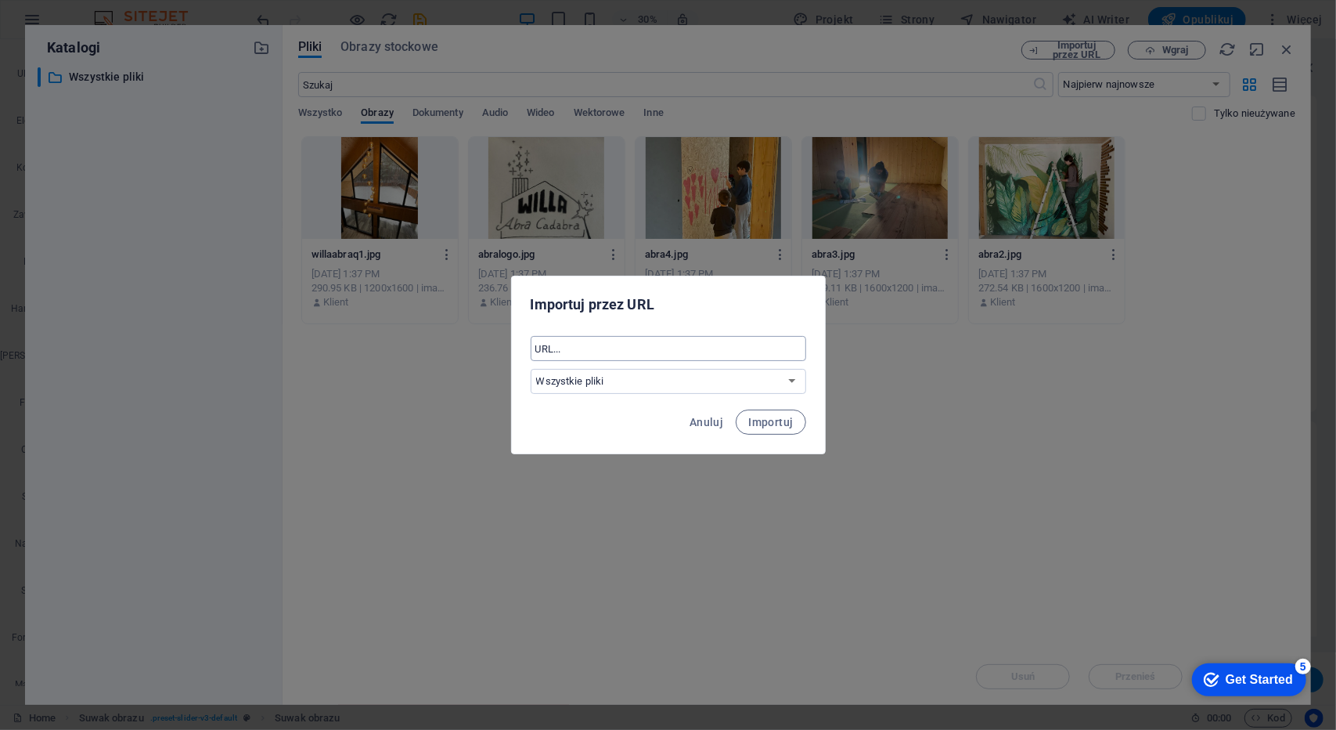
click at [637, 353] on input "text" at bounding box center [669, 348] width 276 height 25
click at [604, 350] on input "willaabracadabra" at bounding box center [669, 348] width 276 height 25
drag, startPoint x: 644, startPoint y: 350, endPoint x: 80, endPoint y: 364, distance: 564.6
click at [80, 364] on div "Importuj przez URL willaabracadabra ​ Wszystkie pliki Anuluj Importuj" at bounding box center [668, 365] width 1336 height 730
paste input "[URL][DOMAIN_NAME][PERSON_NAME]"
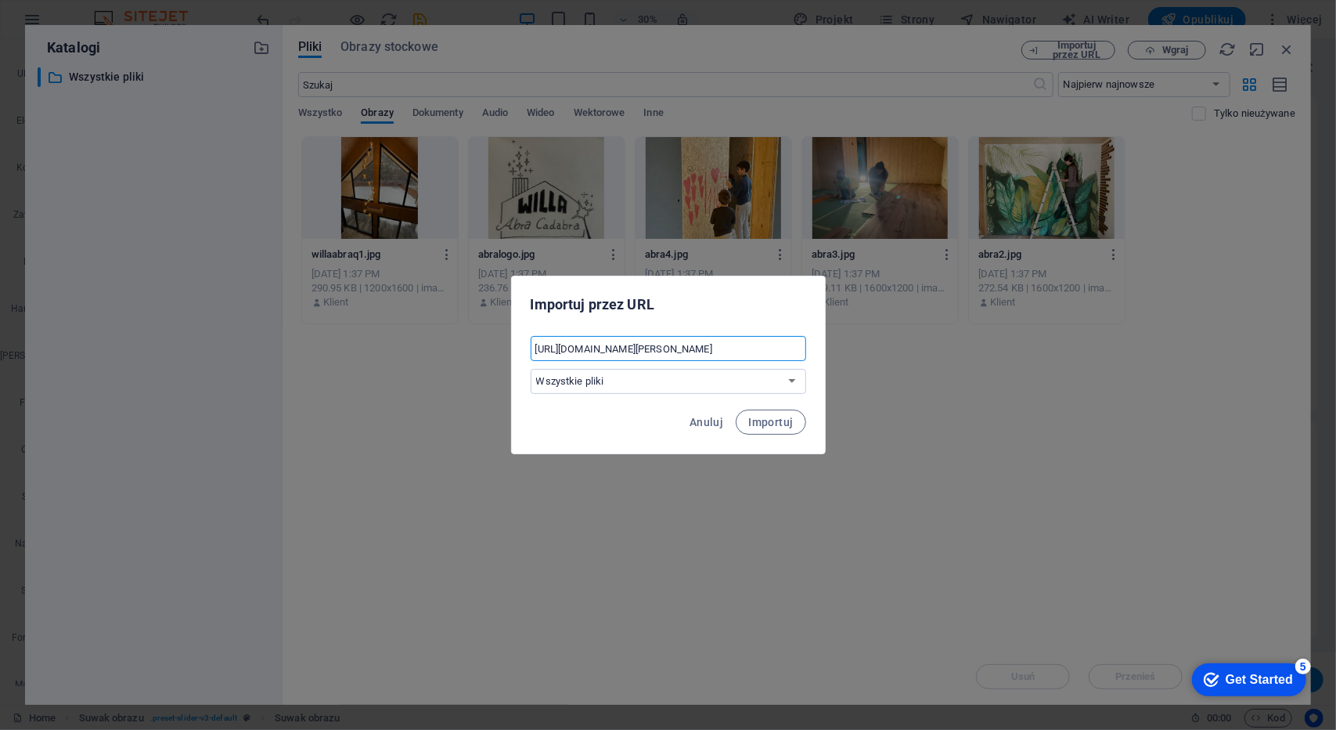
scroll to position [0, 2786]
type input "[URL][DOMAIN_NAME][PERSON_NAME]"
click at [681, 380] on select "Wszystkie pliki" at bounding box center [669, 381] width 276 height 25
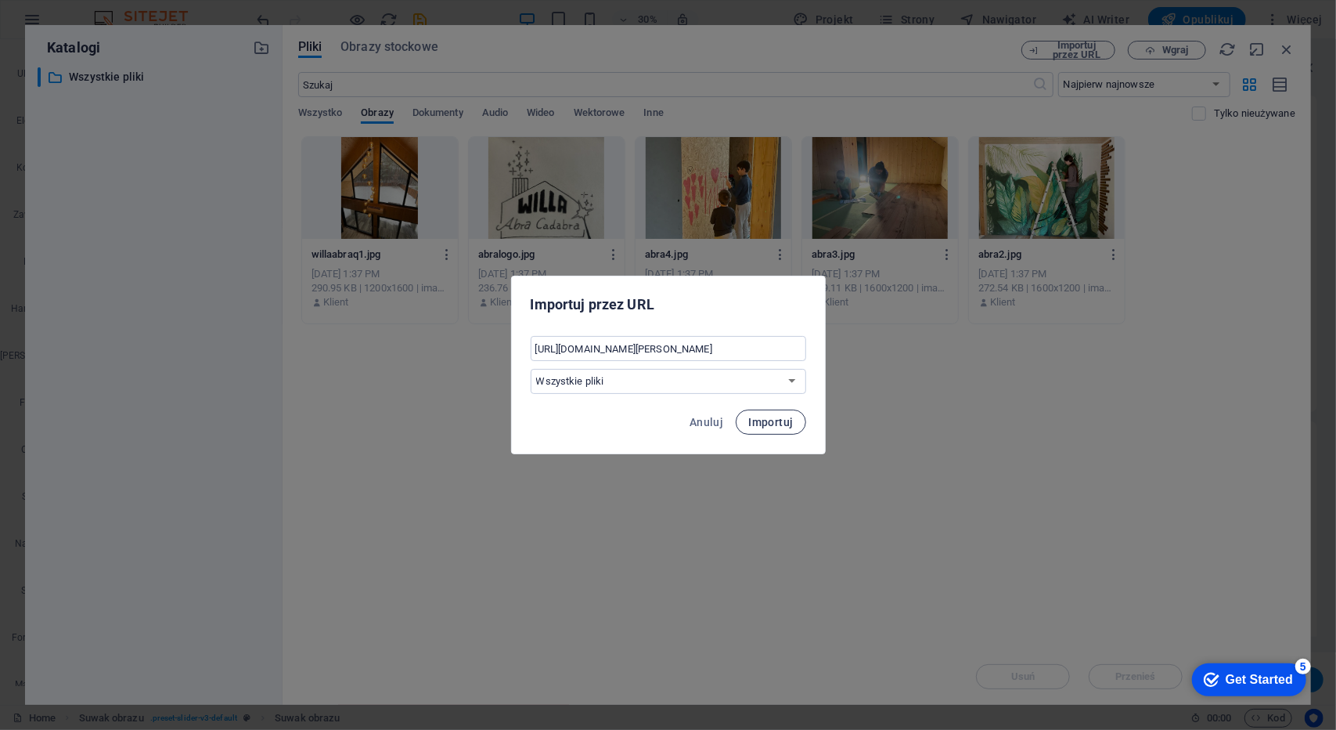
click at [757, 417] on span "Importuj" at bounding box center [770, 422] width 45 height 13
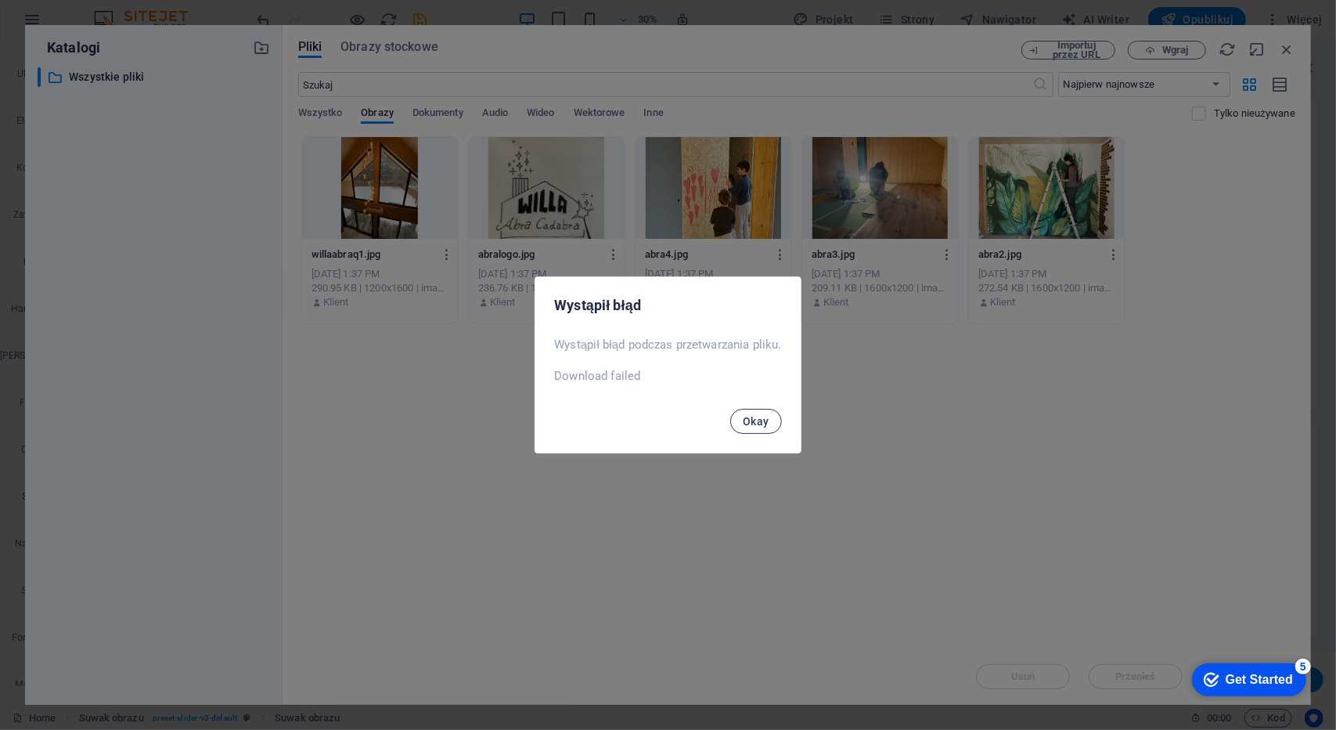
click at [769, 425] on span "Okay" at bounding box center [756, 421] width 27 height 13
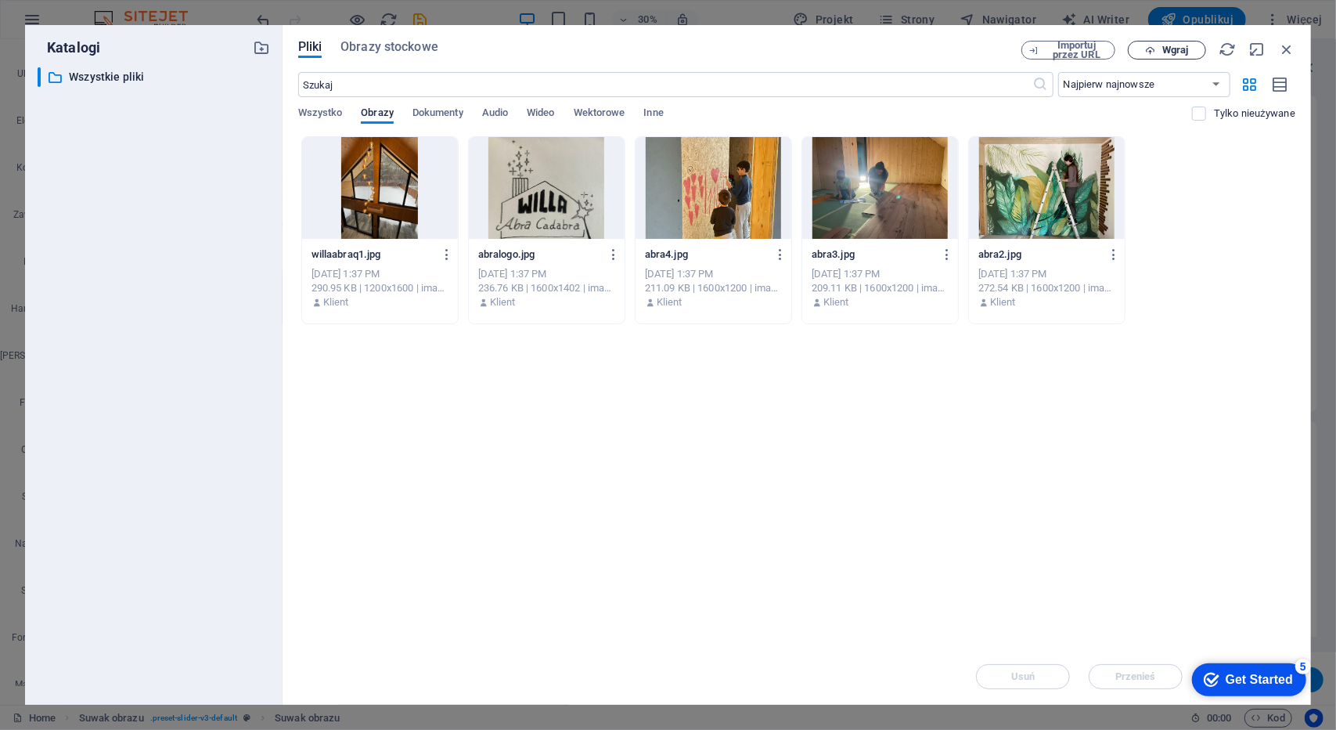
click at [1183, 45] on span "Wgraj" at bounding box center [1175, 49] width 26 height 9
click at [1064, 46] on span "Importuj przez URL" at bounding box center [1076, 50] width 63 height 19
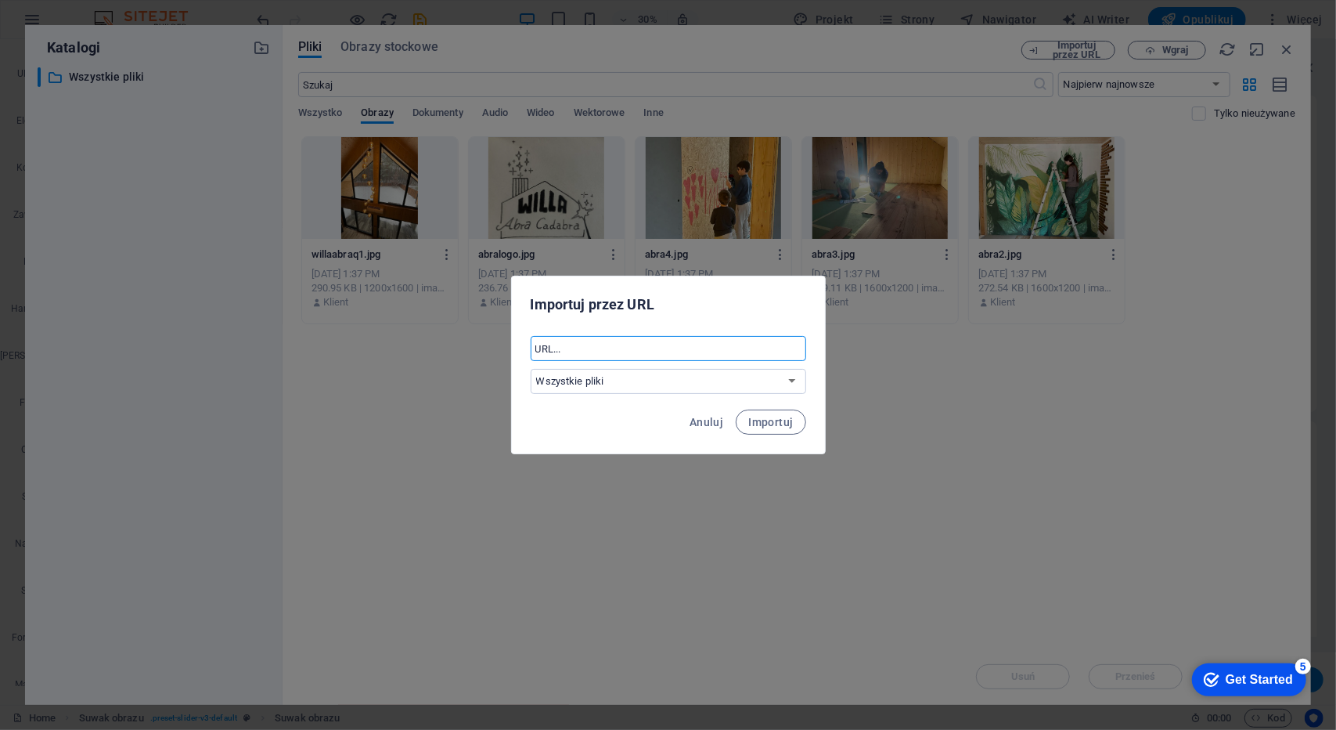
click at [561, 351] on input "text" at bounding box center [669, 348] width 276 height 25
click at [562, 331] on div "​ Wszystkie pliki" at bounding box center [668, 365] width 313 height 70
click at [565, 351] on input "text" at bounding box center [669, 348] width 276 height 25
click at [651, 337] on input "text" at bounding box center [669, 348] width 276 height 25
paste input "[URL][DOMAIN_NAME][PERSON_NAME]"
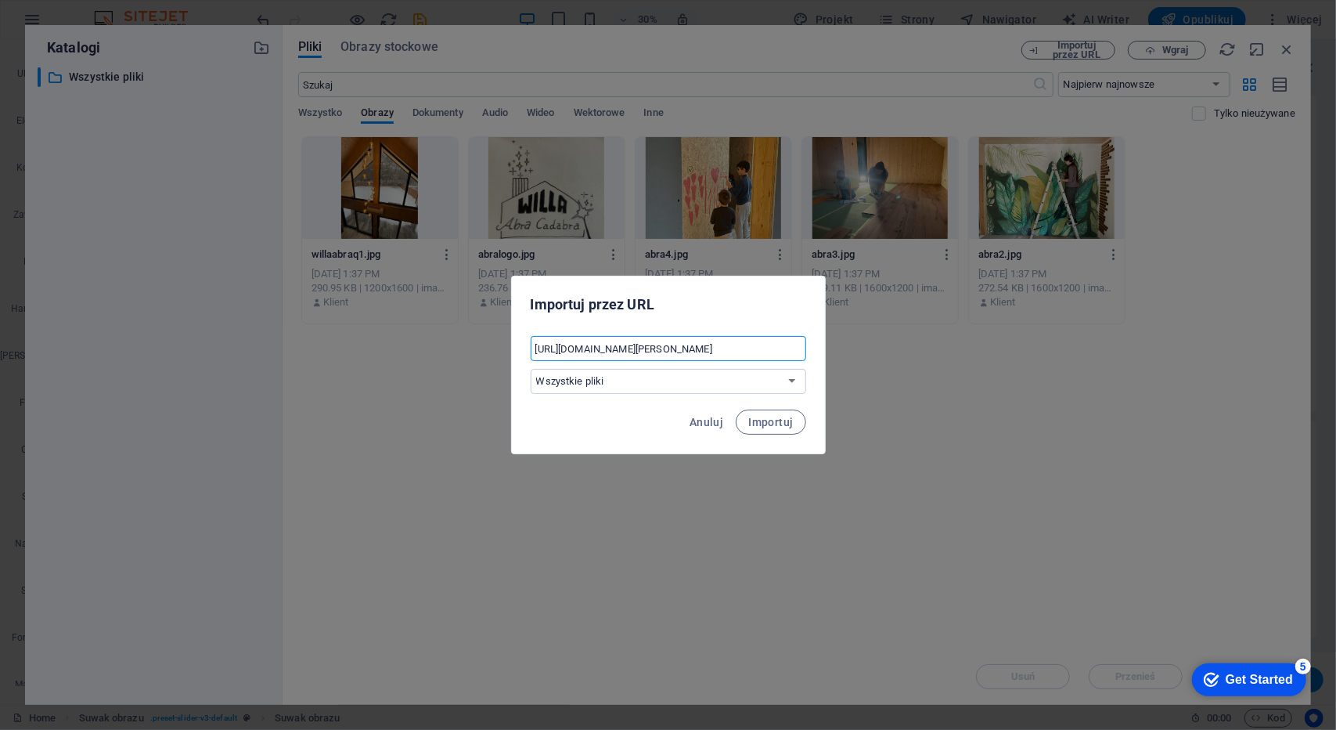
scroll to position [0, 85]
type input "[URL][DOMAIN_NAME][PERSON_NAME]"
click at [779, 424] on span "Importuj" at bounding box center [770, 422] width 45 height 13
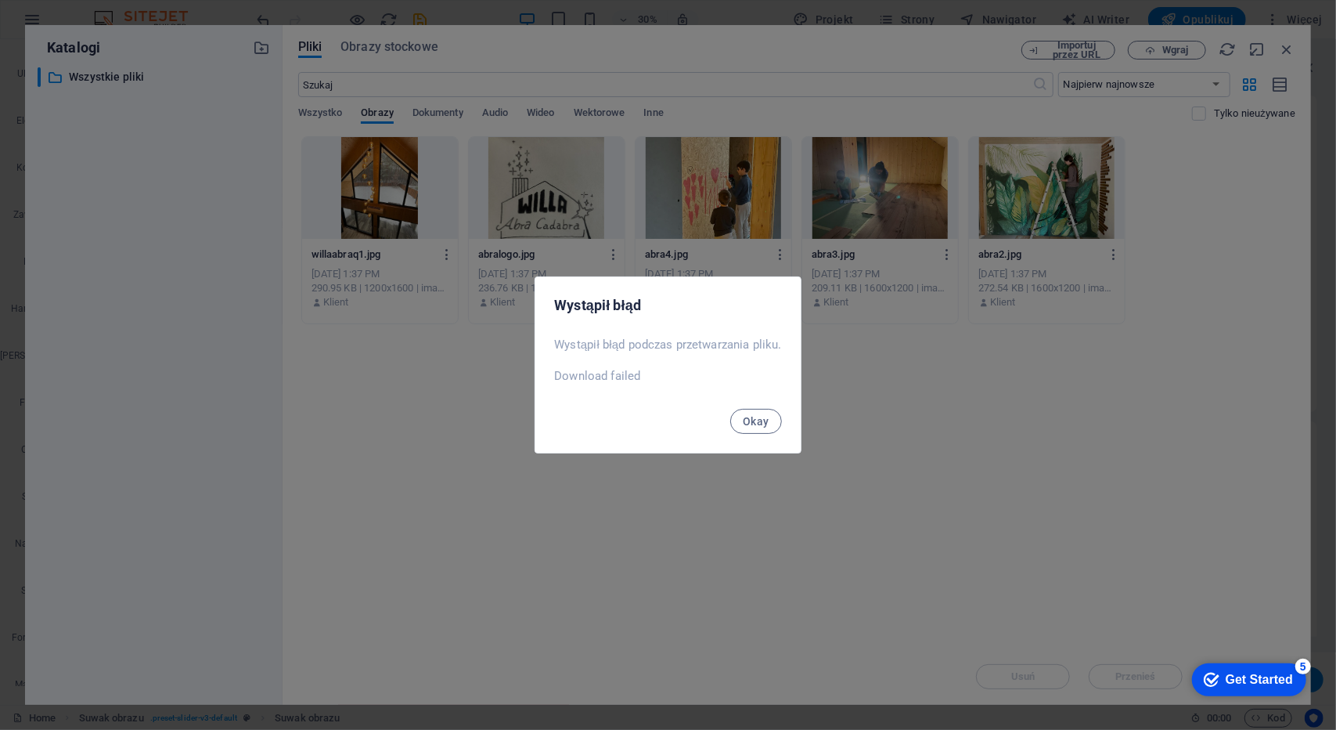
click at [754, 427] on span "Okay" at bounding box center [756, 421] width 27 height 13
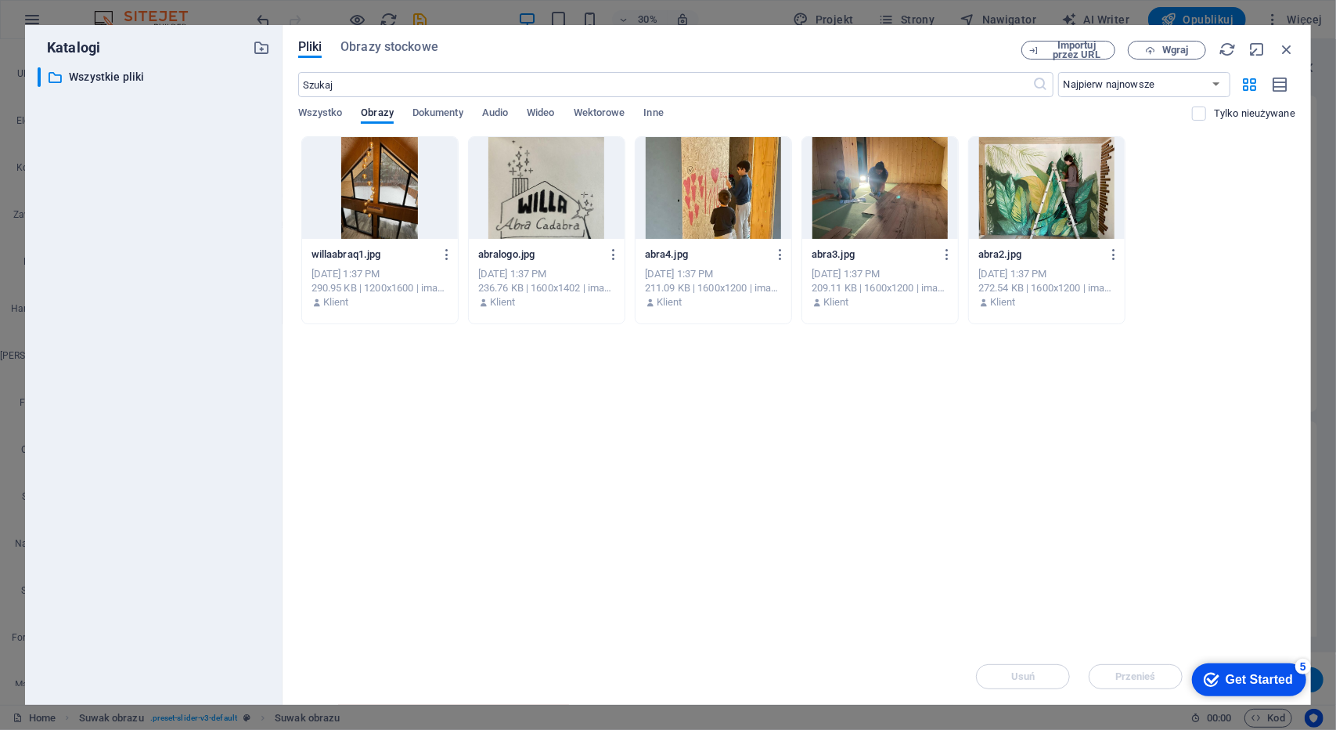
drag, startPoint x: 1210, startPoint y: 254, endPoint x: 1177, endPoint y: 220, distance: 47.6
click at [1210, 254] on div "willaabraq1.jpg willaabraq1.jpg [DATE] 1:37 PM 290.95 KB | 1200x1600 | image/jp…" at bounding box center [796, 230] width 997 height 188
click at [1159, 52] on span "Wgraj" at bounding box center [1167, 50] width 64 height 10
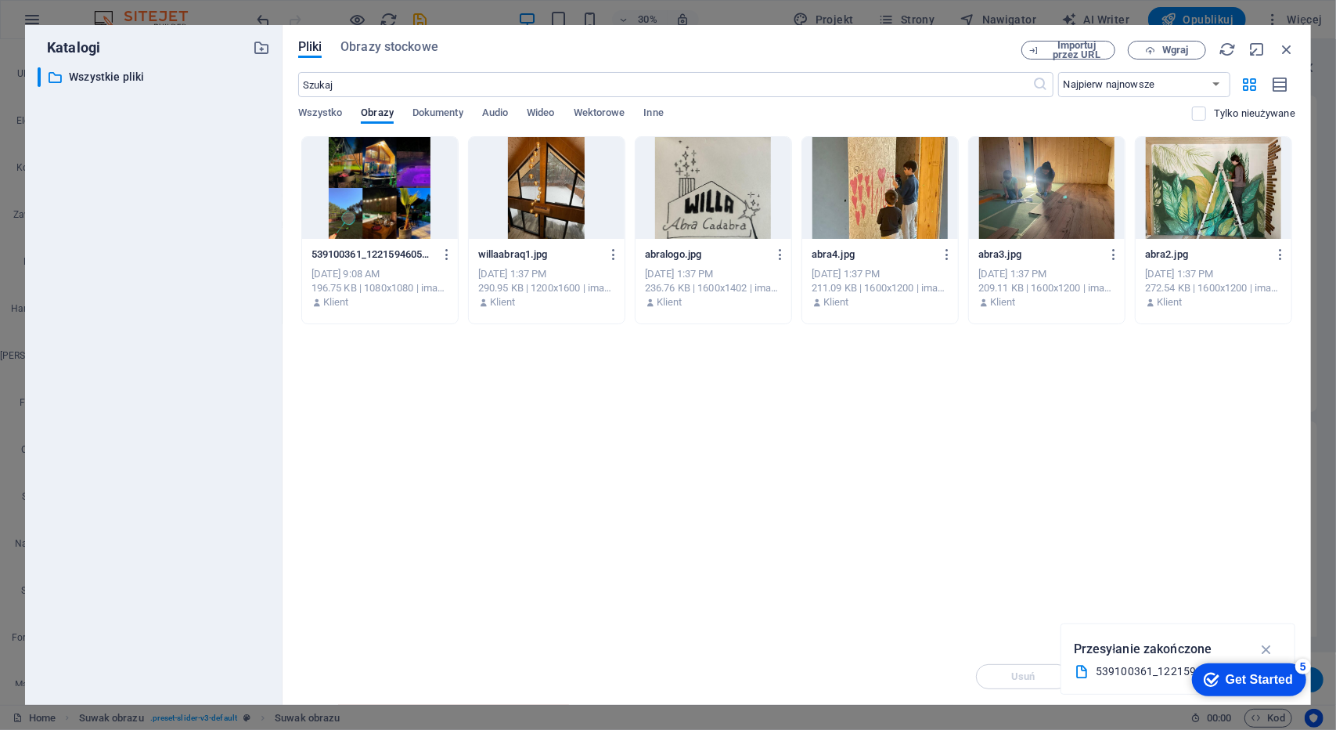
click at [377, 190] on div at bounding box center [380, 188] width 156 height 102
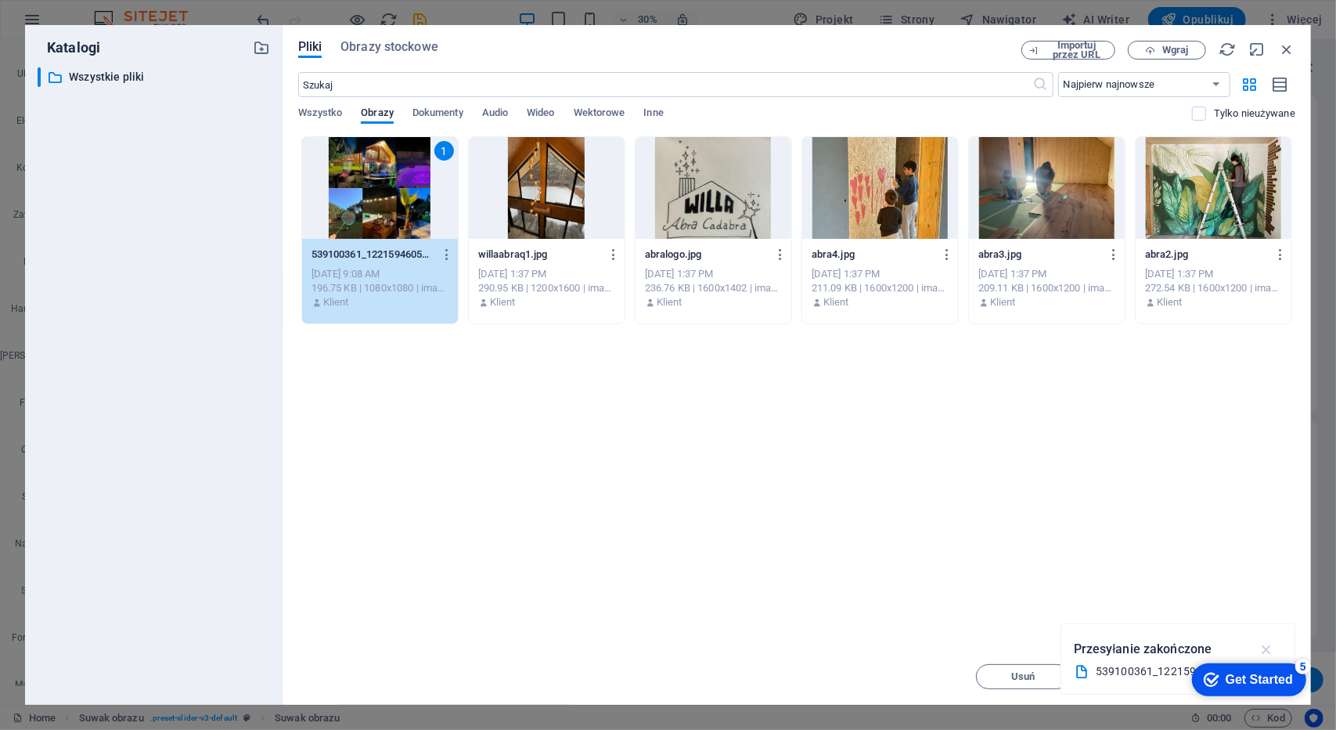
click at [1272, 647] on icon "button" at bounding box center [1267, 648] width 18 height 17
click at [1144, 51] on span "Wgraj" at bounding box center [1167, 50] width 64 height 10
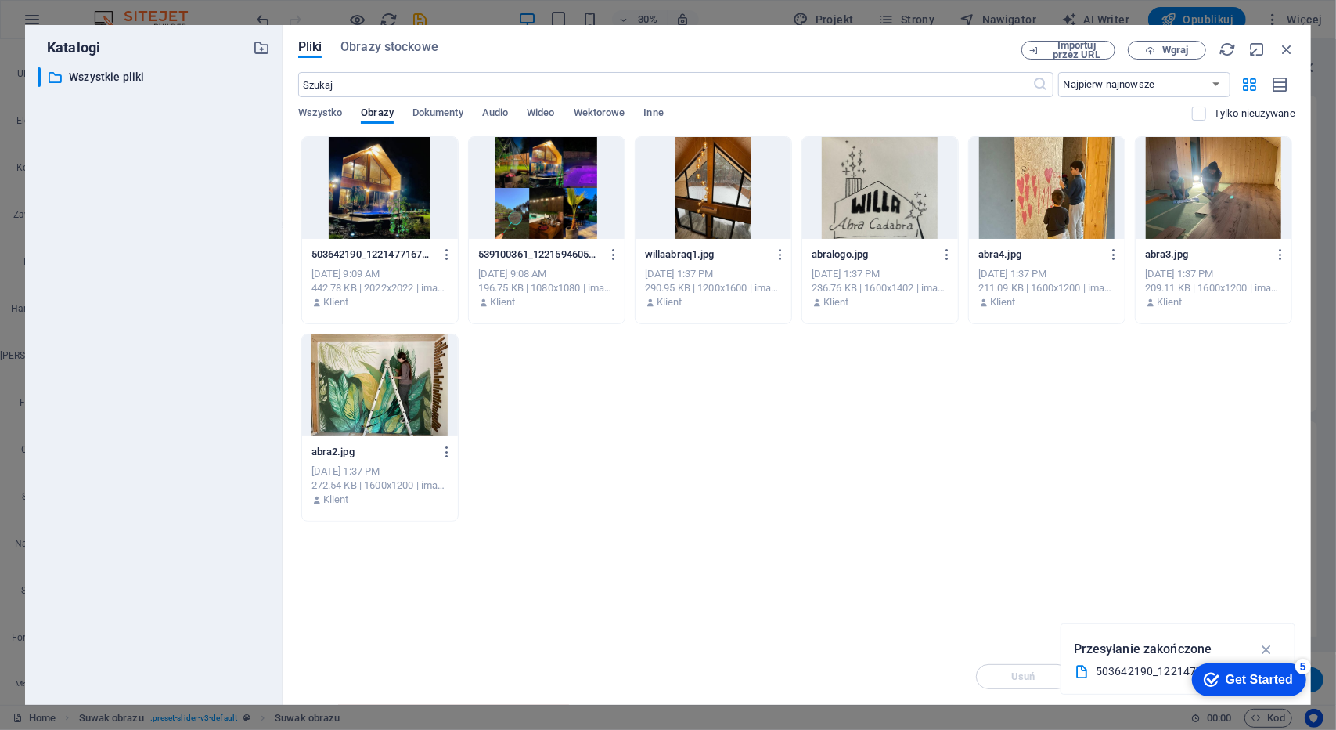
click at [397, 199] on div at bounding box center [380, 188] width 156 height 102
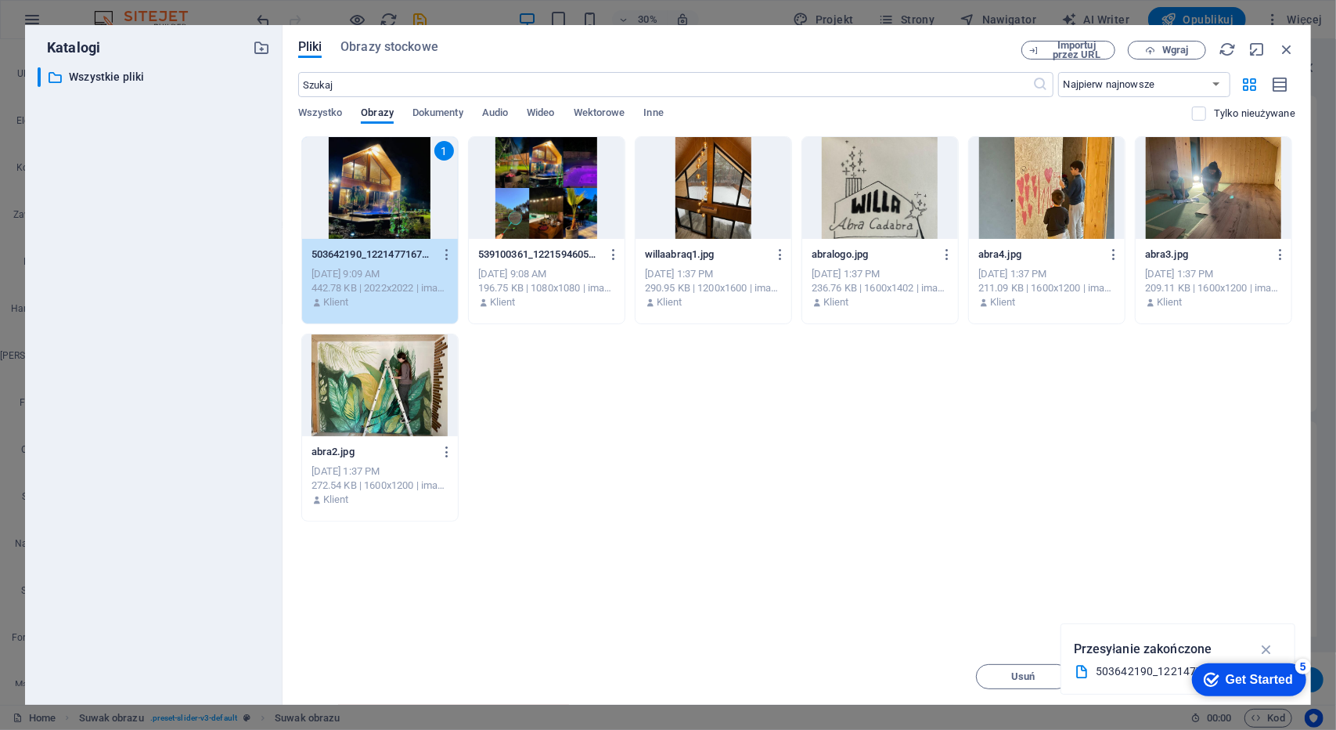
click at [537, 190] on div at bounding box center [547, 188] width 156 height 102
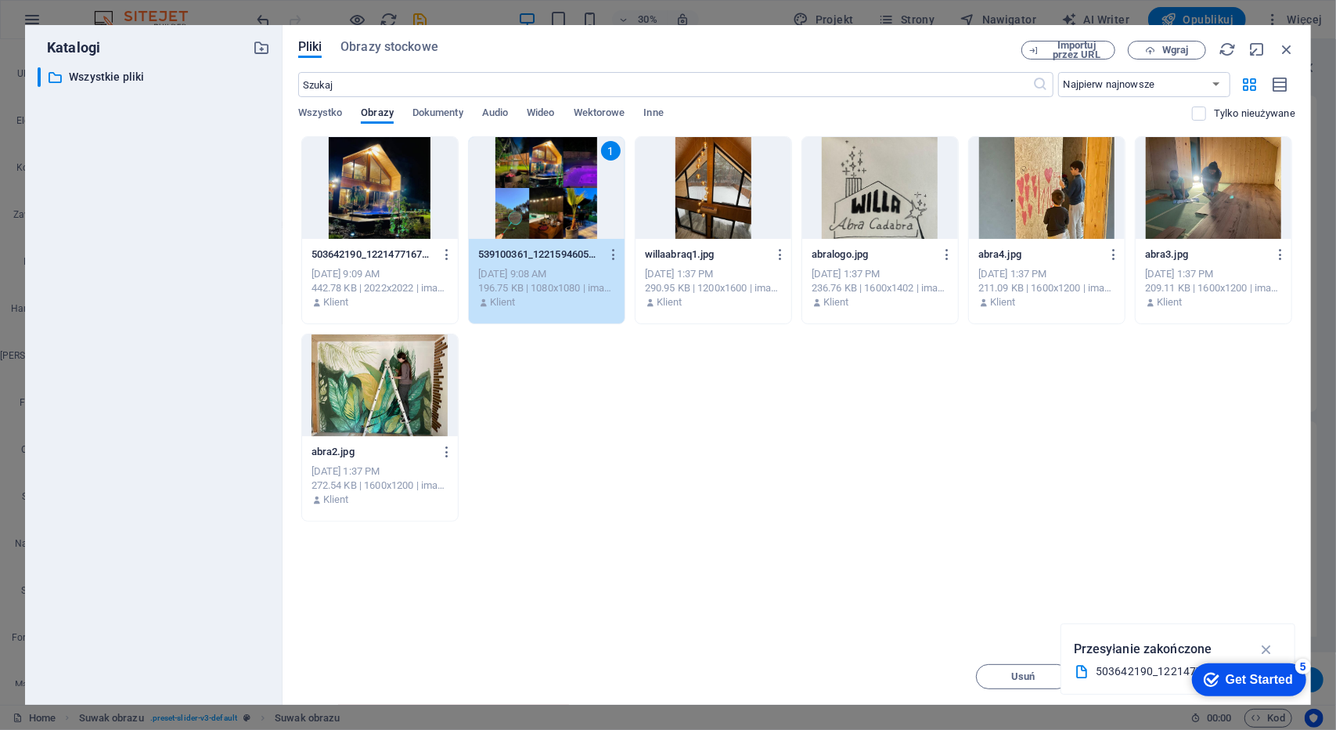
click at [356, 204] on div at bounding box center [380, 188] width 156 height 102
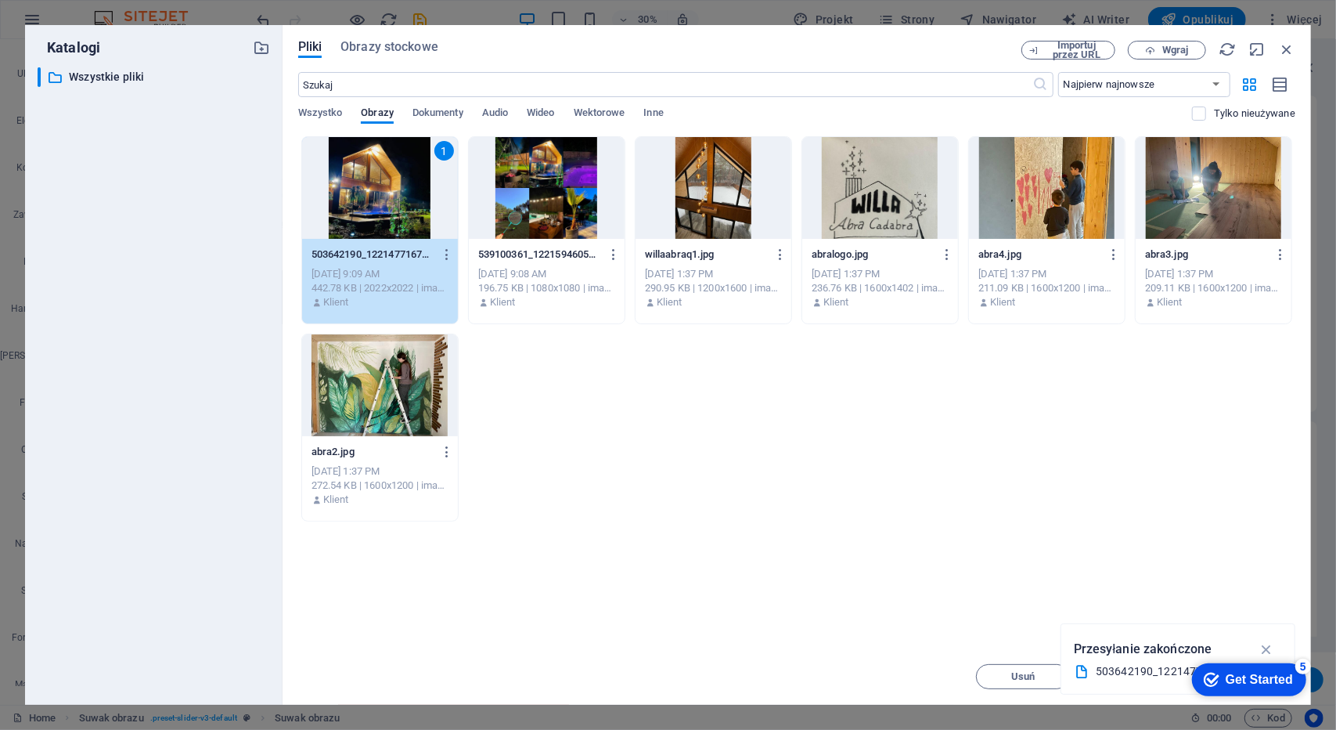
click at [554, 186] on div at bounding box center [547, 188] width 156 height 102
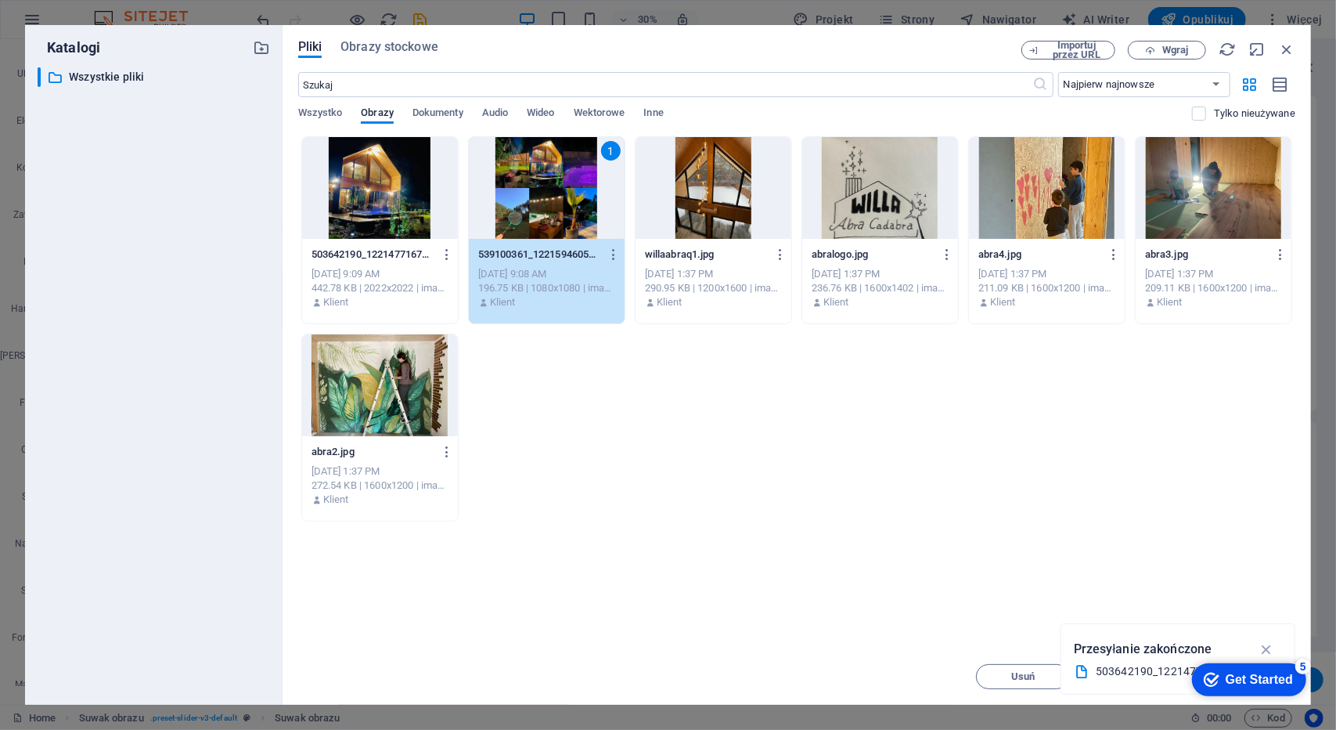
click at [397, 200] on div at bounding box center [380, 188] width 156 height 102
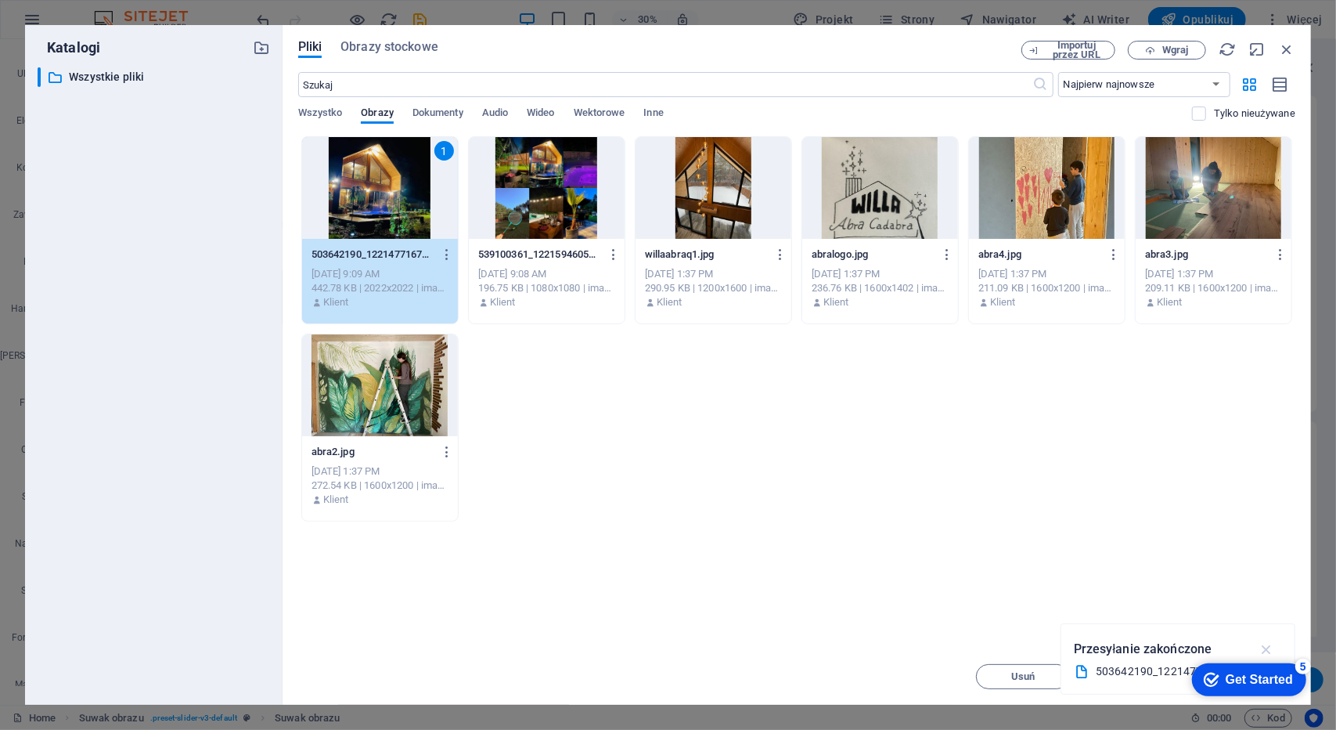
click at [1264, 646] on icon "button" at bounding box center [1267, 648] width 18 height 17
click at [390, 200] on div "1" at bounding box center [380, 188] width 156 height 102
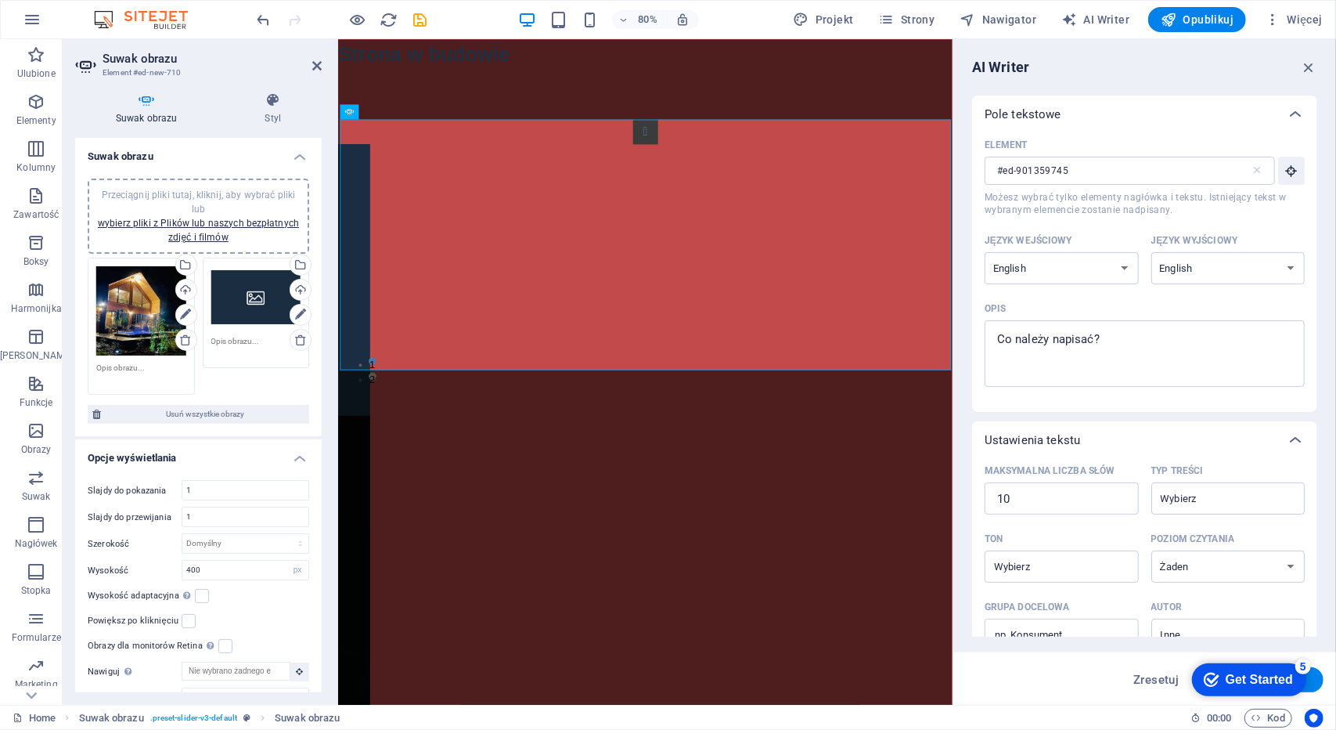
click at [229, 303] on div "Przeciągnij pliki tutaj, kliknij, aby wybrać pliki lub wybierz pliki z Plików l…" at bounding box center [256, 297] width 90 height 63
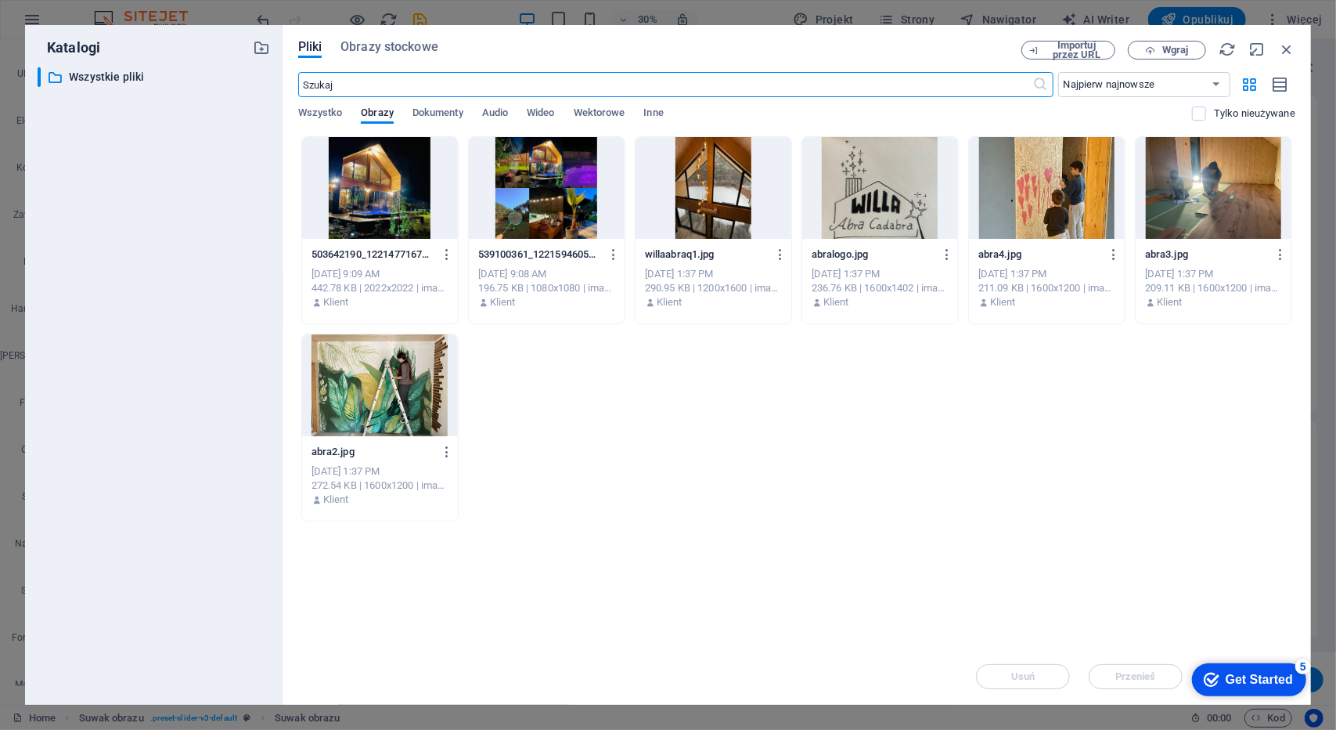
click at [526, 199] on div at bounding box center [547, 188] width 156 height 102
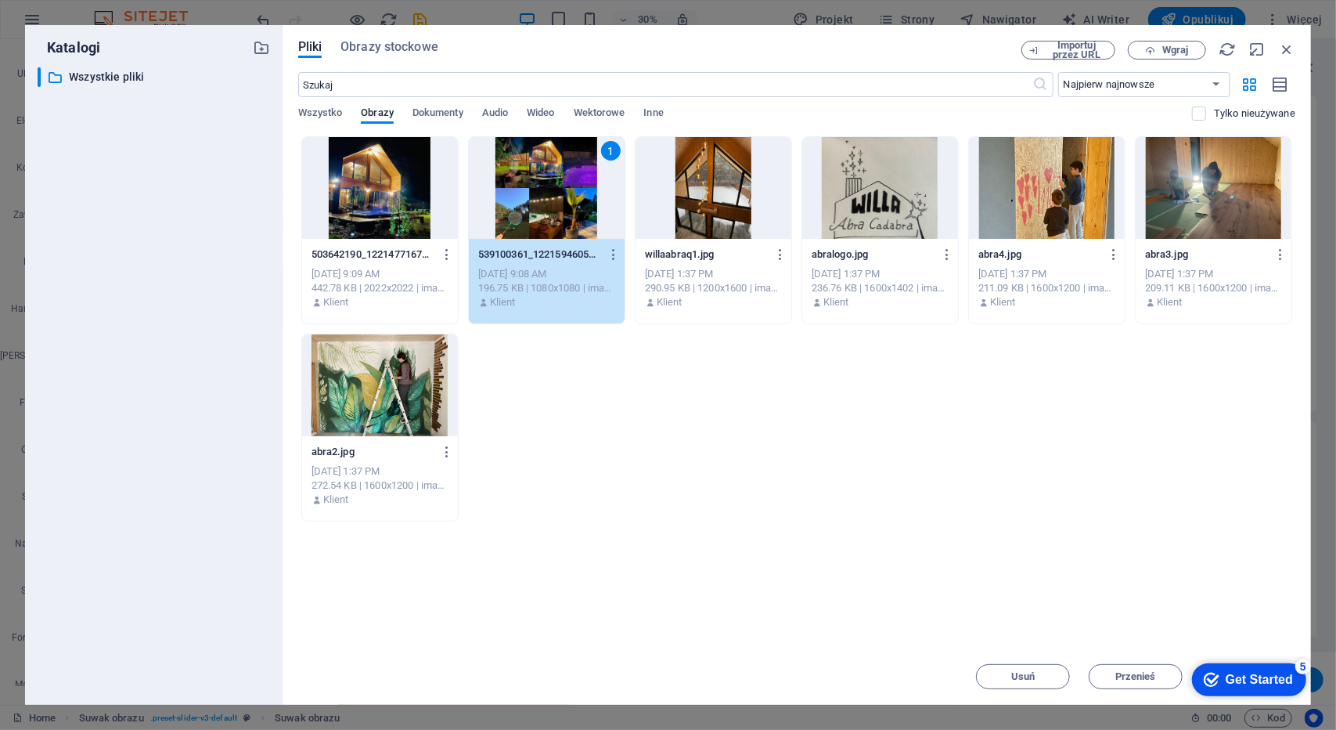
click at [528, 200] on div "1" at bounding box center [547, 188] width 156 height 102
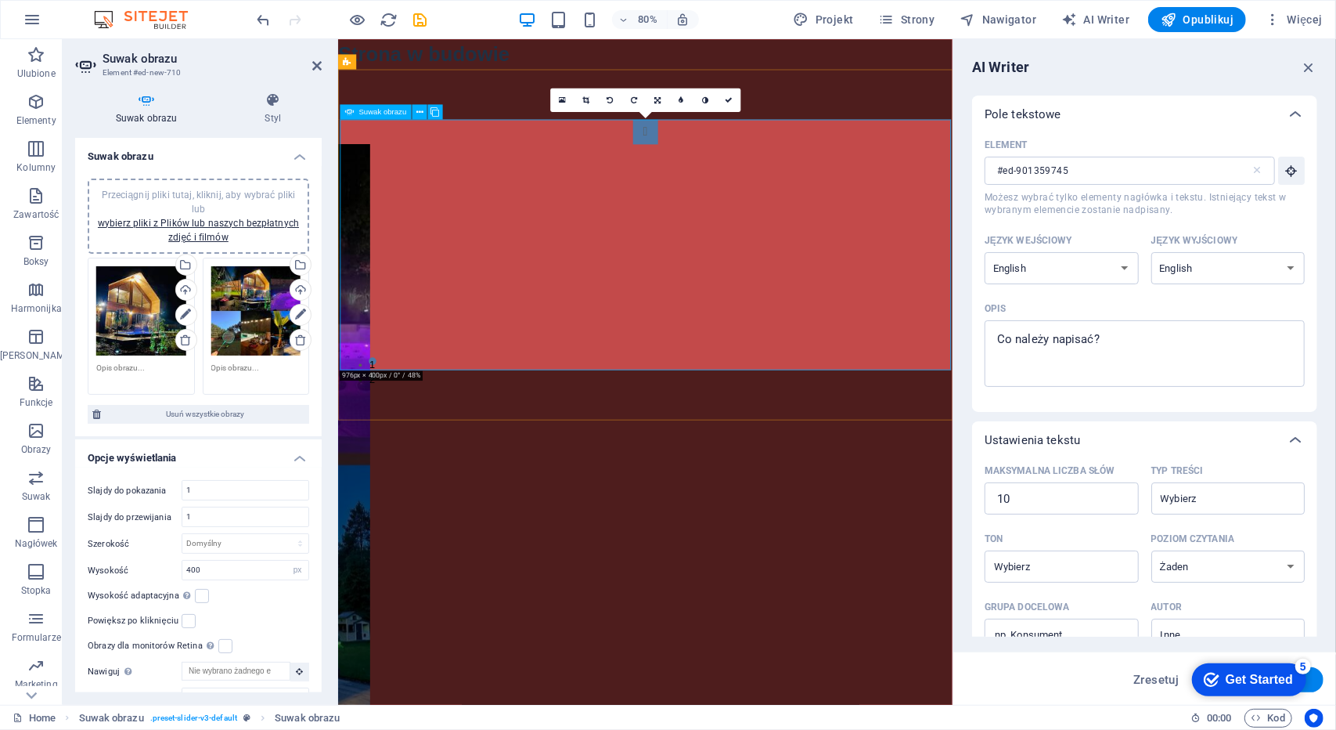
click at [706, 170] on button "Image Slider" at bounding box center [721, 154] width 31 height 31
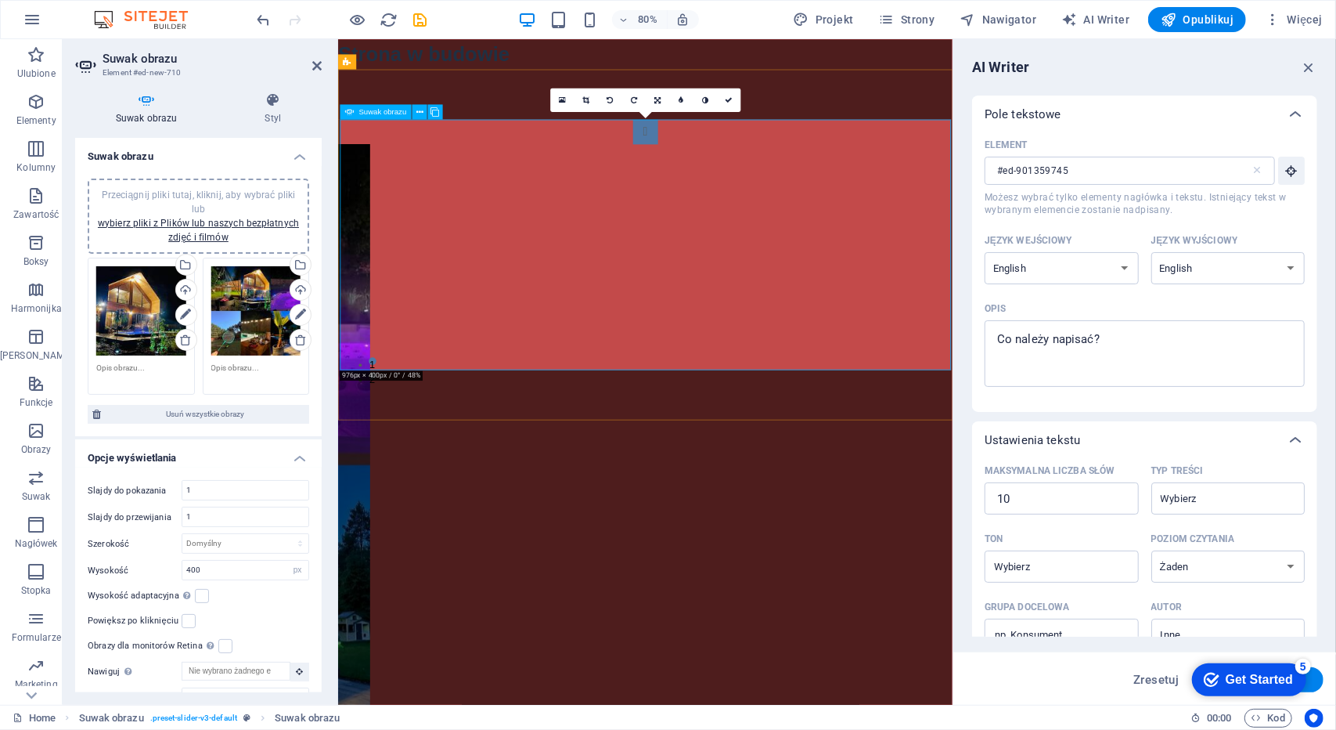
click at [706, 170] on button "Image Slider" at bounding box center [721, 154] width 31 height 31
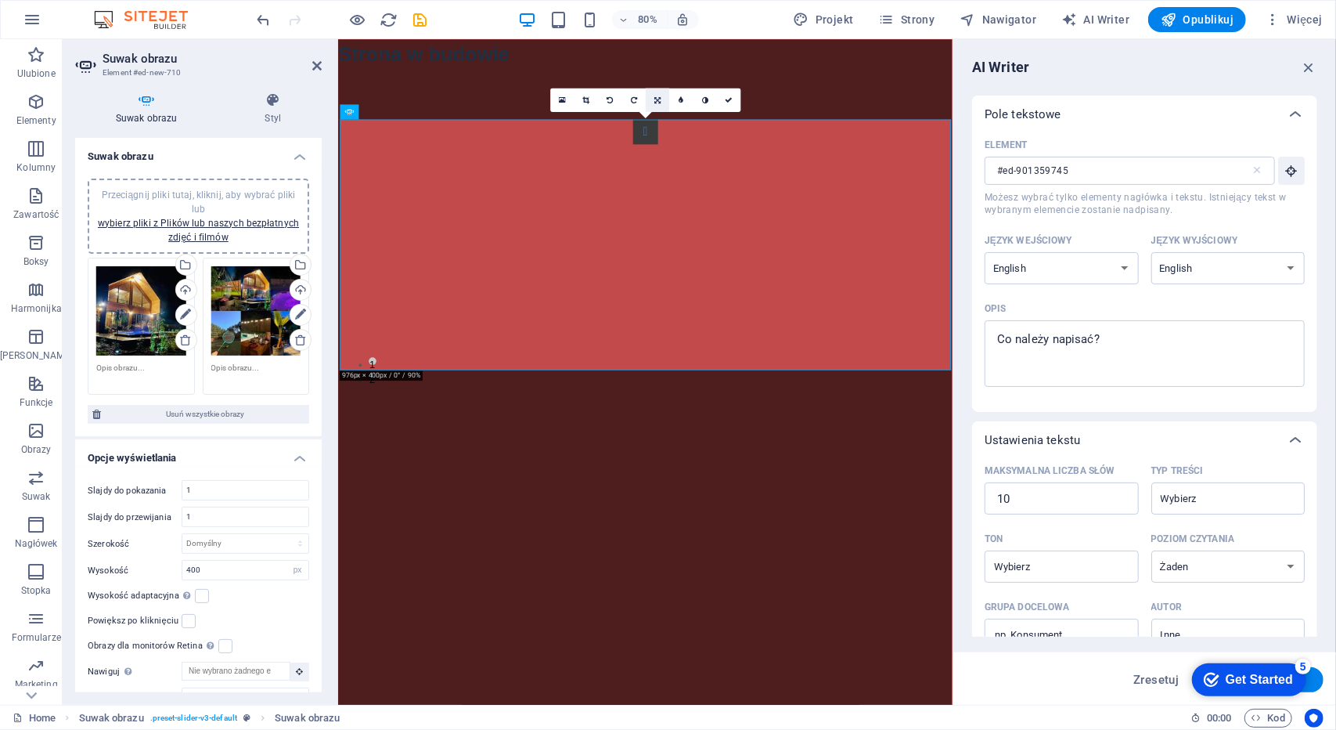
click at [662, 95] on link at bounding box center [657, 99] width 23 height 23
click at [658, 123] on icon at bounding box center [658, 124] width 8 height 8
click at [645, 111] on div "16:10 16:9 4:3 1:1 1:2 0" at bounding box center [645, 99] width 190 height 23
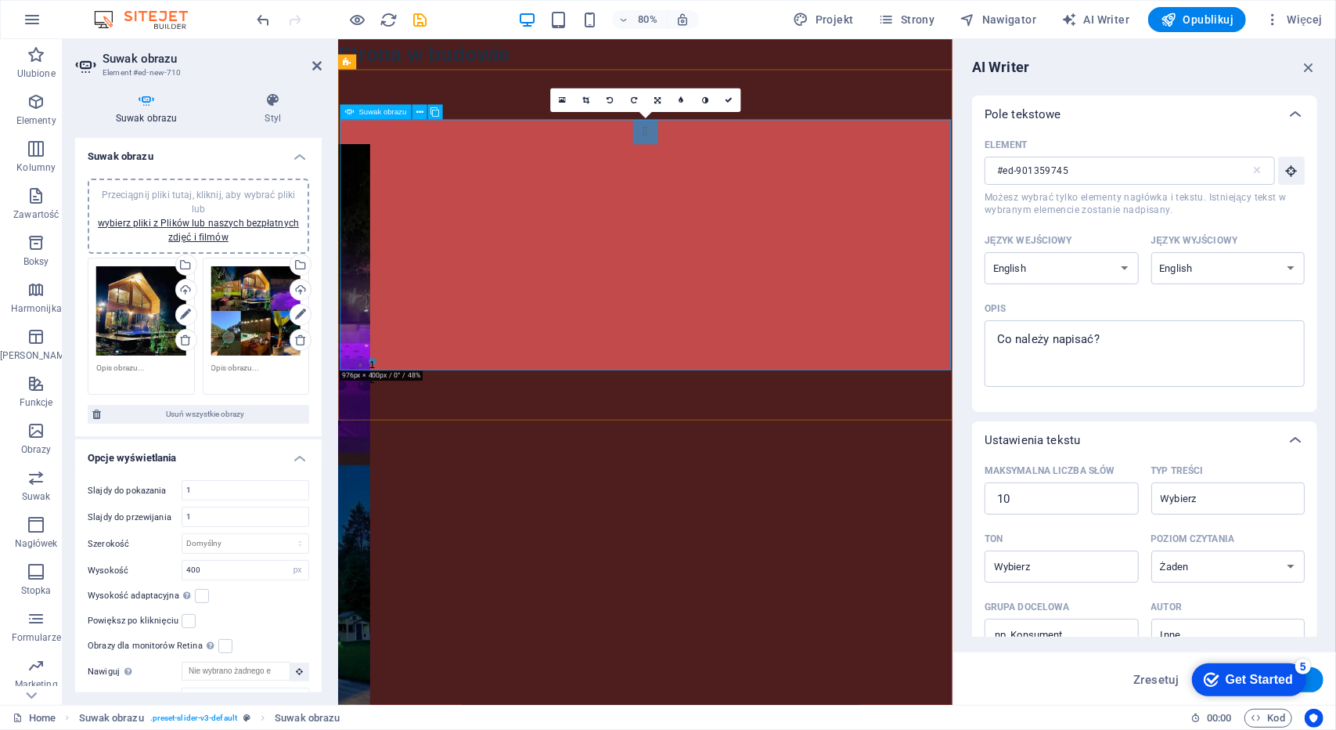
click at [706, 170] on button "Image Slider" at bounding box center [721, 154] width 31 height 31
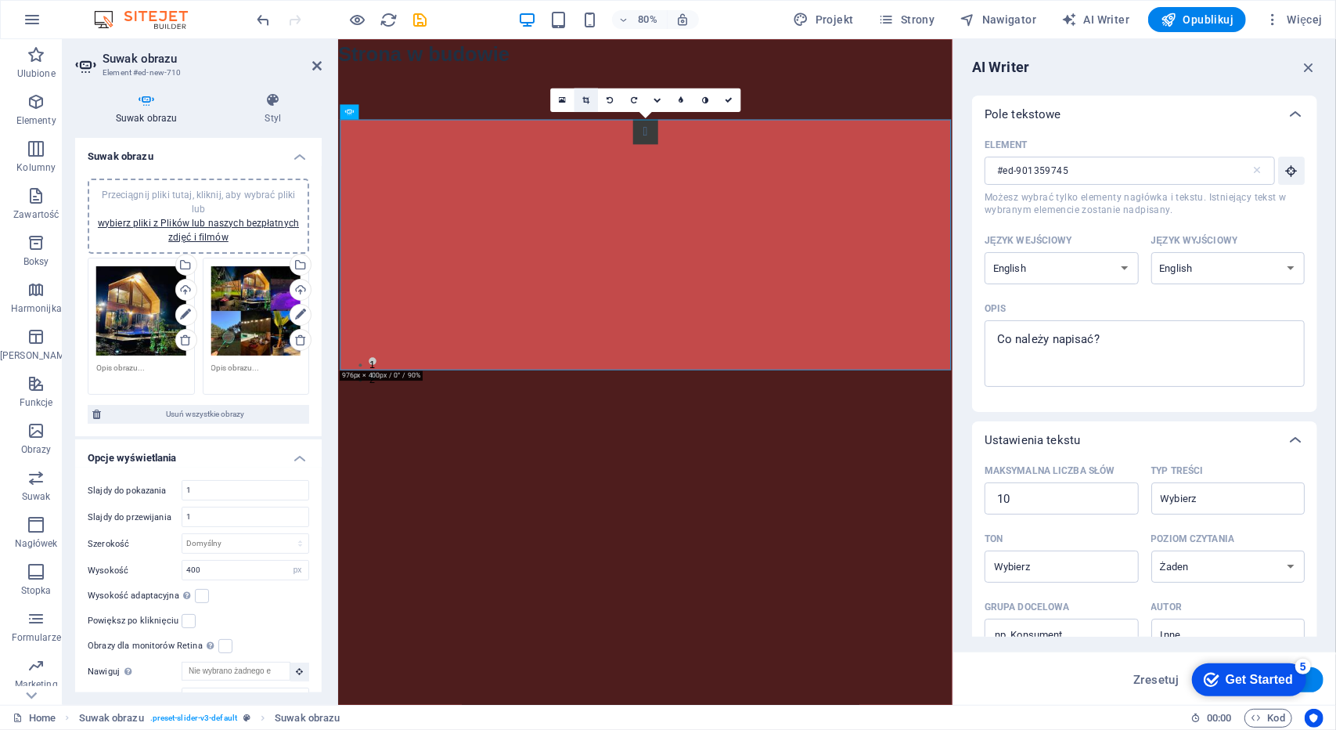
click at [585, 102] on icon at bounding box center [585, 100] width 7 height 8
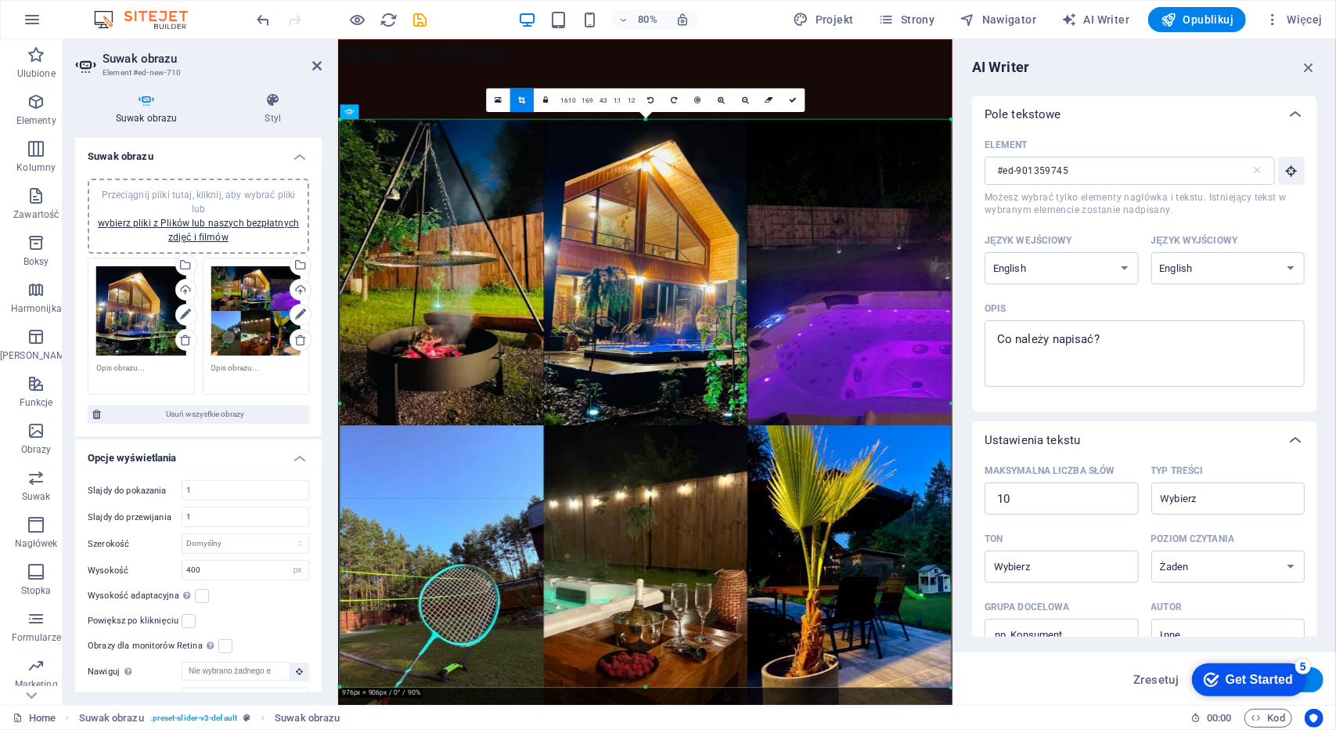
drag, startPoint x: 647, startPoint y: 370, endPoint x: 640, endPoint y: 766, distance: 396.2
click at [640, 729] on html "[DOMAIN_NAME] Home Ulubione Elementy Kolumny Zawartość Boksy Harmonijka Tabele …" at bounding box center [668, 365] width 1336 height 730
click at [802, 99] on link at bounding box center [792, 99] width 23 height 23
type input "906"
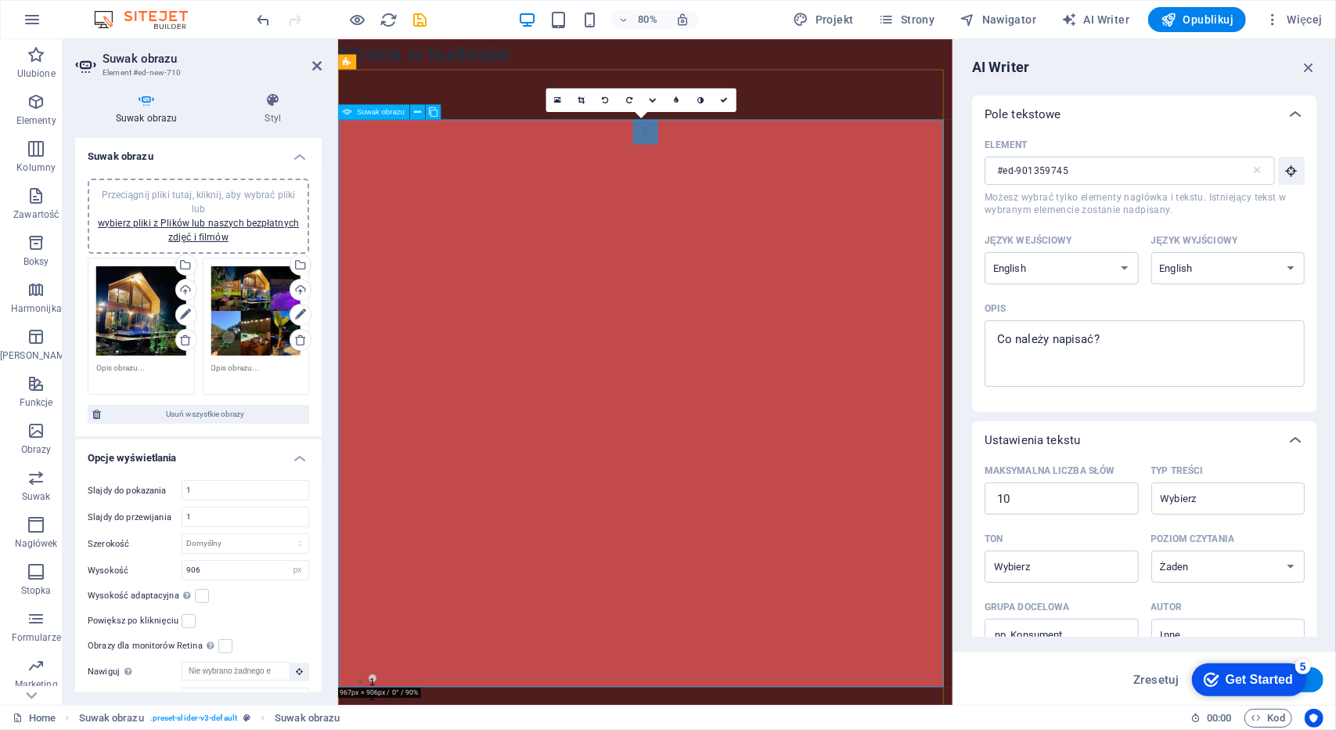
click at [706, 170] on button "Image Slider" at bounding box center [721, 154] width 31 height 31
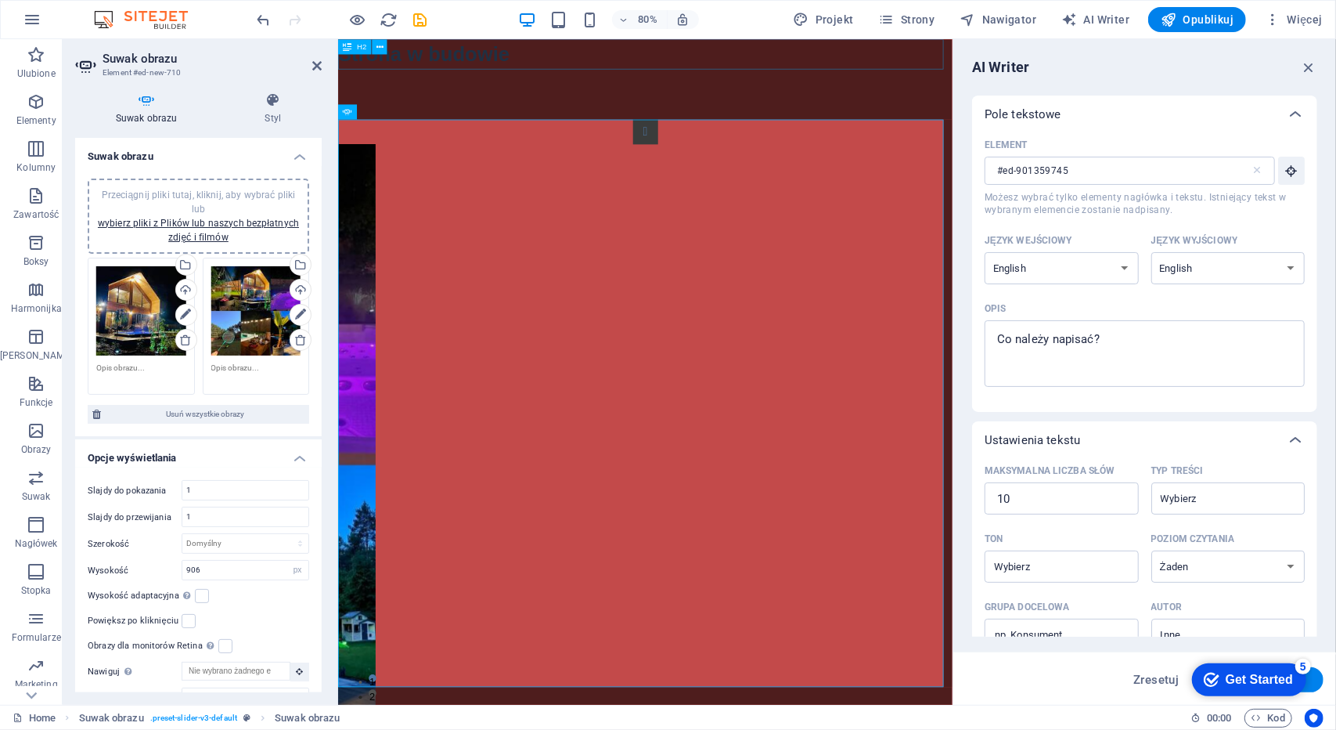
drag, startPoint x: 478, startPoint y: 56, endPoint x: 727, endPoint y: 55, distance: 248.9
click at [727, 54] on div "Strona w budowie" at bounding box center [721, 57] width 768 height 38
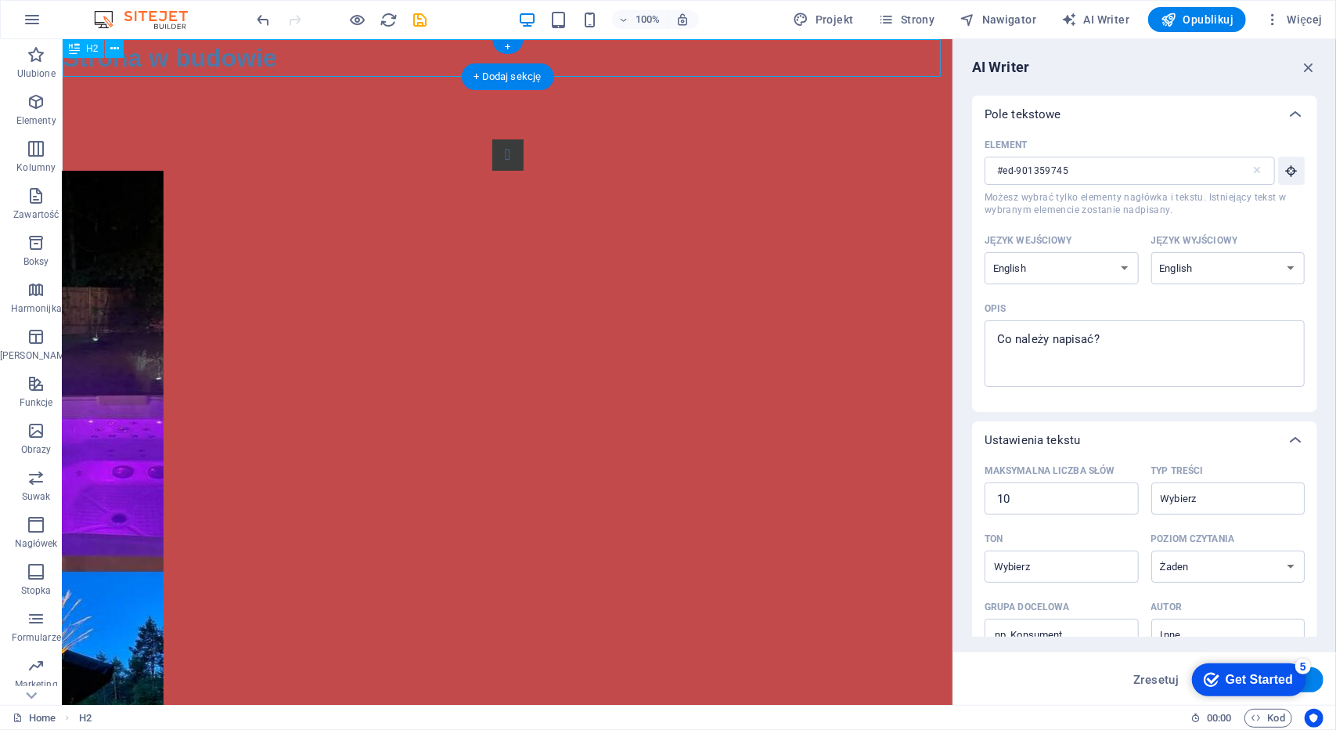
drag, startPoint x: 293, startPoint y: 51, endPoint x: 99, endPoint y: 59, distance: 193.5
click at [99, 59] on div "Strona w budowie" at bounding box center [507, 57] width 890 height 38
click at [73, 47] on icon at bounding box center [74, 48] width 11 height 19
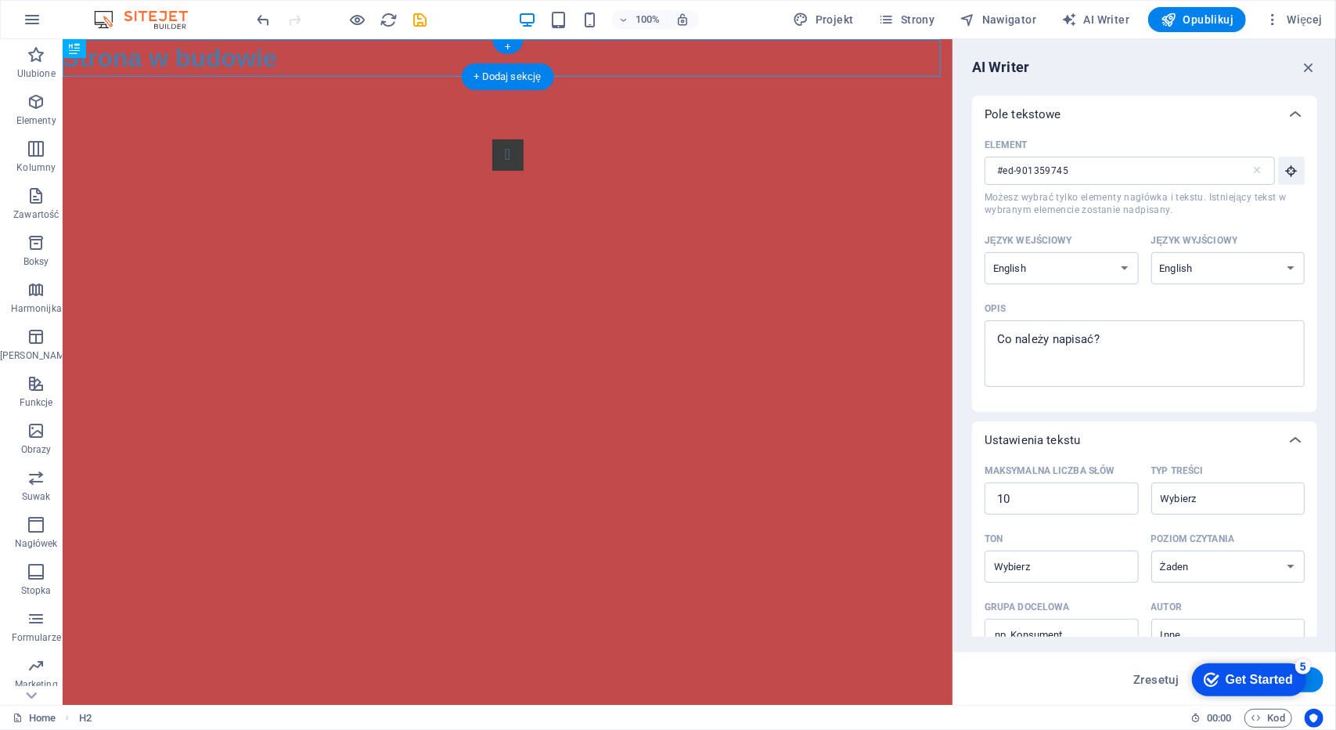
drag, startPoint x: 135, startPoint y: 85, endPoint x: 519, endPoint y: 60, distance: 385.2
click at [260, 44] on div "Strona w budowie" at bounding box center [507, 57] width 890 height 38
click at [259, 60] on div "Strona w budowie" at bounding box center [507, 57] width 890 height 38
click at [261, 61] on div "Strona w budowie" at bounding box center [507, 57] width 890 height 38
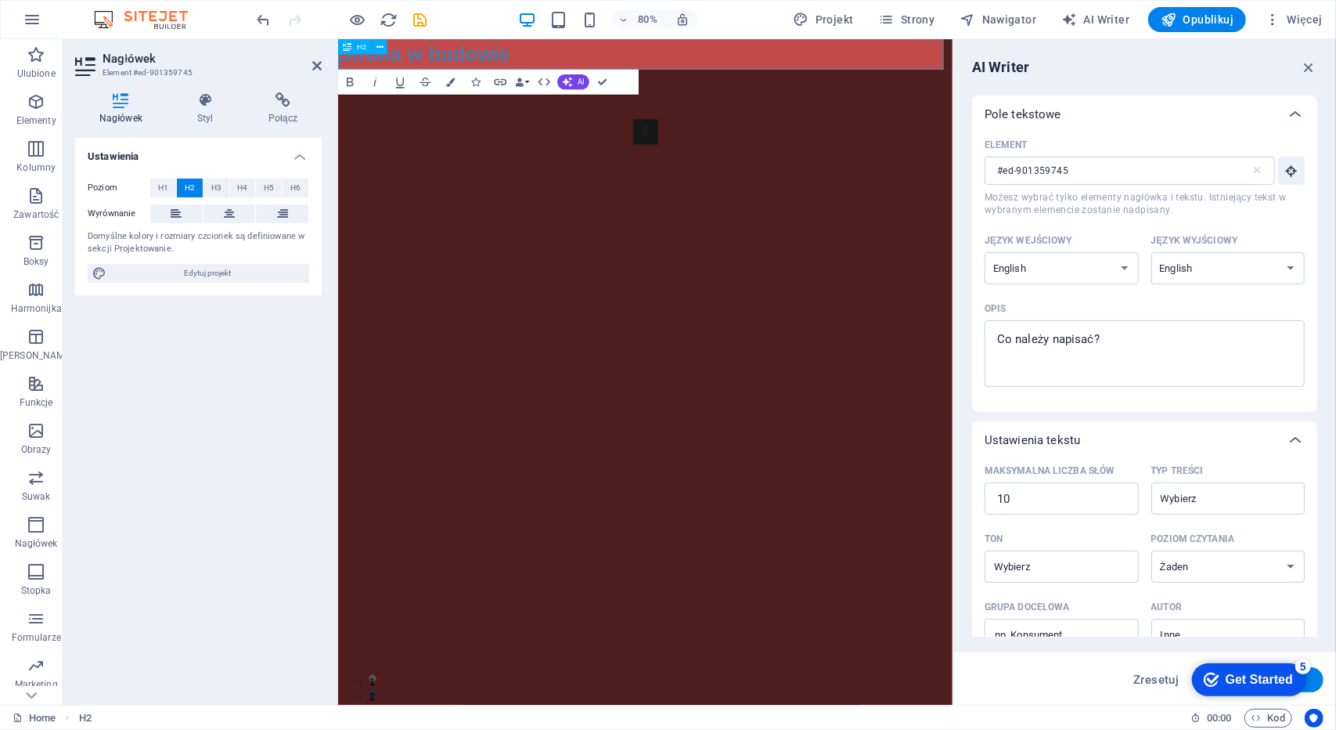
click at [451, 62] on h2 "Strona w budowie" at bounding box center [721, 57] width 768 height 38
click at [420, 52] on h2 "Strona w budowie" at bounding box center [721, 57] width 768 height 38
drag, startPoint x: 556, startPoint y: 57, endPoint x: 611, endPoint y: 117, distance: 82.0
click at [337, 90] on html "Skip to main content Strona w budowie 1 2" at bounding box center [721, 474] width 768 height 872
click at [339, 59] on h2 "Strona w budowie" at bounding box center [721, 57] width 768 height 38
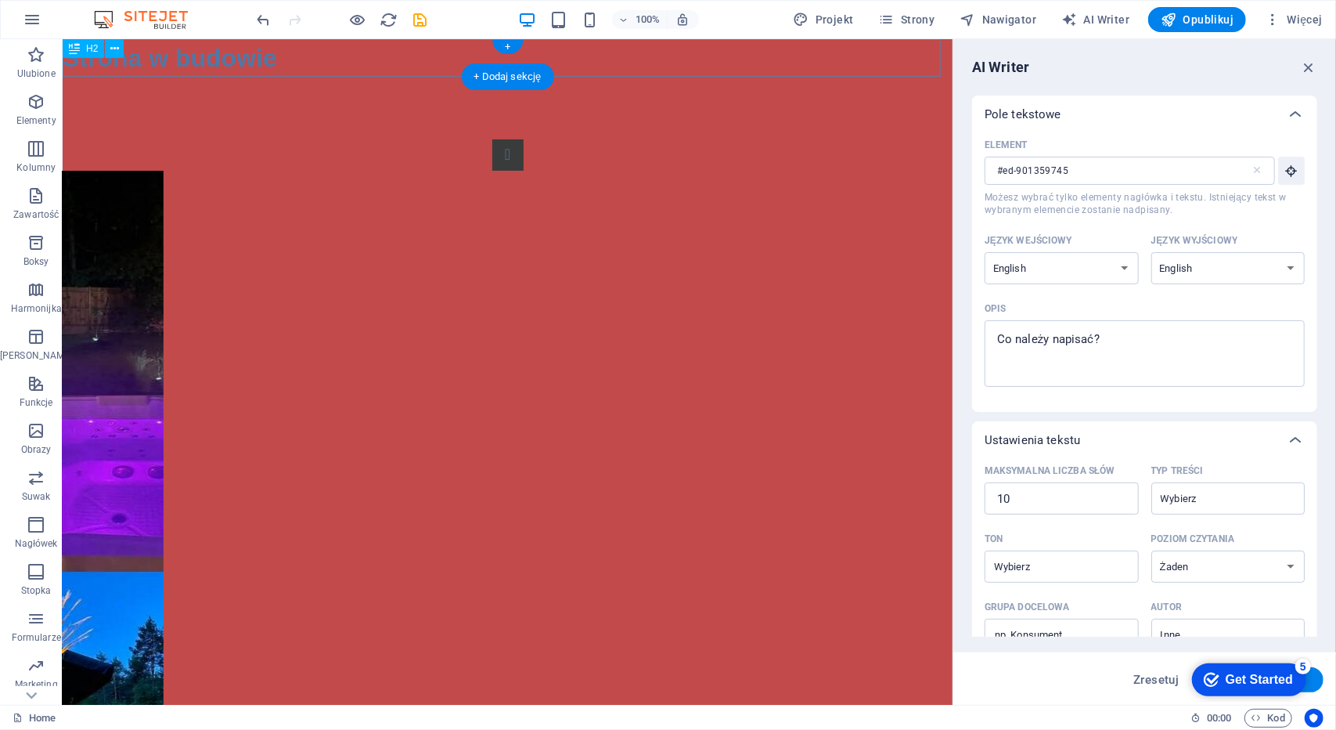
click at [550, 56] on div "Strona w budowie" at bounding box center [507, 57] width 890 height 38
click at [427, 59] on div "Strona w budowie" at bounding box center [507, 57] width 890 height 38
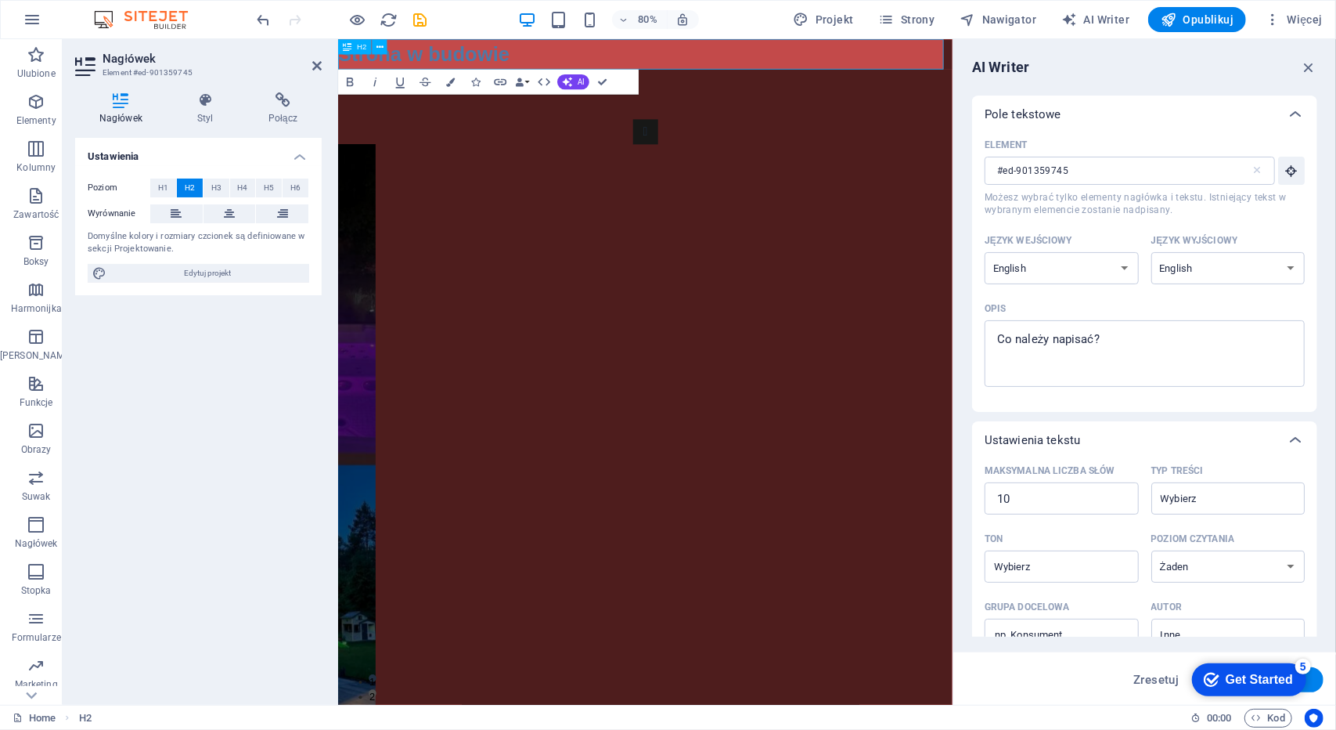
click at [885, 59] on h2 "Strona w budowie" at bounding box center [721, 57] width 768 height 38
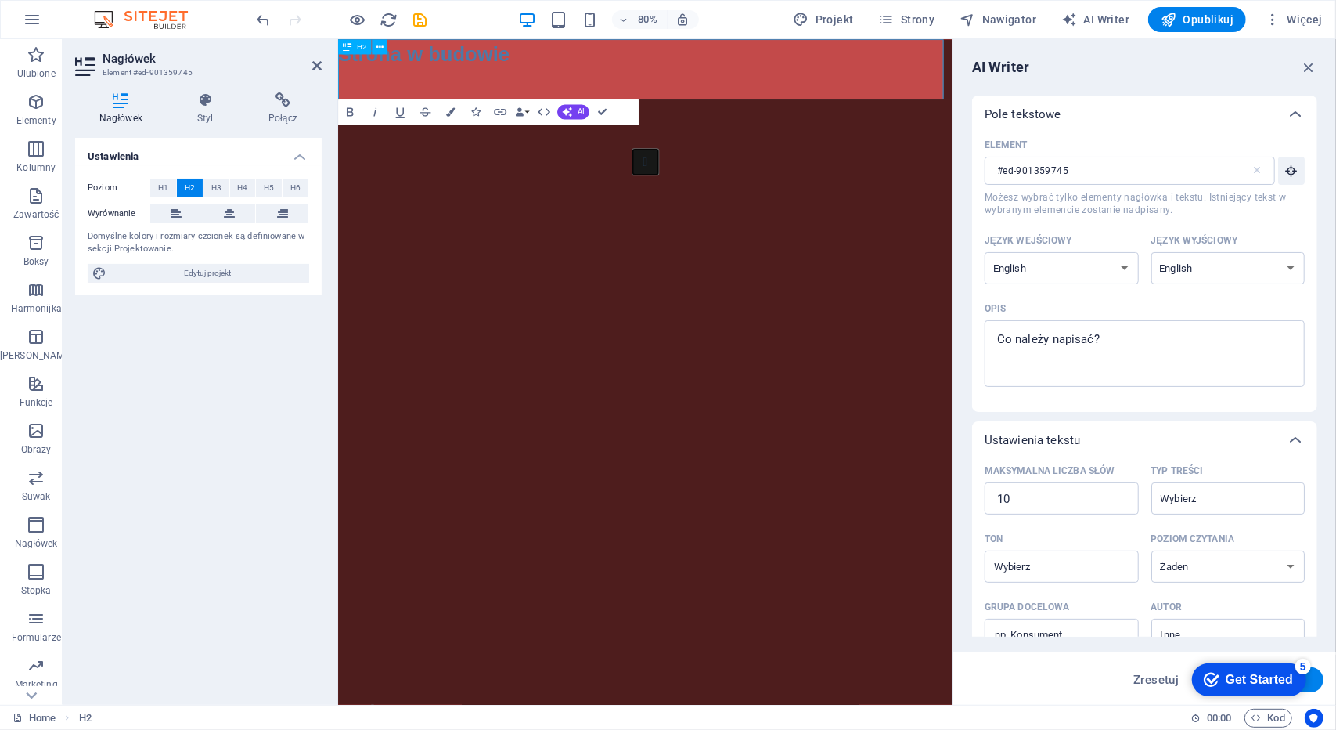
click at [706, 176] on button "Image Slider" at bounding box center [721, 191] width 31 height 31
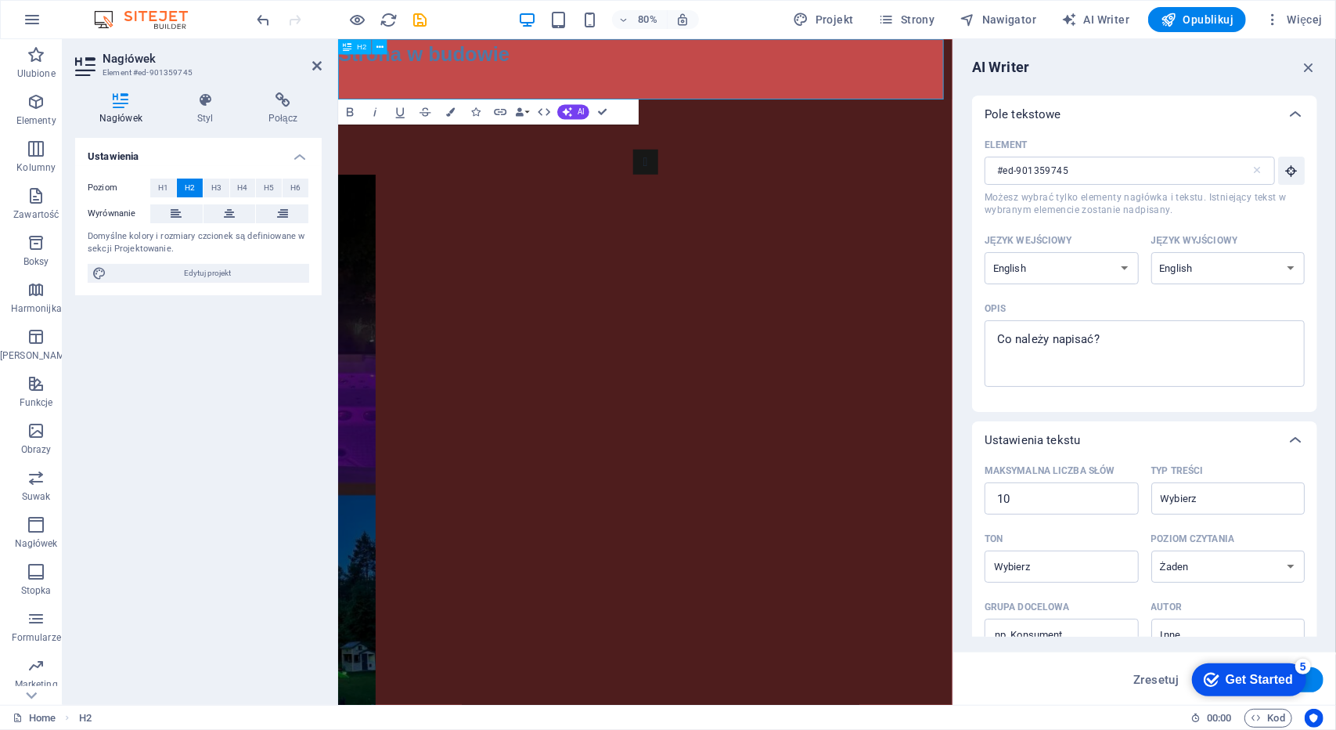
click at [708, 92] on h2 "Strona w budowie ‌" at bounding box center [721, 75] width 768 height 75
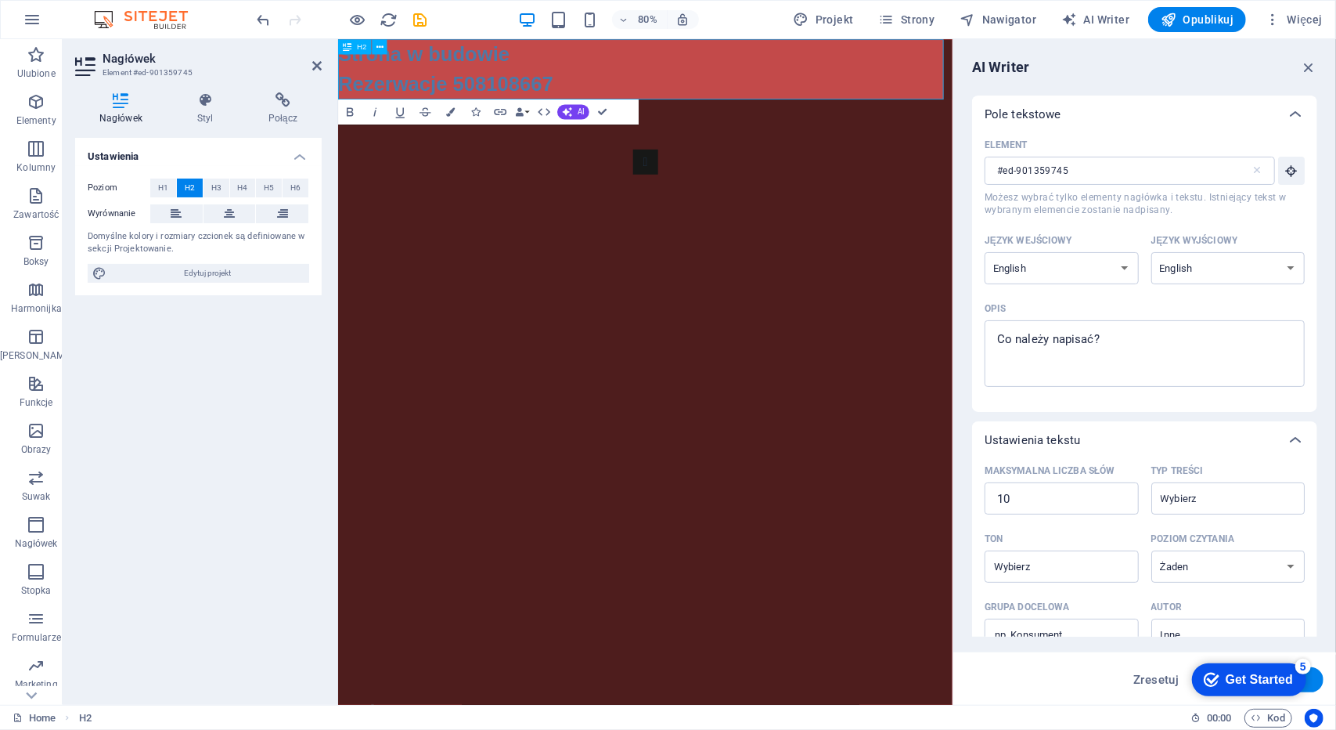
click at [341, 95] on h2 "Strona w budowie ‌Rezerwacje 508108667" at bounding box center [721, 75] width 768 height 75
click at [1299, 21] on span "Więcej" at bounding box center [1294, 20] width 58 height 16
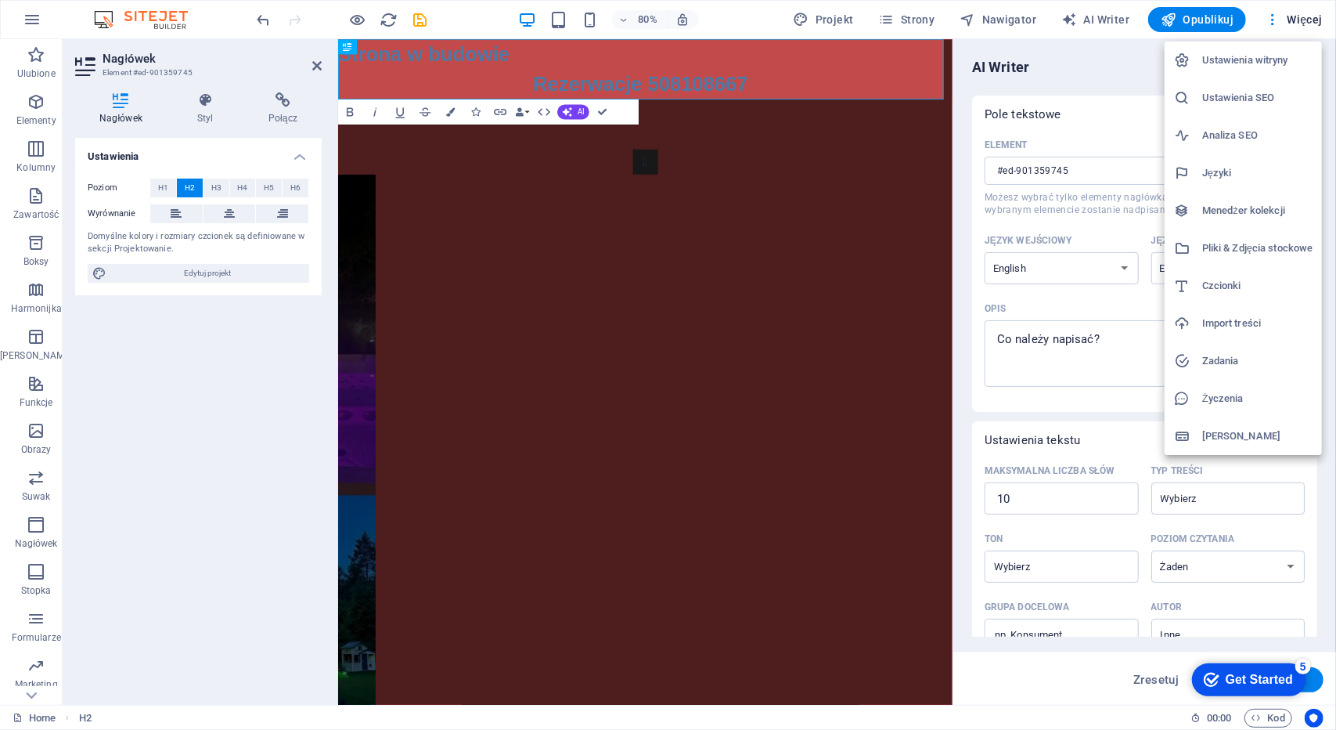
click at [1215, 96] on h6 "Ustawienia SEO" at bounding box center [1257, 97] width 110 height 19
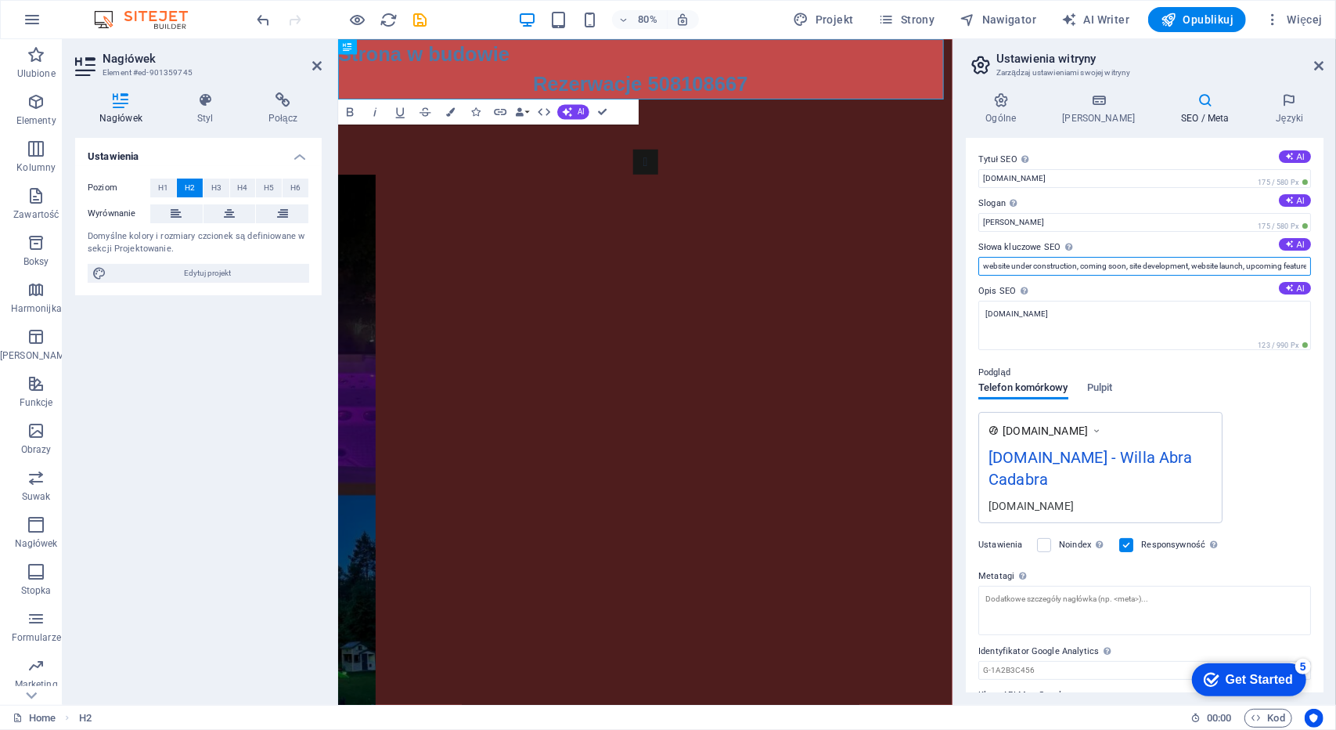
click at [1092, 269] on input "website under construction, coming soon, site development, website launch, upco…" at bounding box center [1145, 266] width 333 height 19
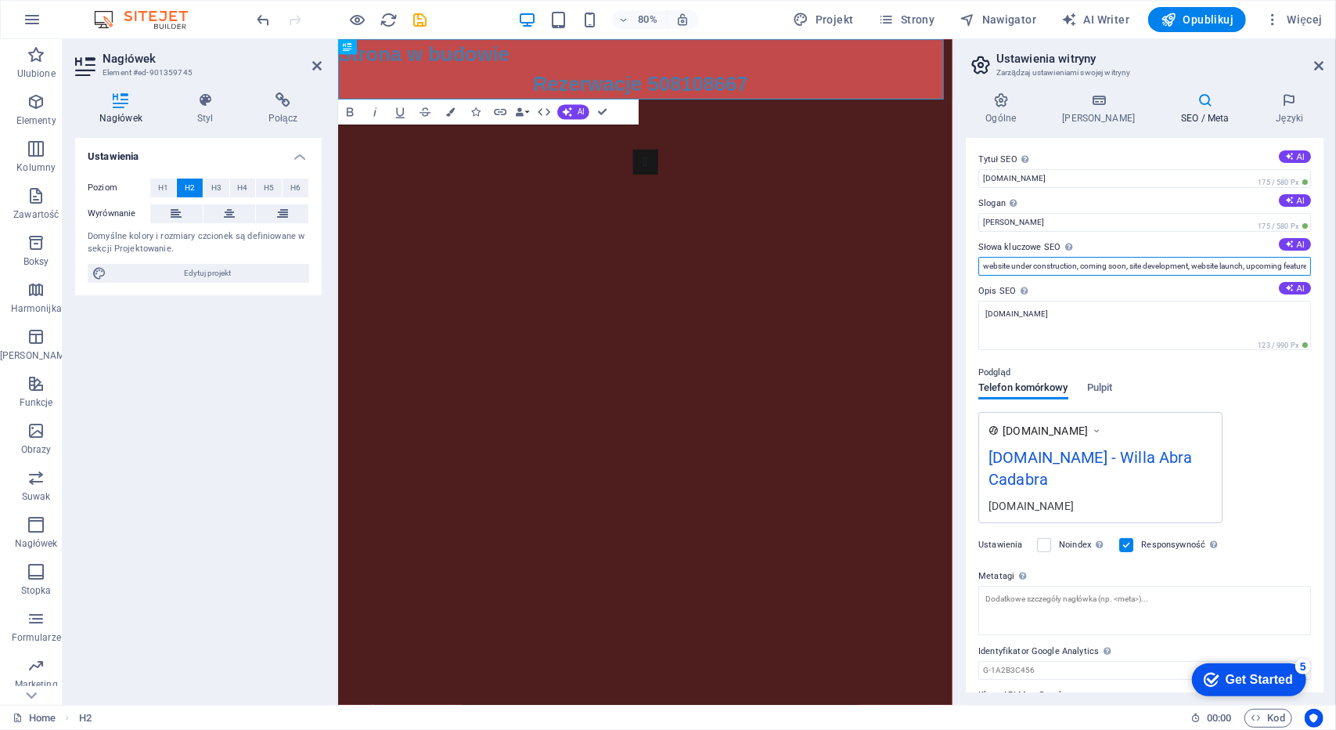
scroll to position [0, 81]
drag, startPoint x: 979, startPoint y: 265, endPoint x: 1420, endPoint y: 253, distance: 440.9
click at [1335, 253] on html "[DOMAIN_NAME] Home Ulubione Elementy Kolumny Zawartość Boksy Harmonijka Tabele …" at bounding box center [668, 365] width 1336 height 730
type input "wynajem"
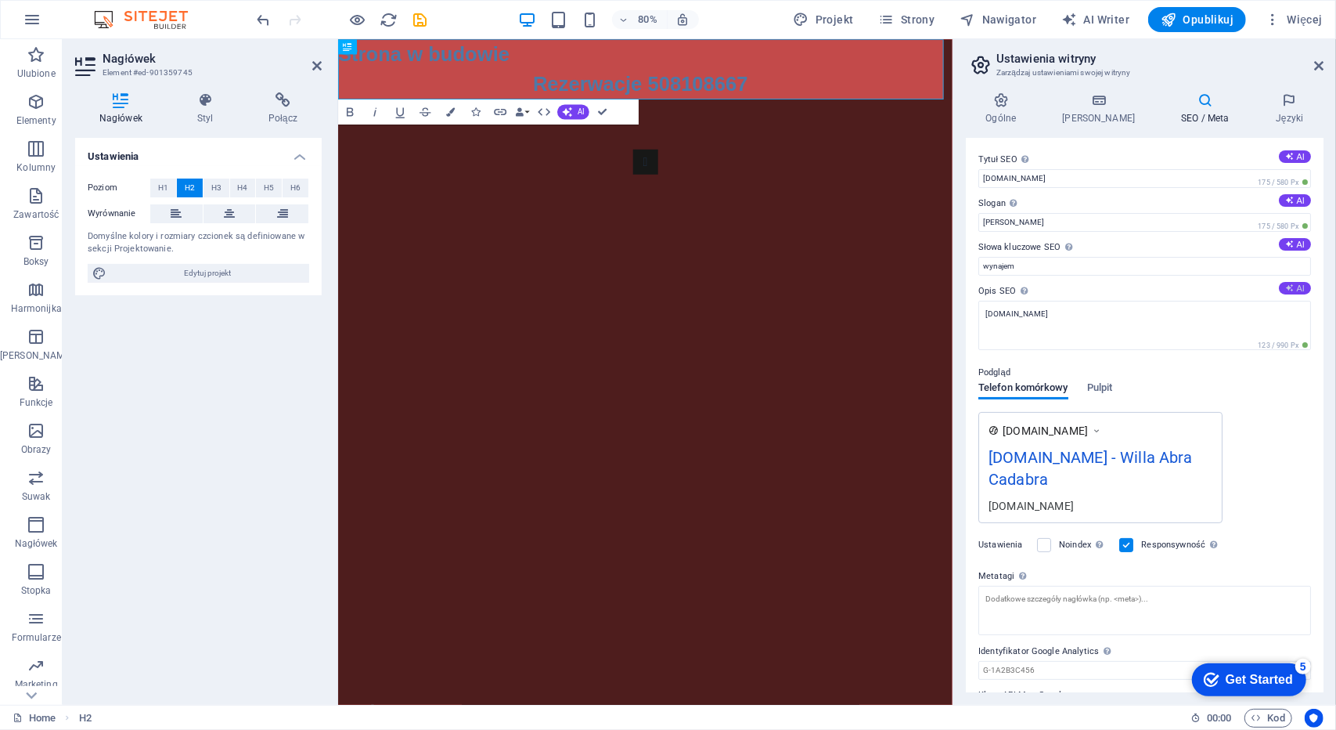
click at [1296, 287] on button "AI" at bounding box center [1295, 288] width 32 height 13
type textarea "Discover our exciting new offerings coming soon! Stay tuned for updates and be …"
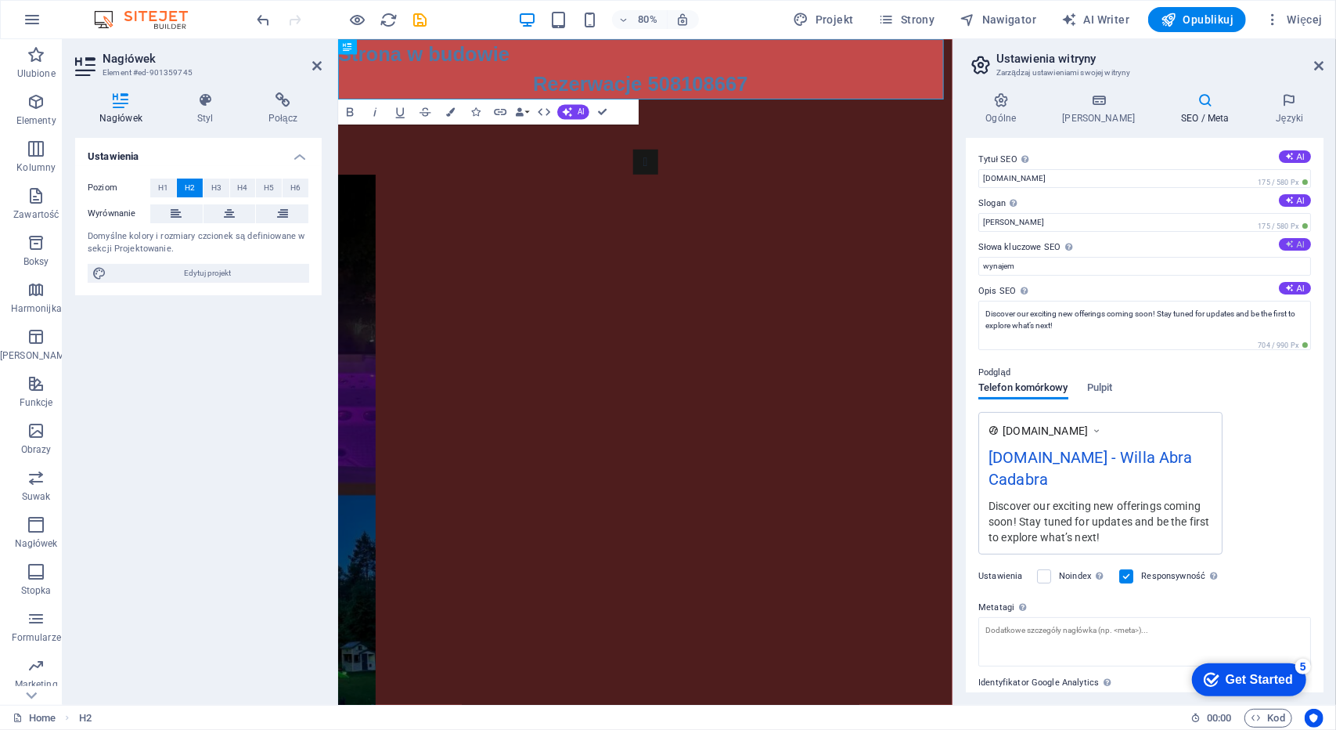
click at [1281, 243] on button "AI" at bounding box center [1295, 244] width 32 height 13
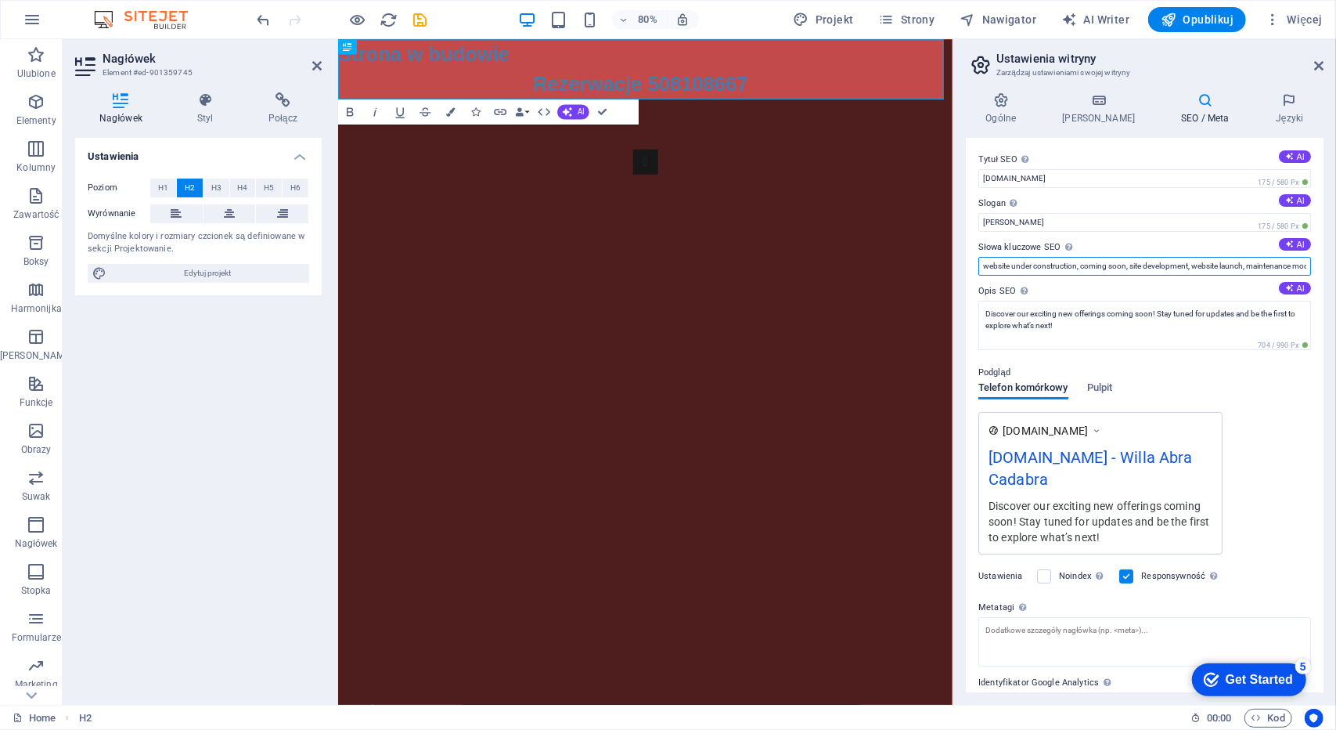
scroll to position [0, 73]
drag, startPoint x: 979, startPoint y: 264, endPoint x: 1626, endPoint y: 270, distance: 646.6
click at [1335, 270] on html "[DOMAIN_NAME] Home Ulubione Elementy Kolumny Zawartość Boksy Harmonijka Tabele …" at bounding box center [668, 365] width 1336 height 730
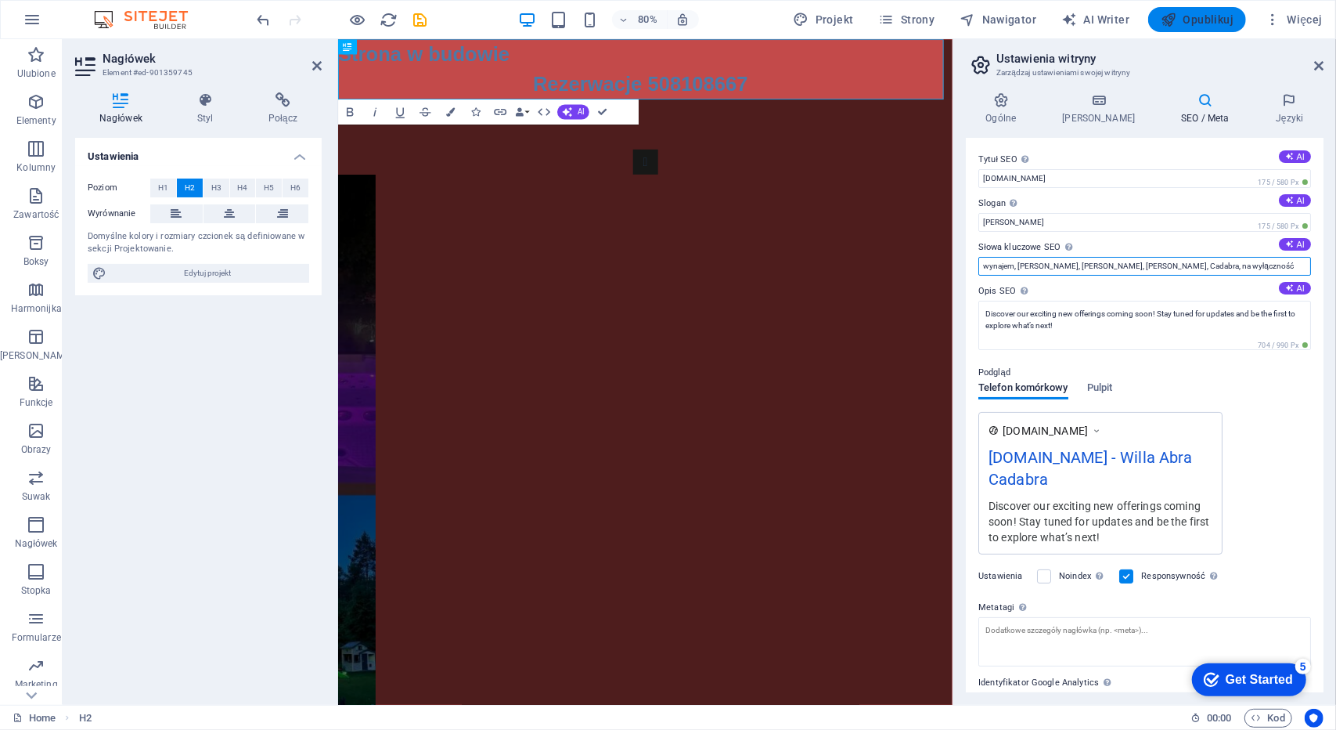
type input "wynajem, [PERSON_NAME], [PERSON_NAME], [PERSON_NAME], Cadabra, na wyłączność"
click at [1195, 20] on span "Opublikuj" at bounding box center [1197, 20] width 73 height 16
